Goal: Transaction & Acquisition: Purchase product/service

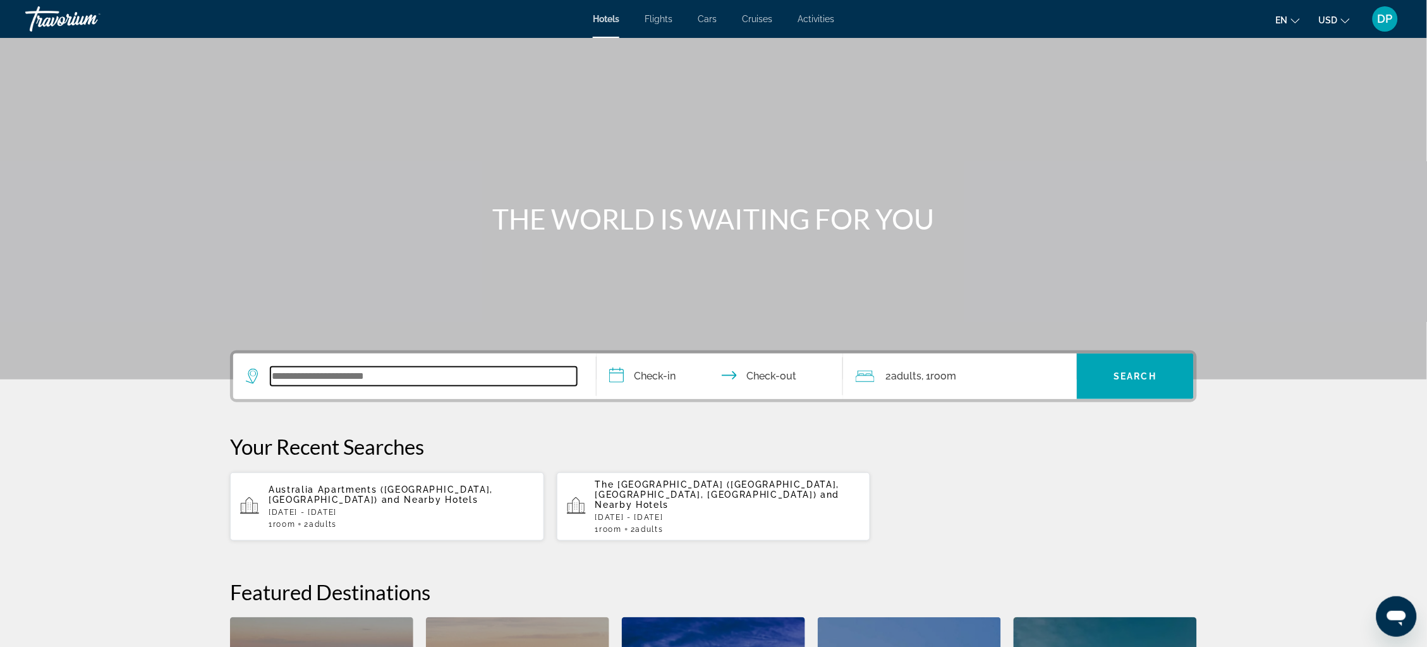
click at [271, 386] on input "Search widget" at bounding box center [424, 376] width 307 height 19
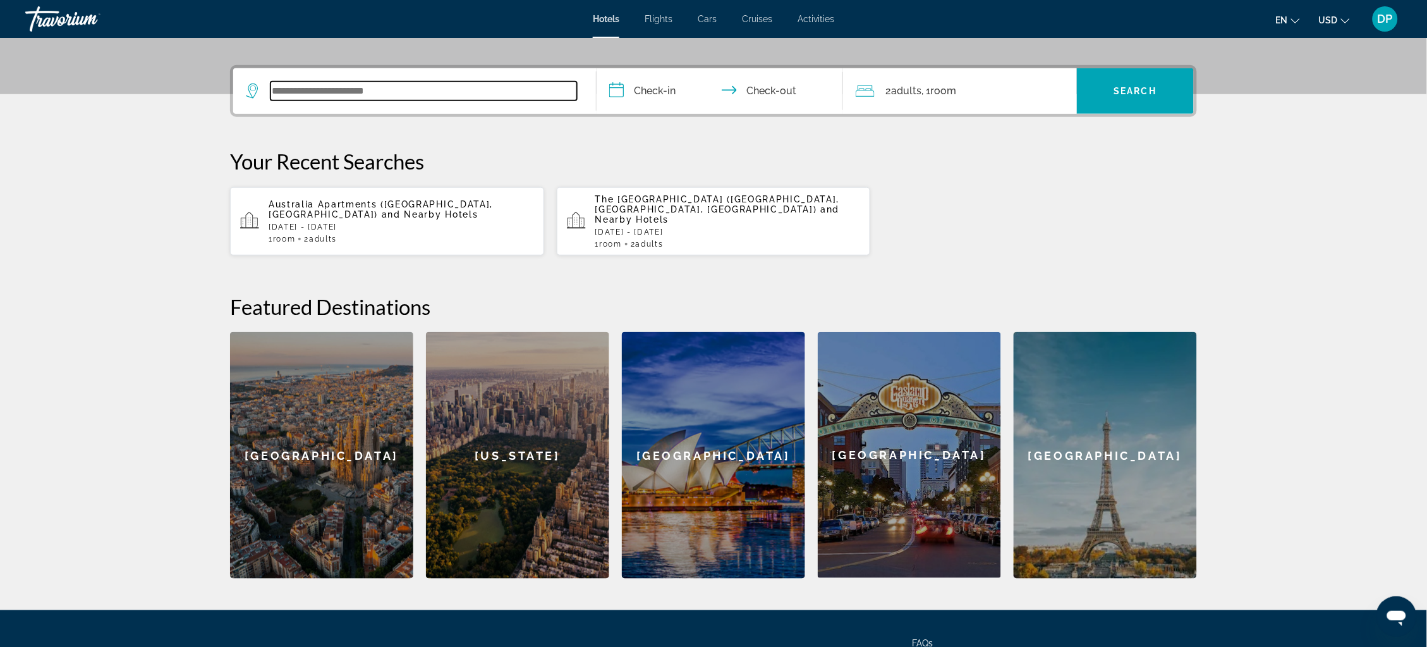
scroll to position [327, 0]
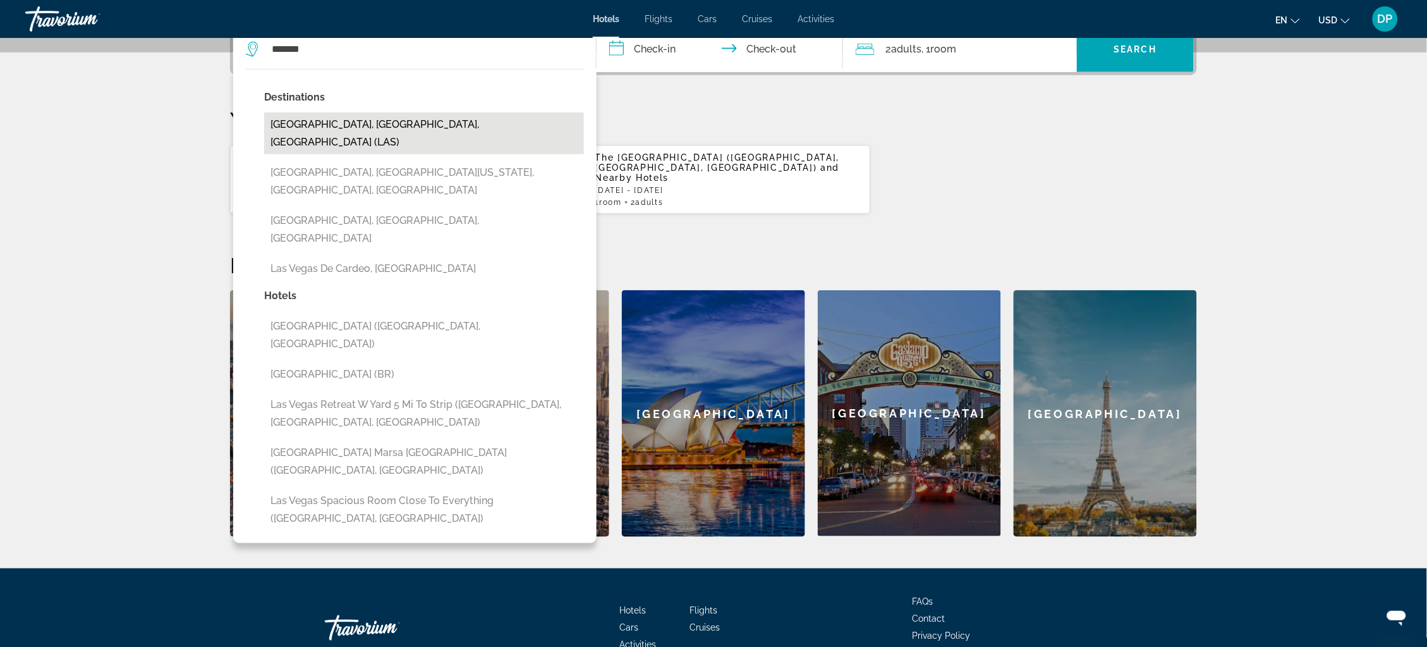
click at [361, 154] on button "[GEOGRAPHIC_DATA], [GEOGRAPHIC_DATA], [GEOGRAPHIC_DATA] (LAS)" at bounding box center [424, 134] width 320 height 42
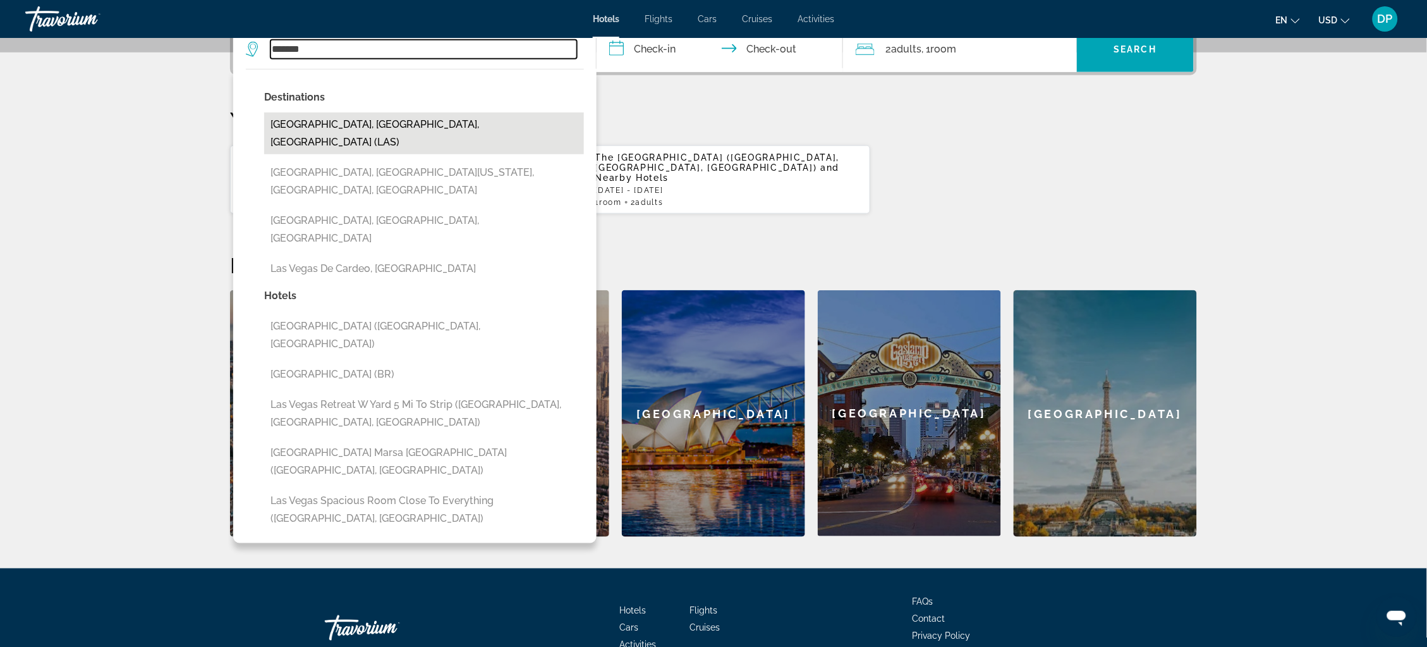
type input "**********"
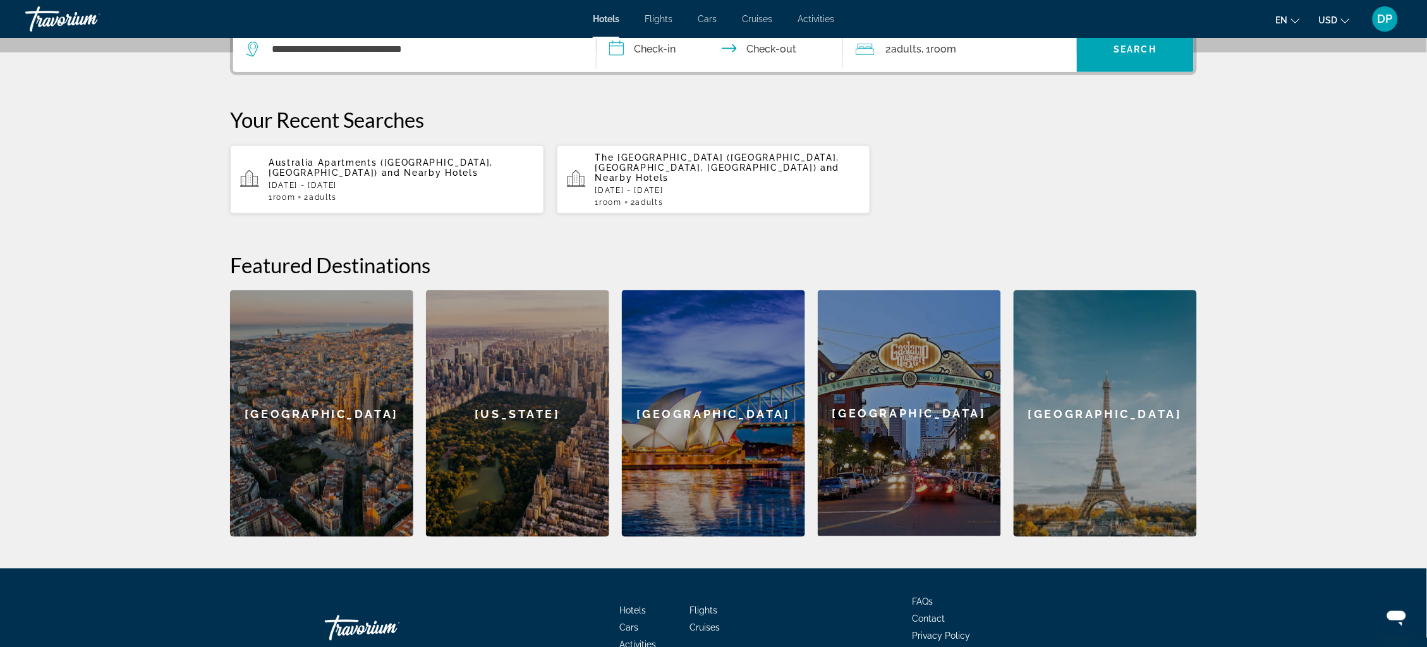
click at [661, 75] on input "**********" at bounding box center [723, 51] width 252 height 49
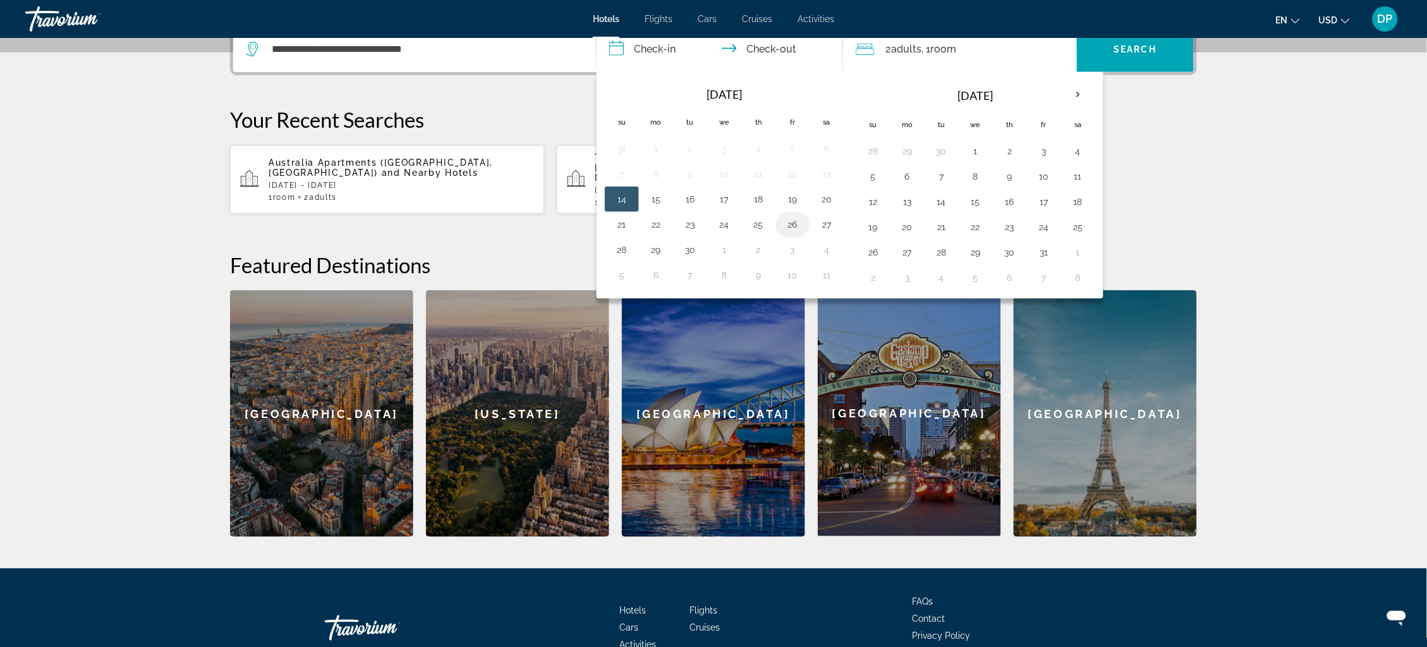
click at [795, 233] on button "26" at bounding box center [792, 225] width 20 height 18
click at [648, 259] on button "29" at bounding box center [656, 250] width 20 height 18
type input "**********"
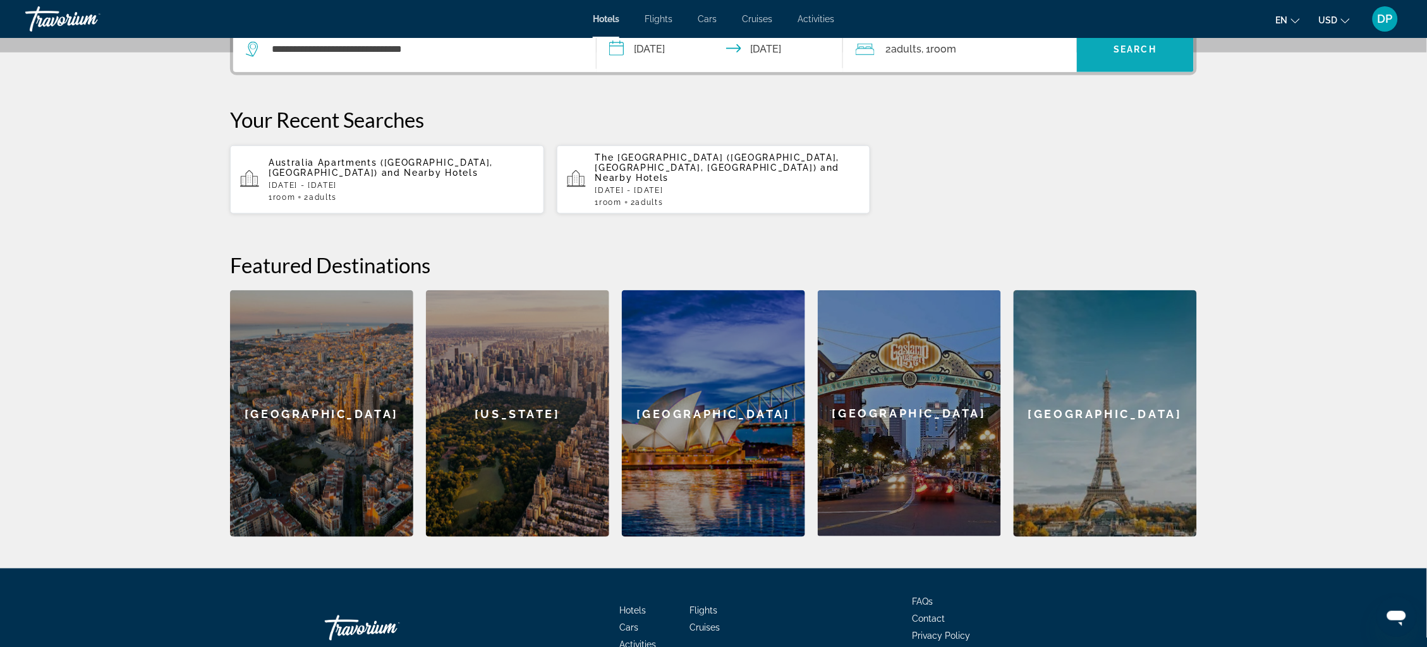
click at [1188, 64] on span "Search widget" at bounding box center [1135, 49] width 117 height 30
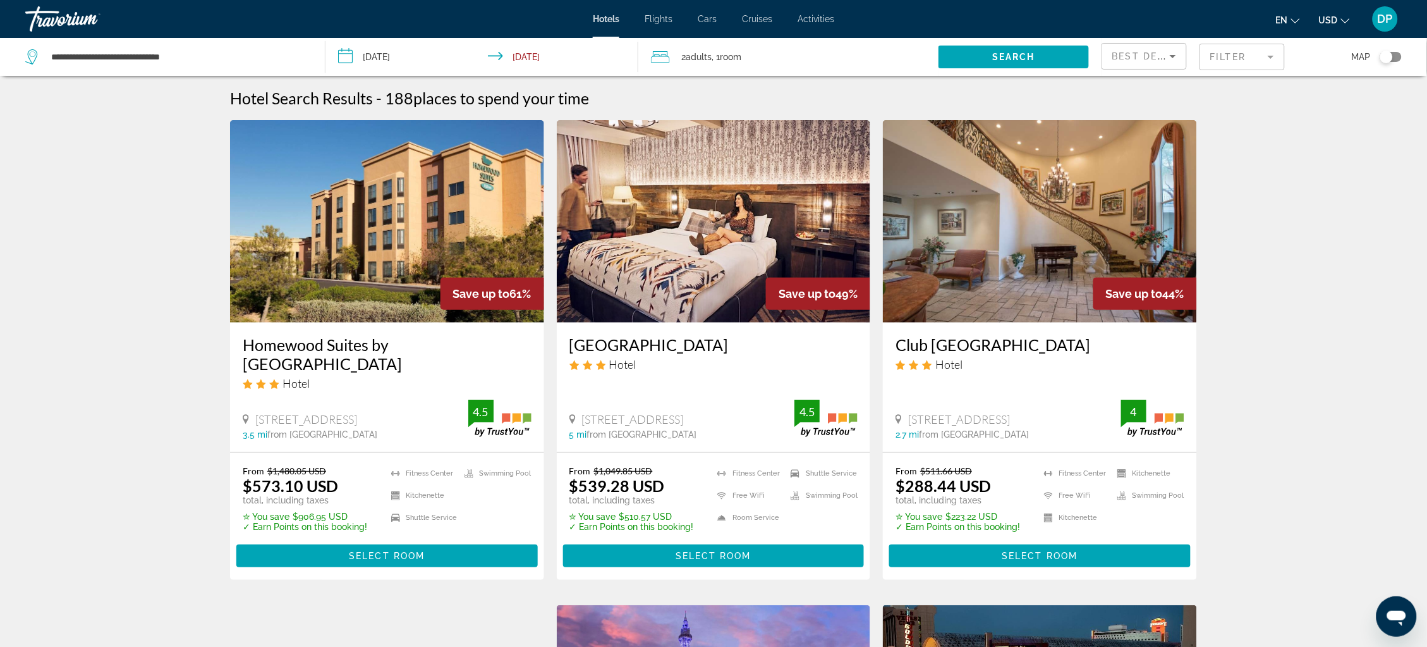
click at [1250, 63] on mat-form-field "Filter" at bounding box center [1242, 57] width 85 height 27
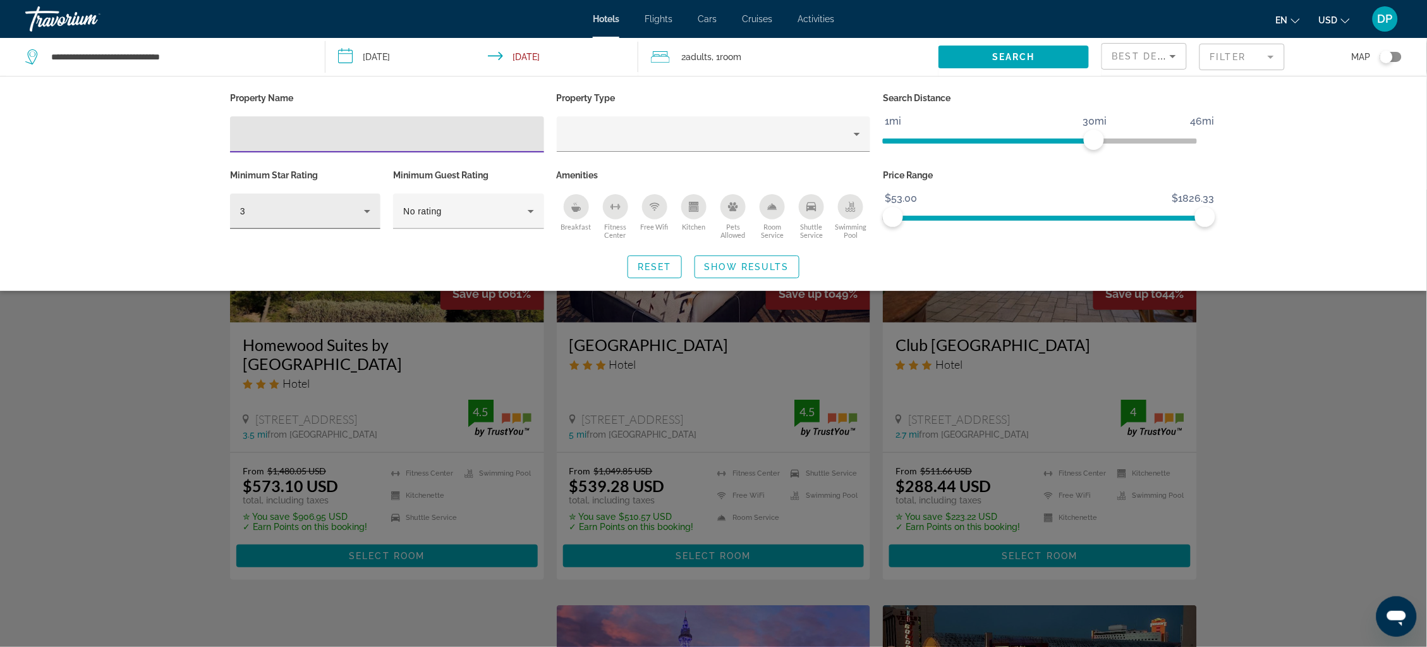
click at [284, 214] on div "3" at bounding box center [302, 211] width 124 height 15
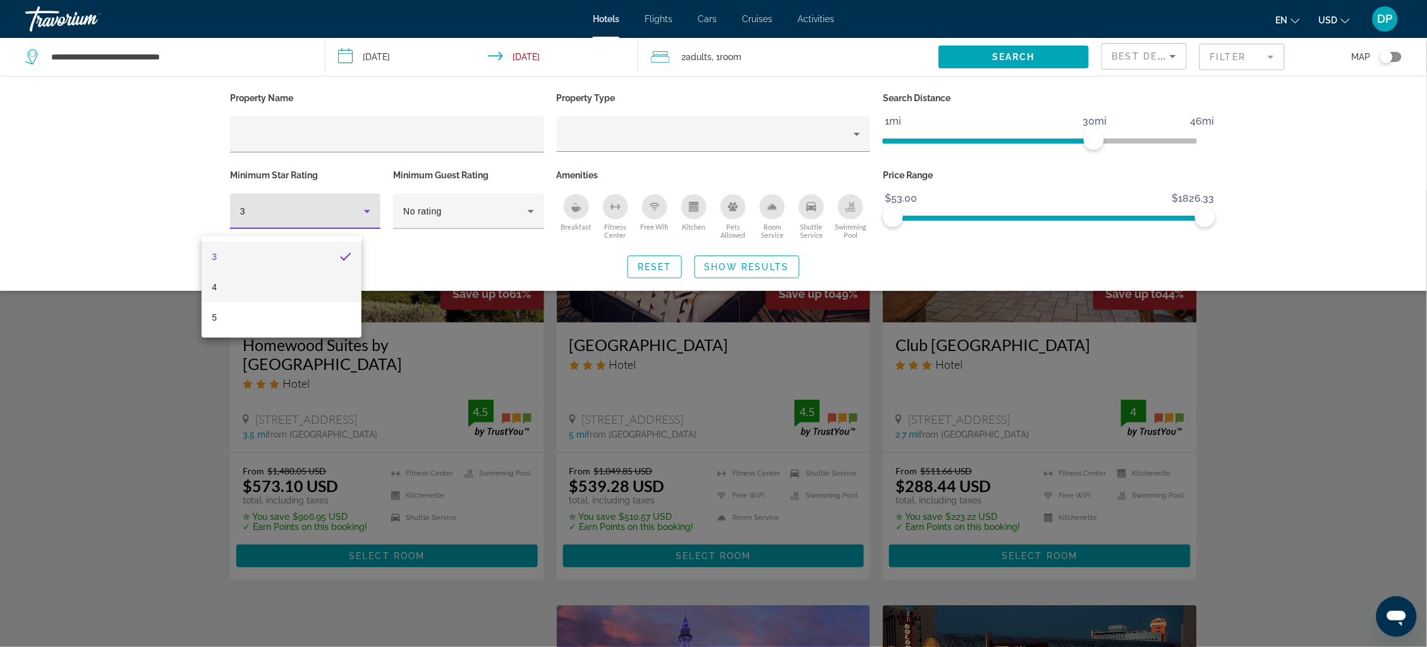
click at [243, 291] on mat-option "4" at bounding box center [281, 287] width 159 height 30
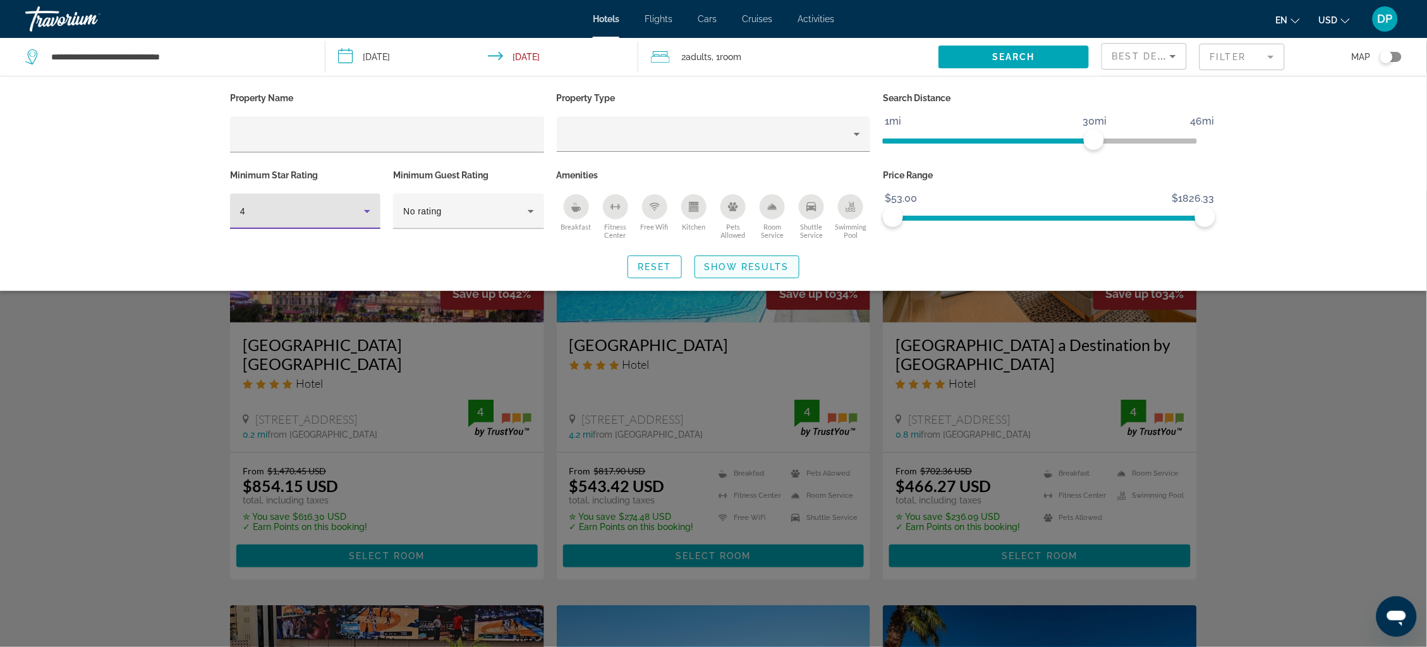
click at [774, 272] on span "Show Results" at bounding box center [747, 267] width 85 height 10
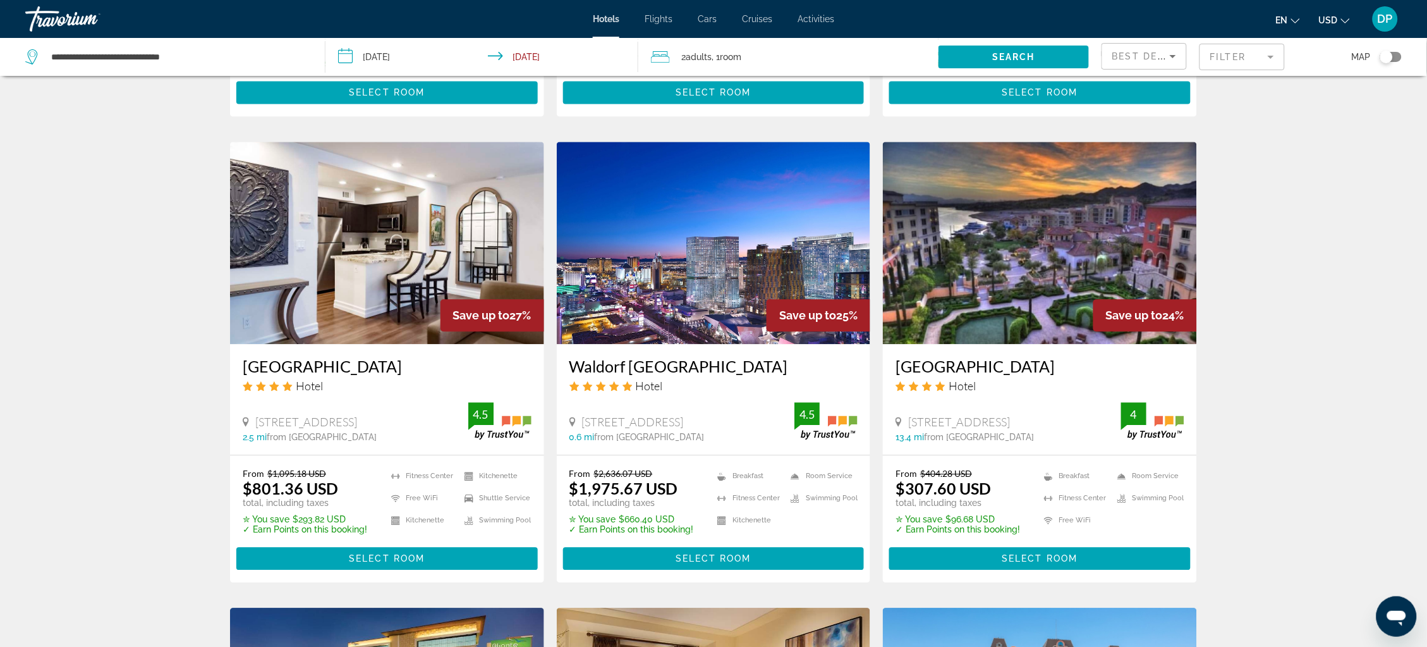
scroll to position [951, 0]
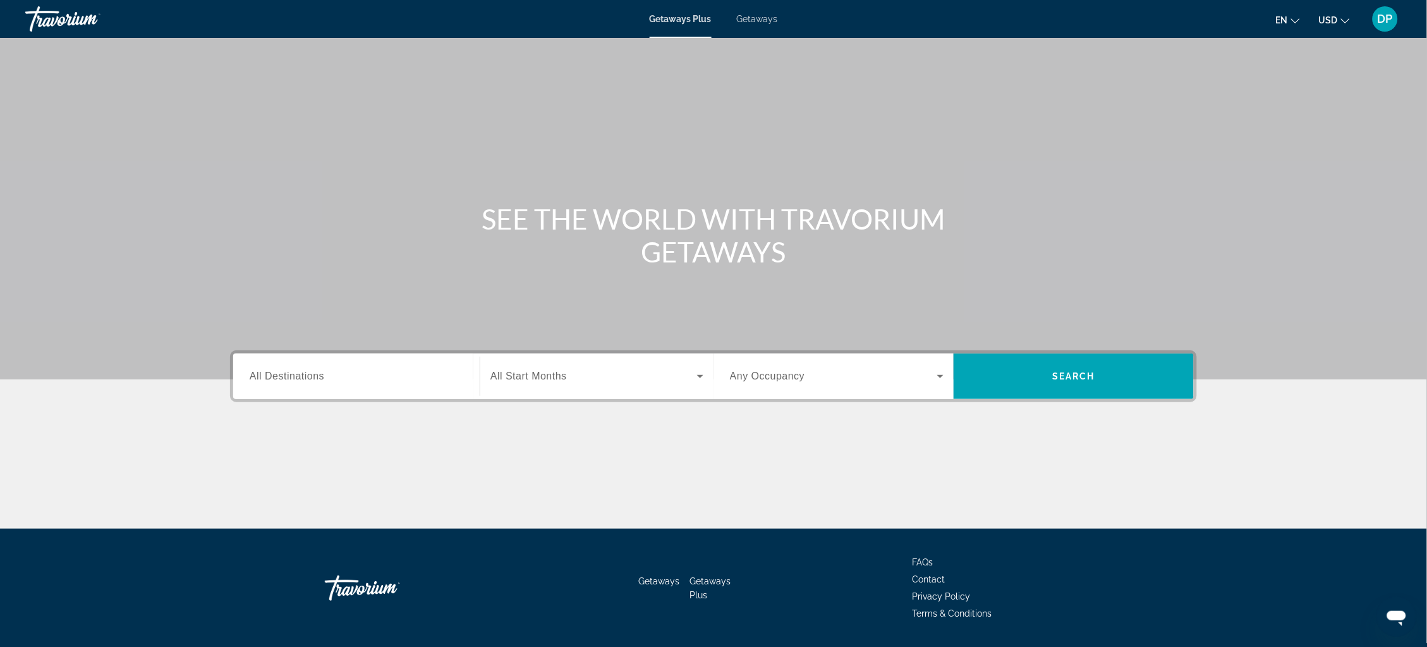
click at [250, 394] on div "Search widget" at bounding box center [357, 376] width 214 height 36
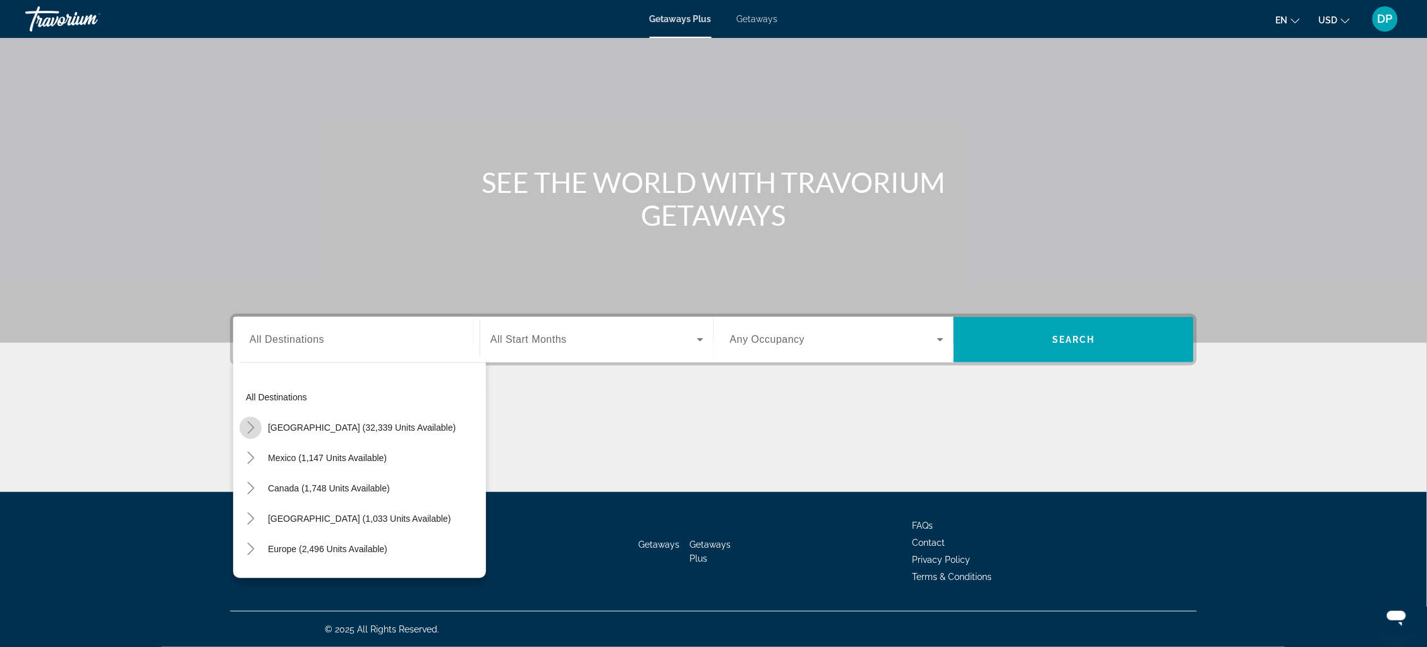
click at [245, 421] on icon "Toggle United States (32,339 units available)" at bounding box center [251, 427] width 13 height 13
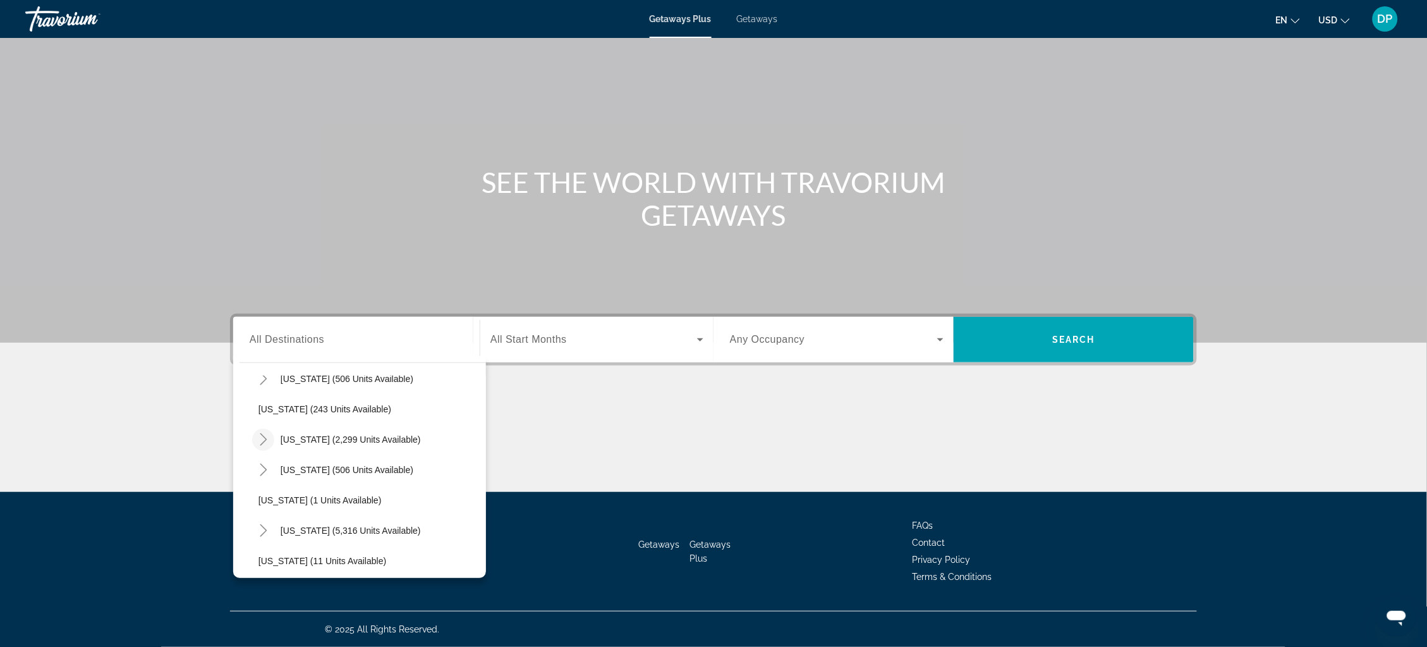
click at [257, 433] on icon "Toggle California (2,299 units available)" at bounding box center [263, 439] width 13 height 13
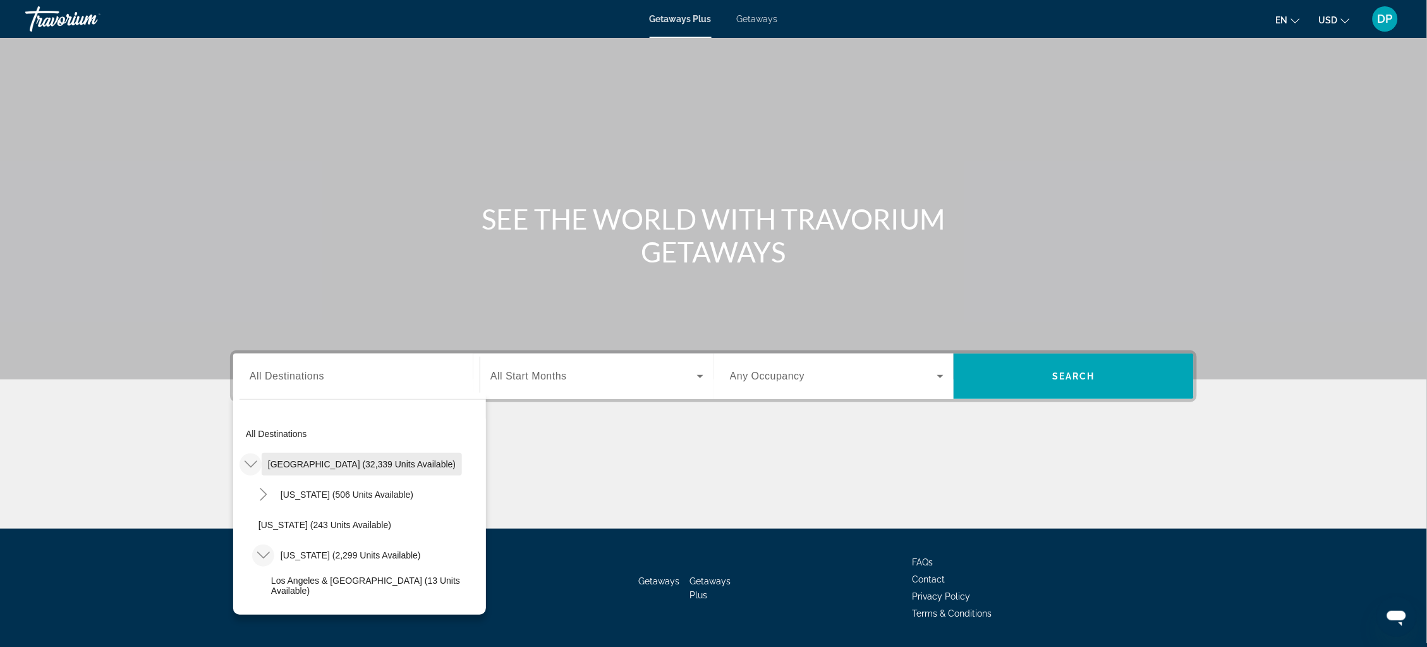
scroll to position [0, 0]
click at [351, 469] on span "United States (32,339 units available)" at bounding box center [362, 464] width 188 height 10
type input "**********"
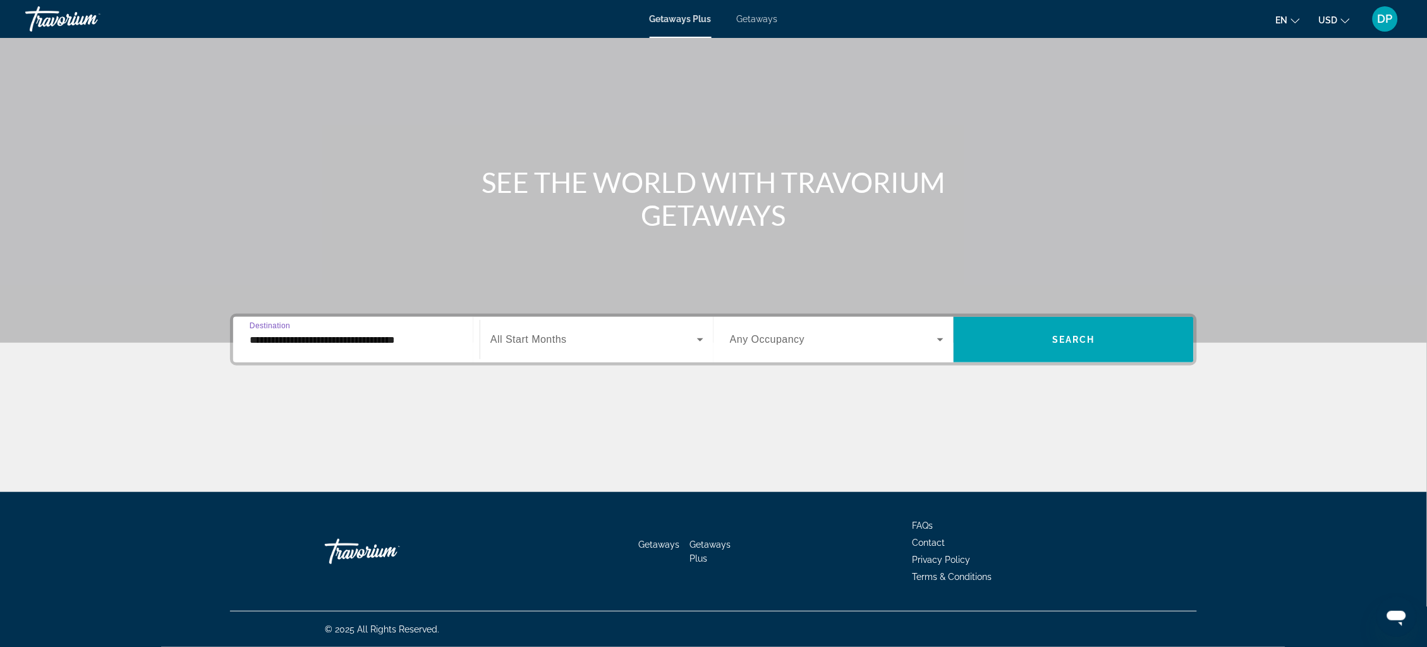
click at [563, 332] on span "Search widget" at bounding box center [593, 339] width 207 height 15
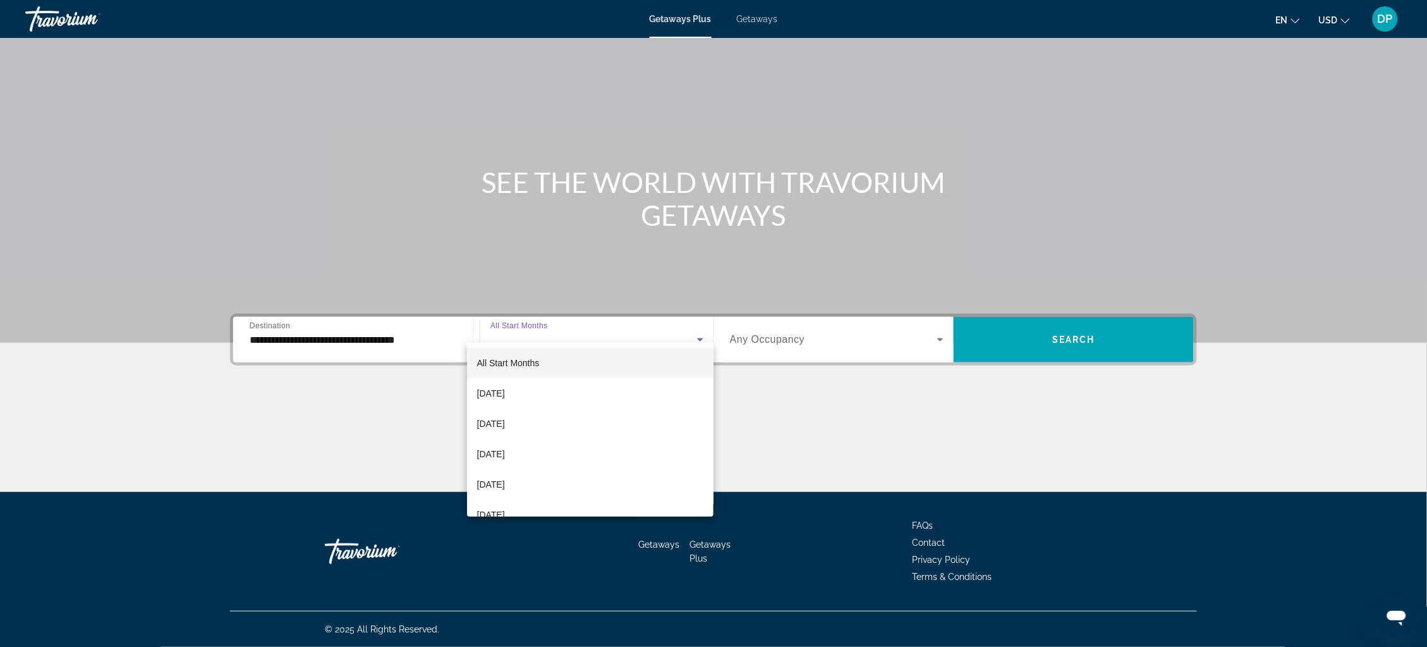
click at [789, 334] on div at bounding box center [713, 323] width 1427 height 647
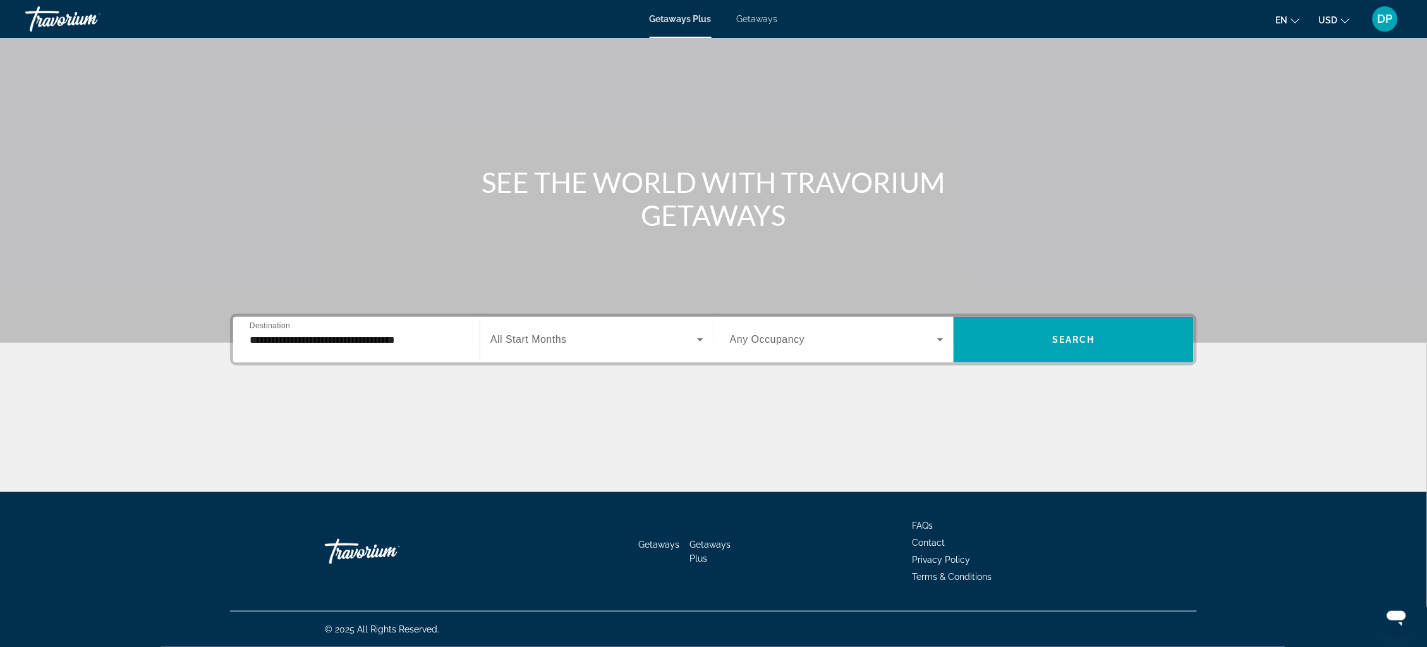
click at [793, 334] on span "Any Occupancy" at bounding box center [767, 339] width 75 height 11
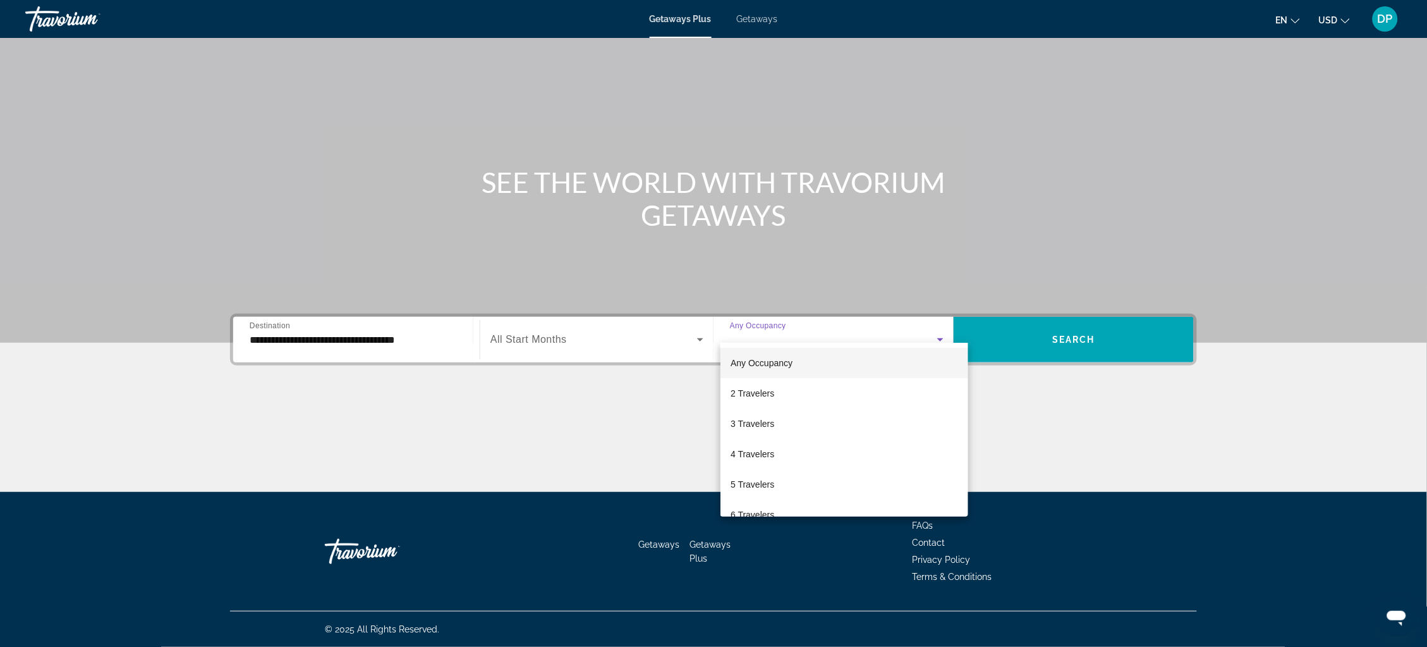
scroll to position [0, 0]
click at [1100, 334] on div at bounding box center [713, 323] width 1427 height 647
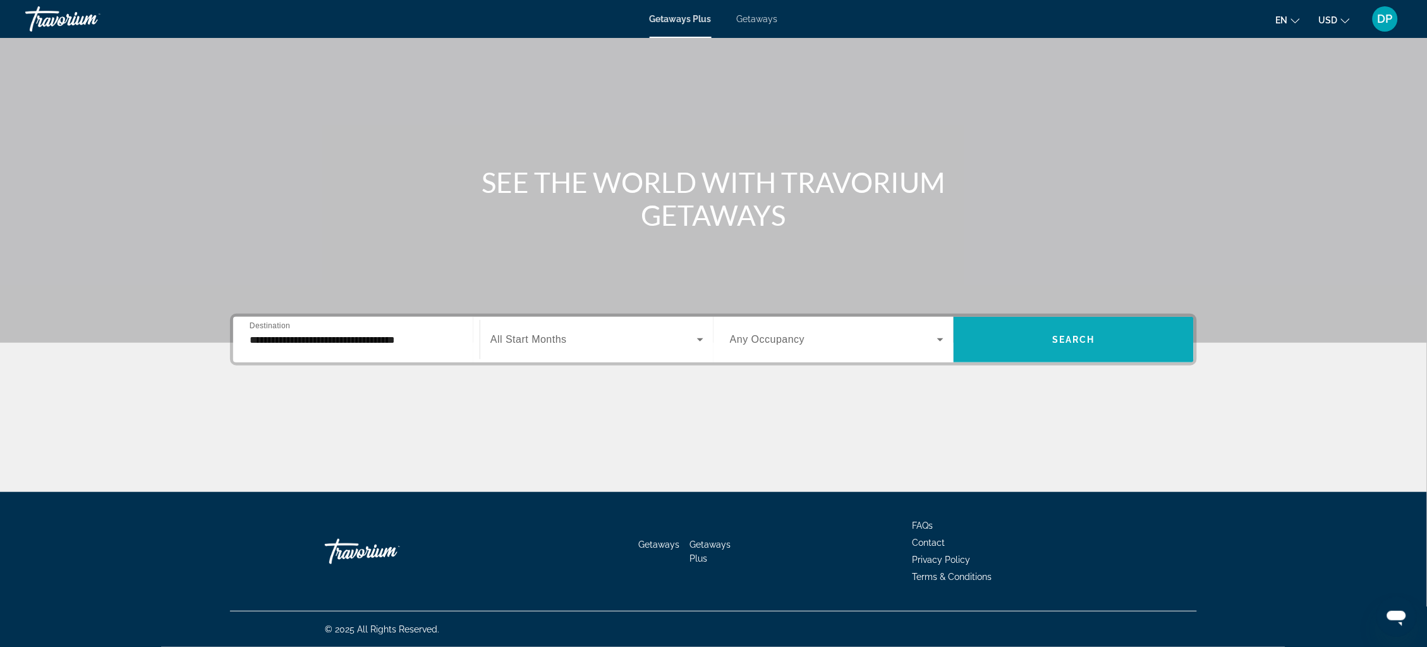
click at [1100, 334] on span "Search widget" at bounding box center [1074, 339] width 240 height 30
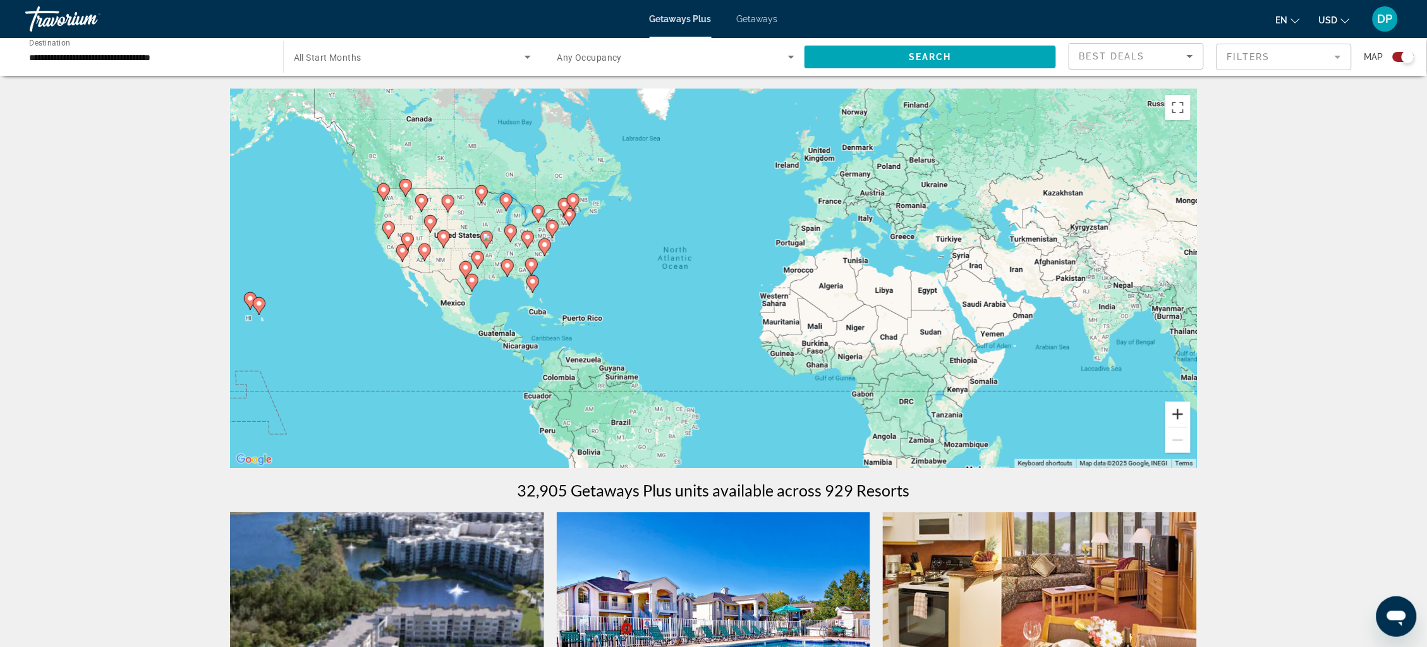
click at [1191, 427] on button "Zoom in" at bounding box center [1178, 413] width 25 height 25
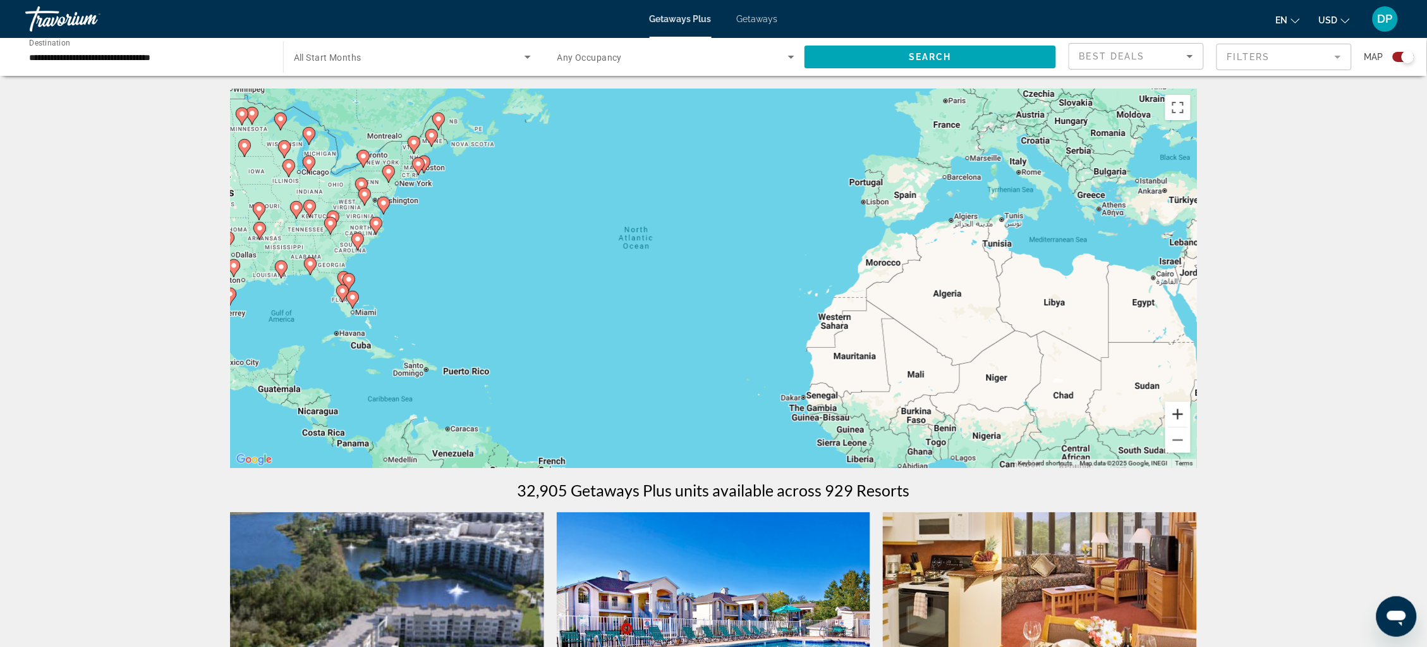
click at [1191, 427] on button "Zoom in" at bounding box center [1178, 413] width 25 height 25
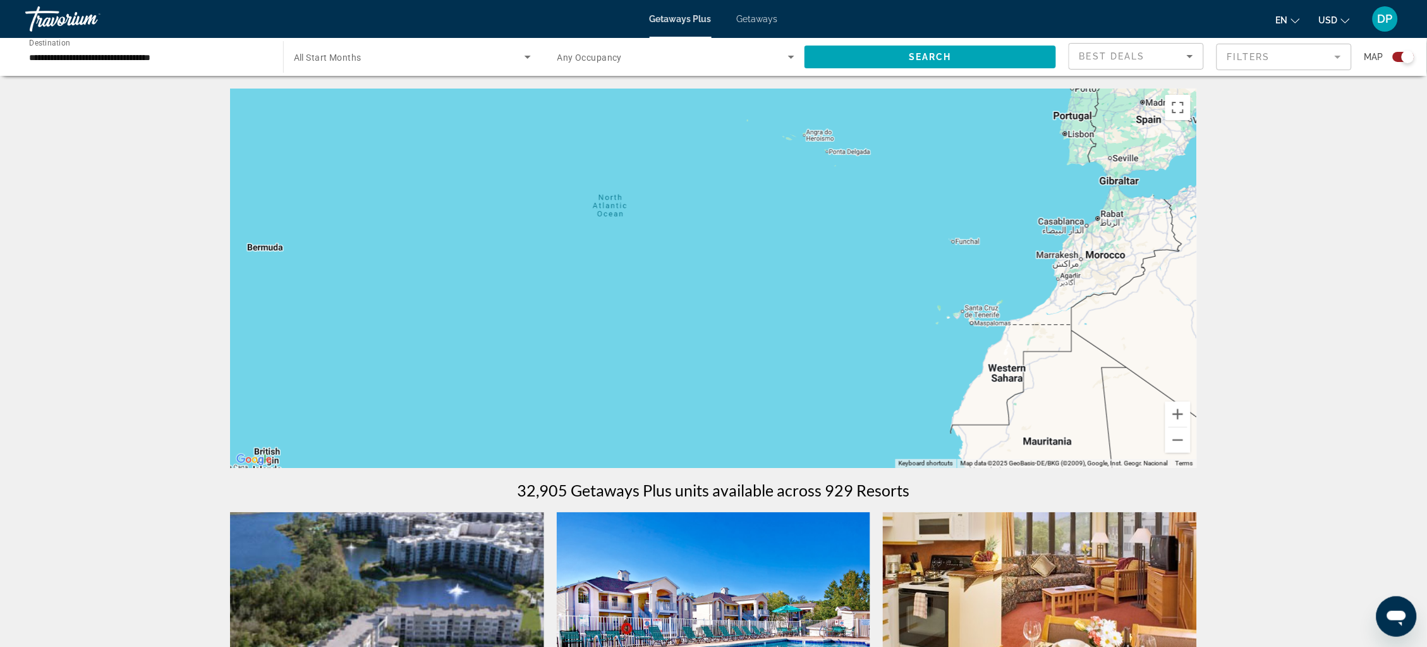
drag, startPoint x: 553, startPoint y: 302, endPoint x: 668, endPoint y: 305, distance: 115.1
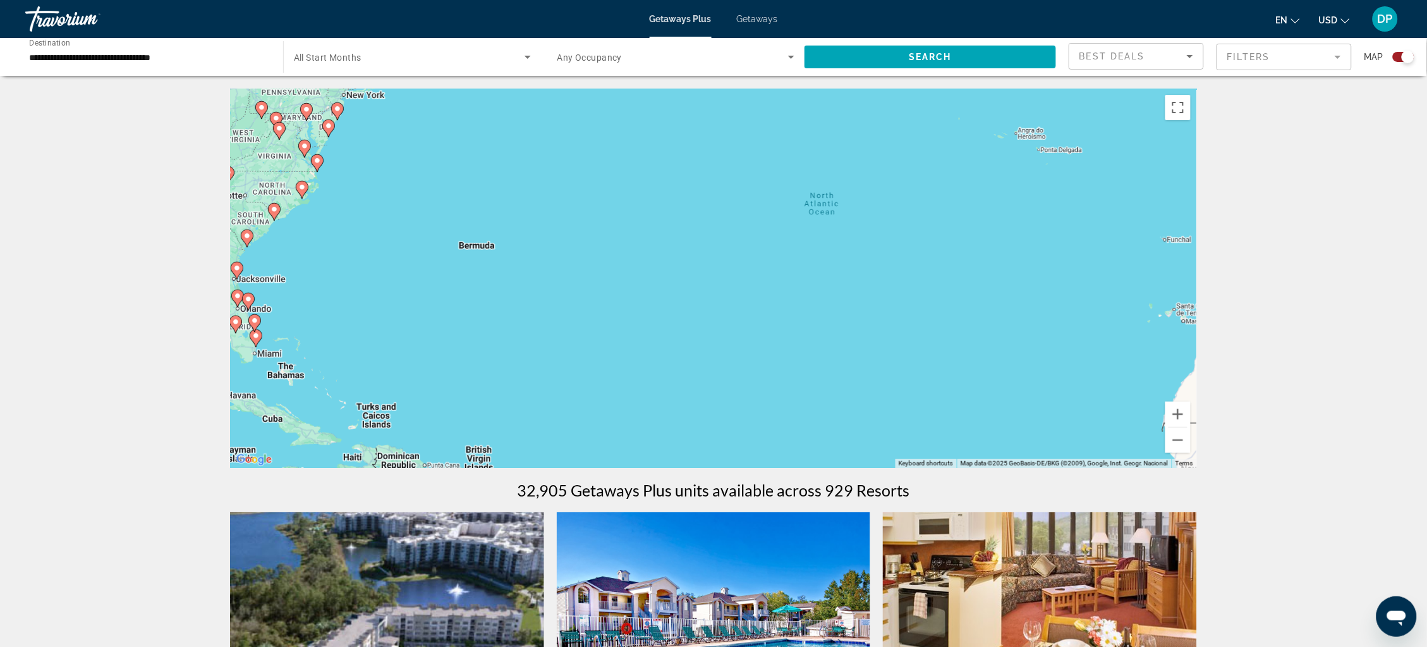
drag, startPoint x: 668, startPoint y: 305, endPoint x: 774, endPoint y: 319, distance: 107.0
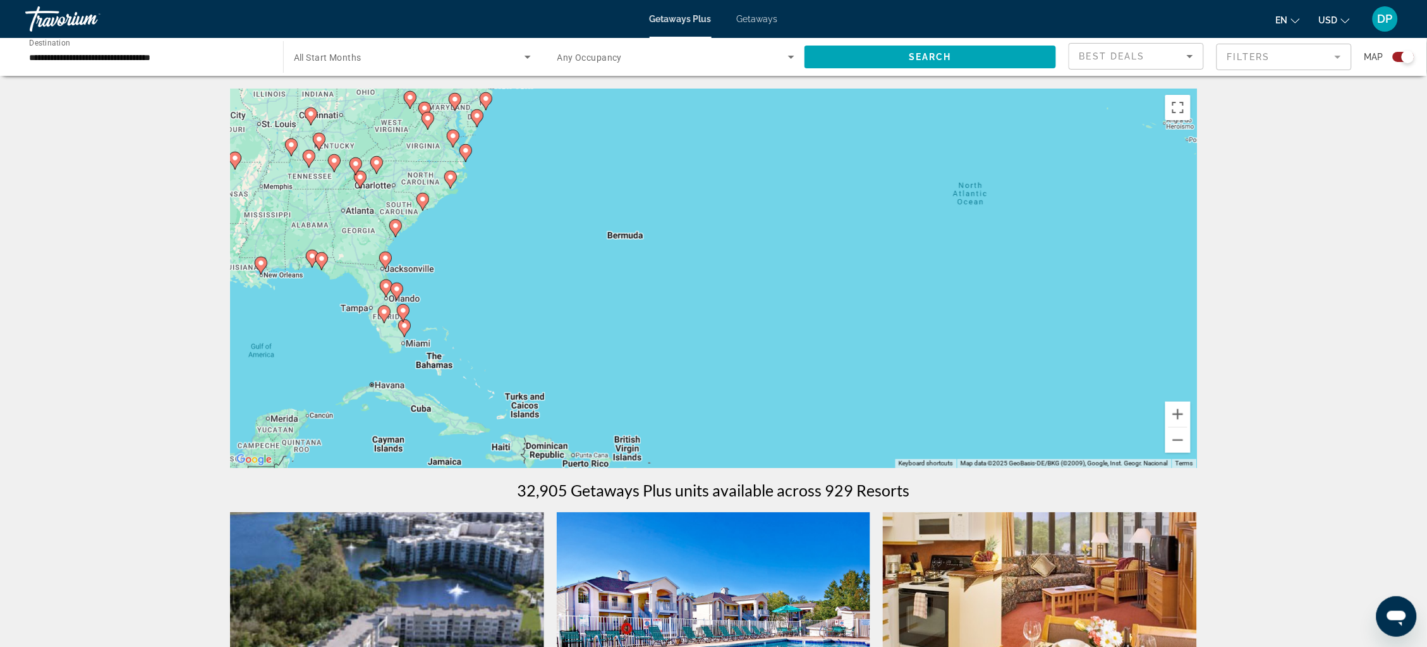
scroll to position [1, 0]
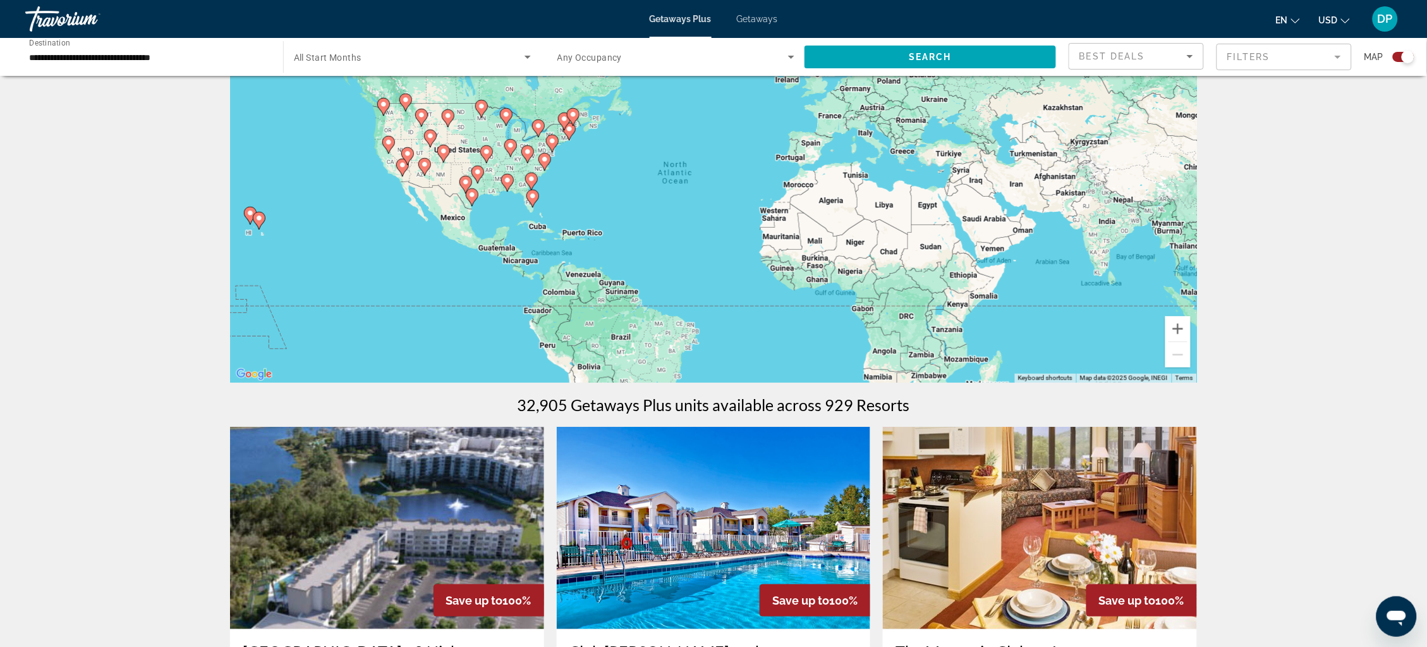
scroll to position [85, 0]
click at [257, 222] on image "Main content" at bounding box center [259, 219] width 8 height 8
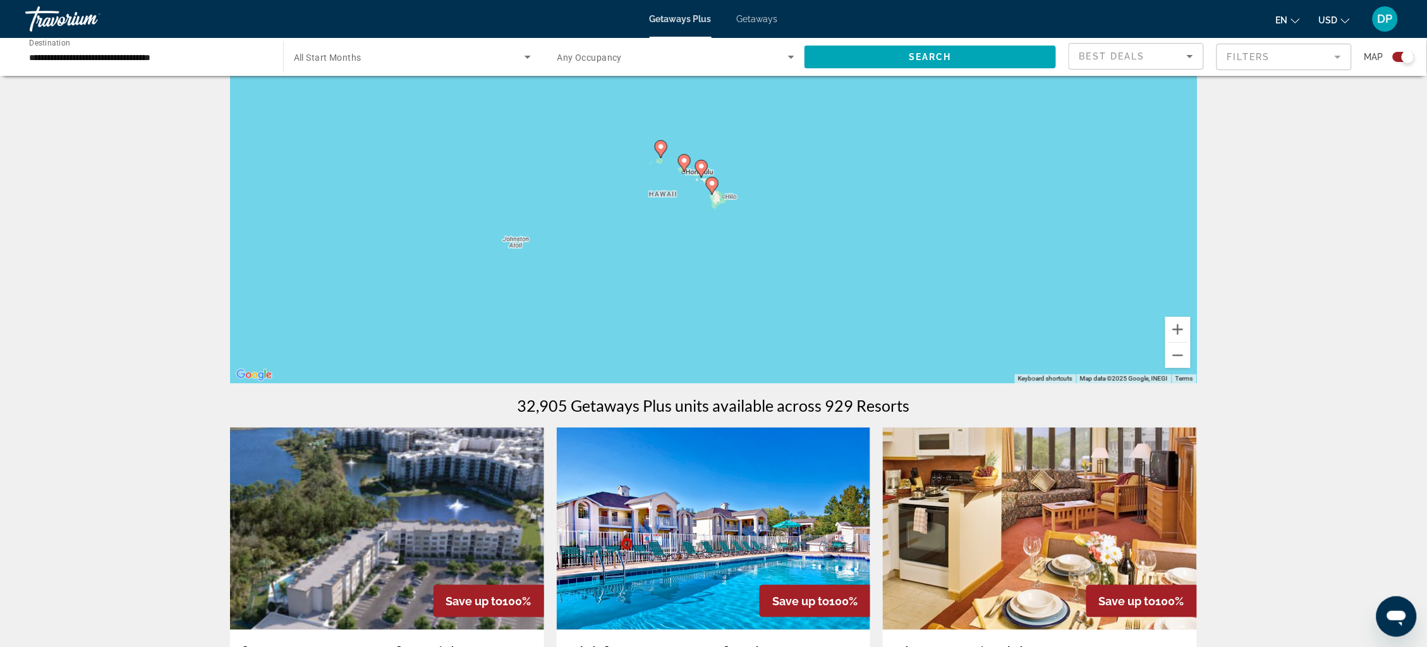
click at [711, 187] on image "Main content" at bounding box center [713, 184] width 8 height 8
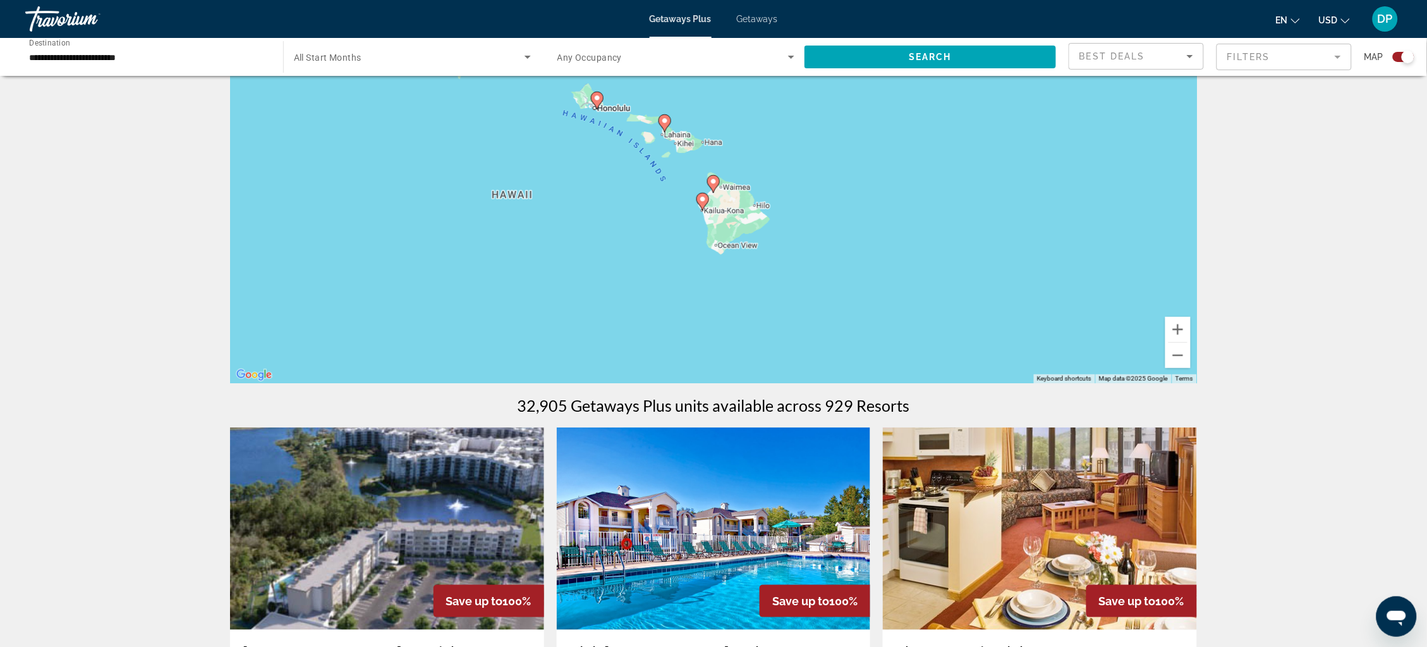
click at [712, 185] on image "Main content" at bounding box center [714, 182] width 8 height 8
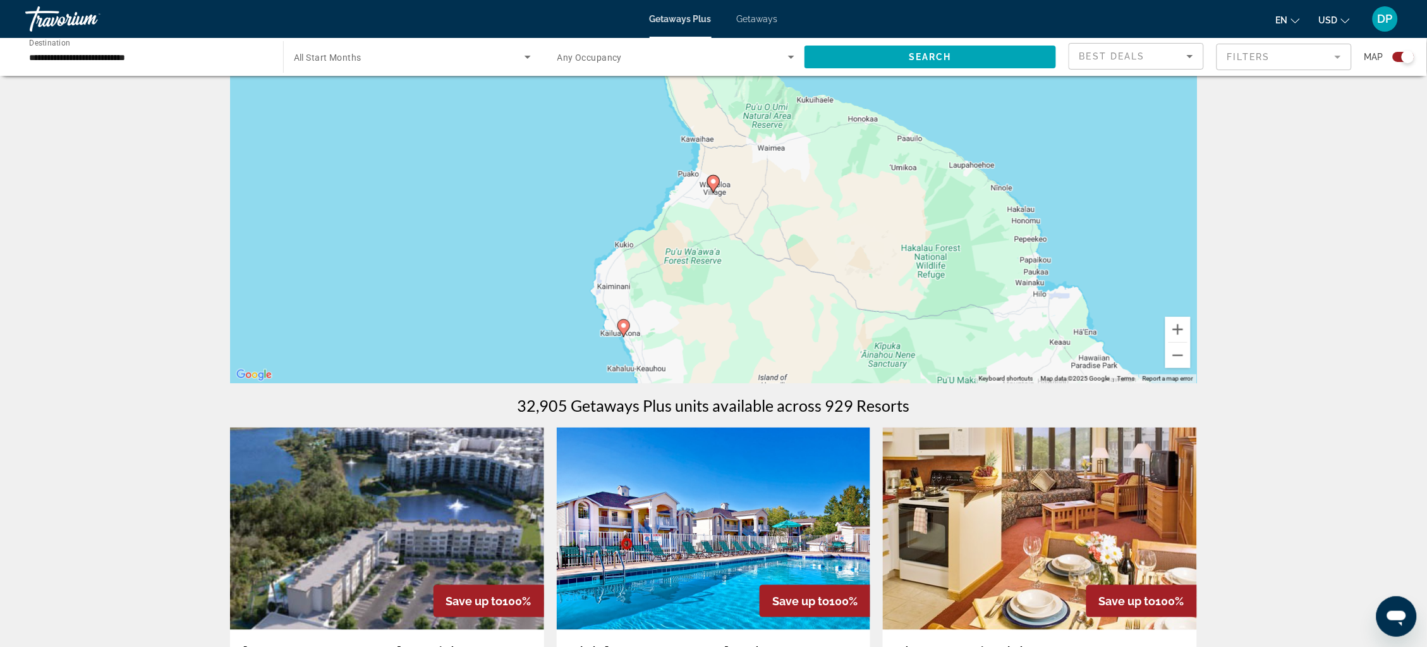
click at [712, 185] on image "Main content" at bounding box center [714, 182] width 8 height 8
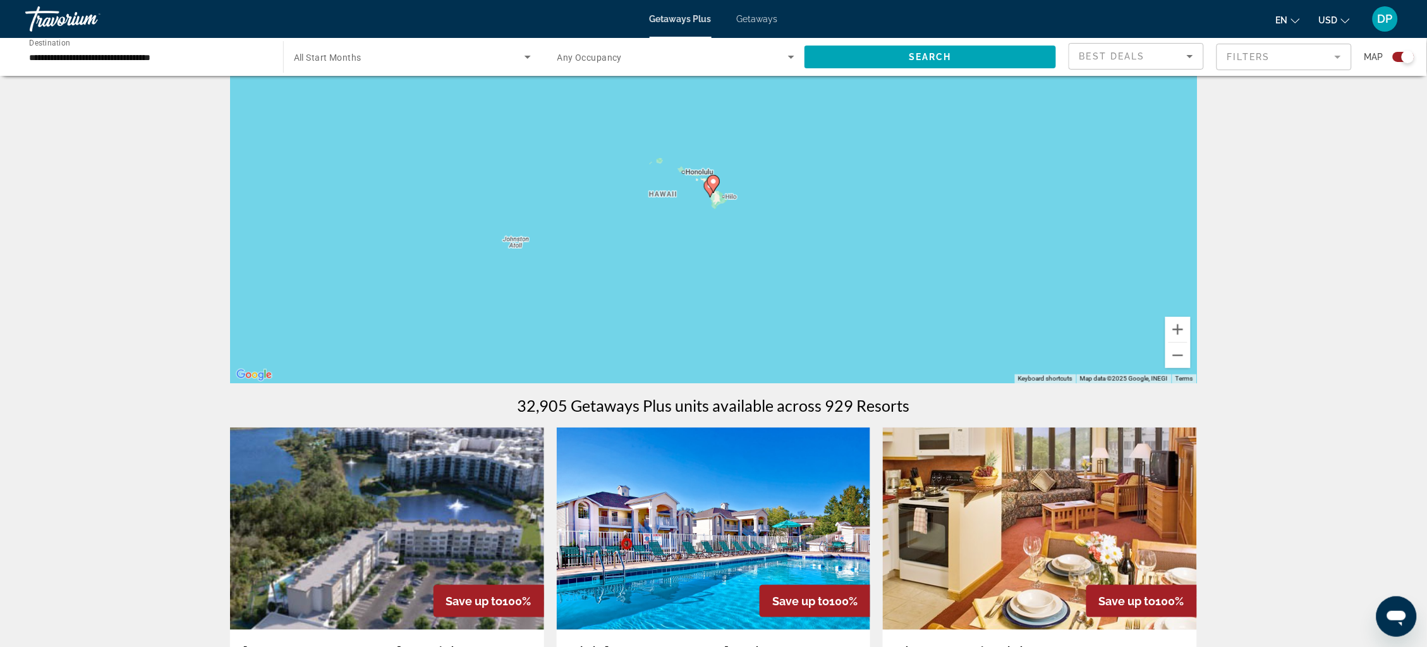
click at [712, 185] on image "Main content" at bounding box center [714, 182] width 8 height 8
type input "**********"
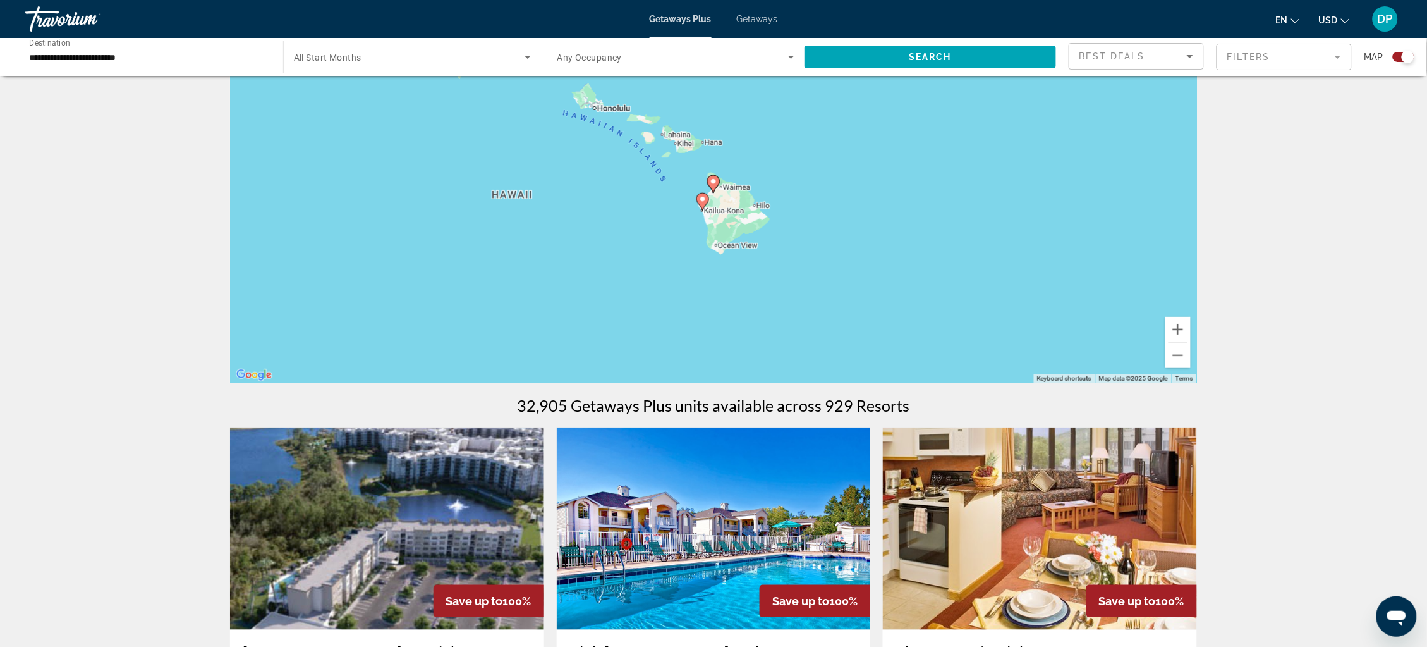
click at [712, 185] on image "Main content" at bounding box center [714, 182] width 8 height 8
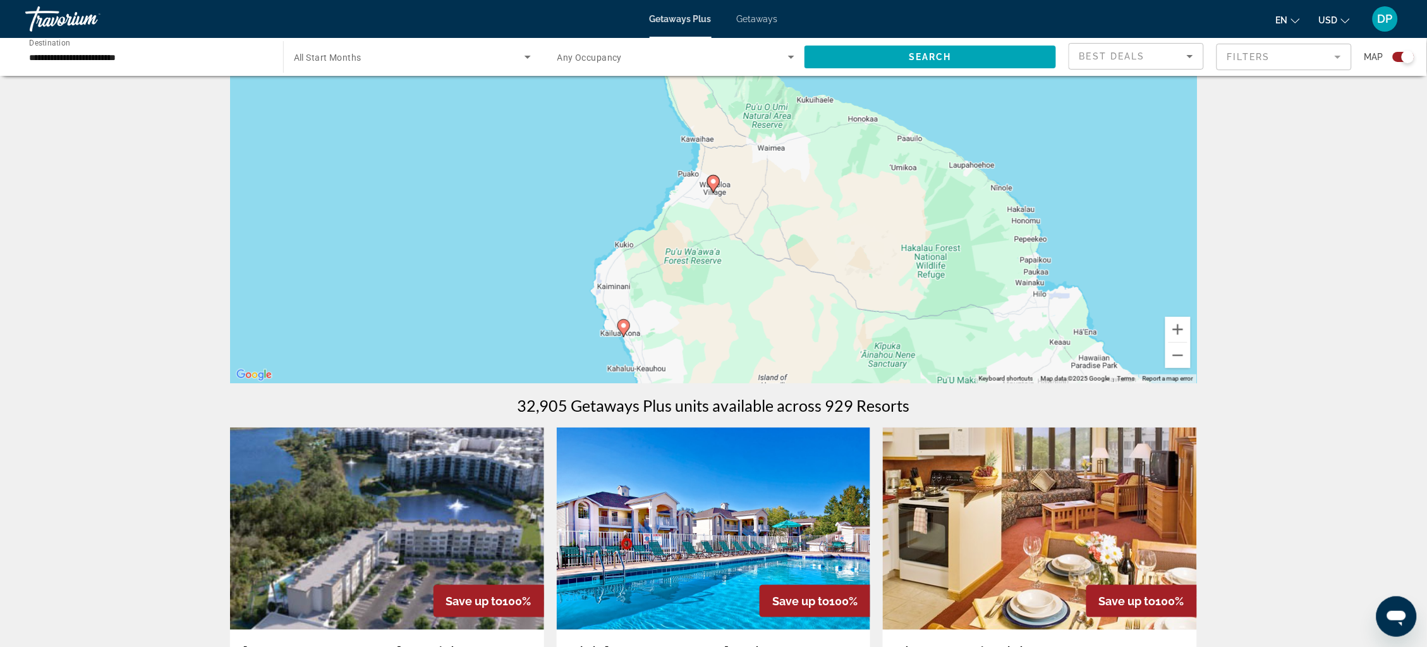
click at [712, 185] on image "Main content" at bounding box center [714, 182] width 8 height 8
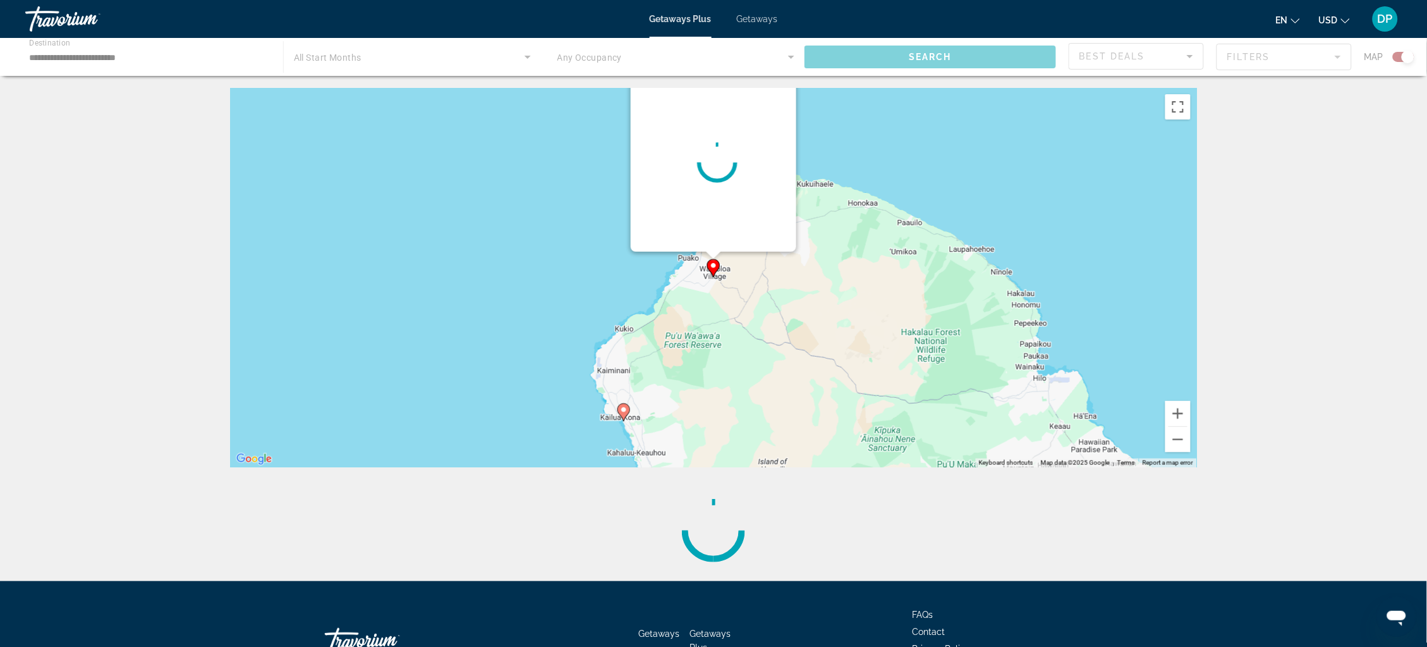
scroll to position [0, 0]
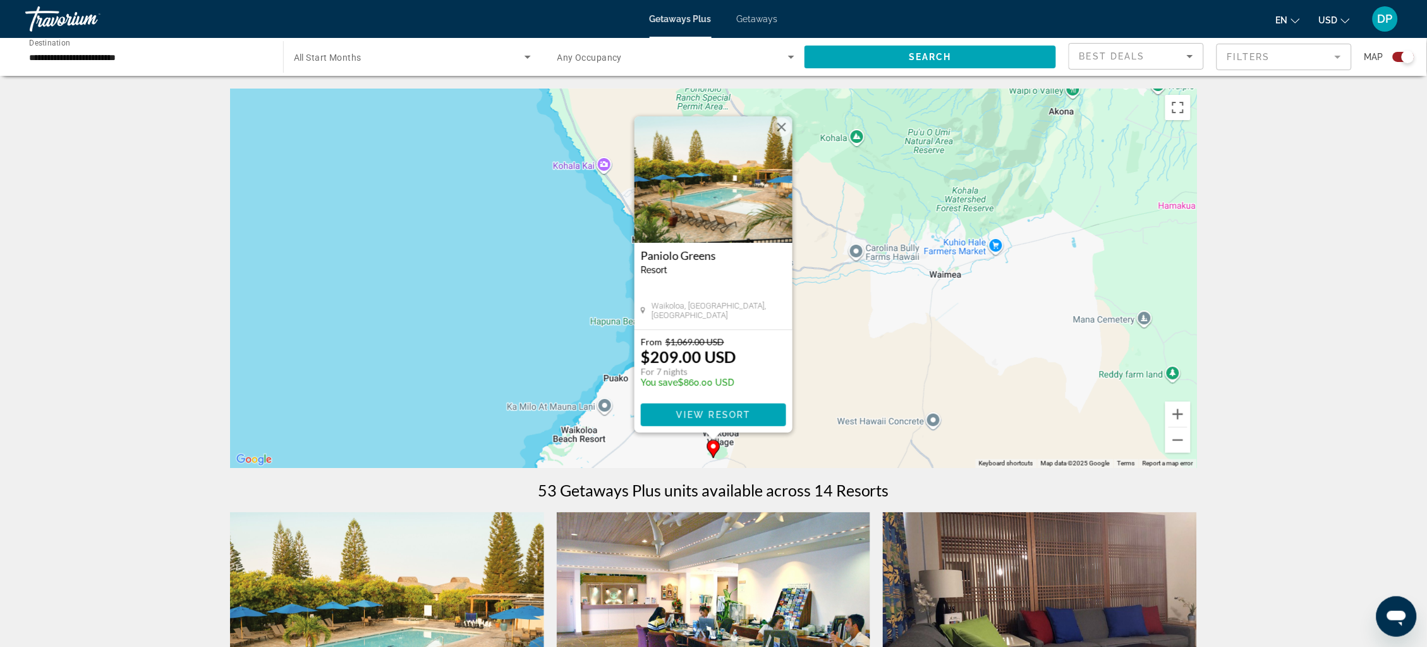
click at [728, 323] on div "Waikoloa, HI, USA" at bounding box center [713, 312] width 145 height 22
click at [748, 427] on span "Main content" at bounding box center [713, 414] width 145 height 30
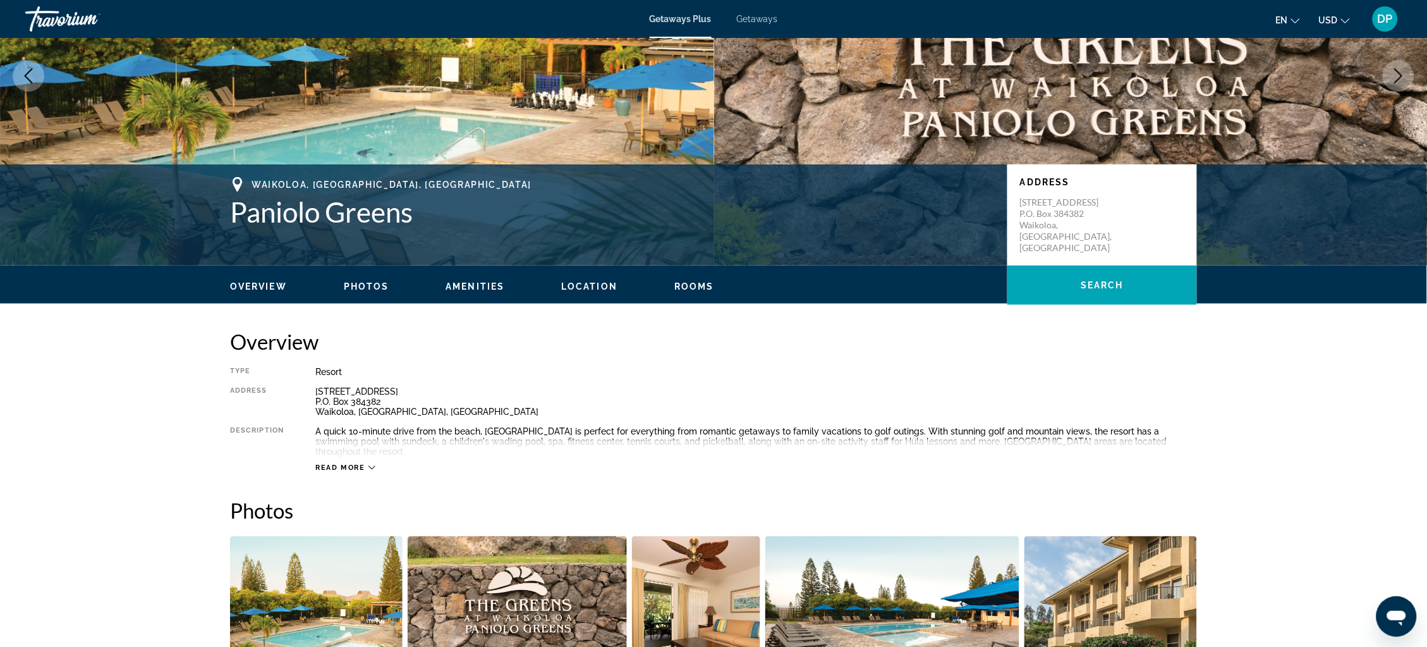
scroll to position [94, 0]
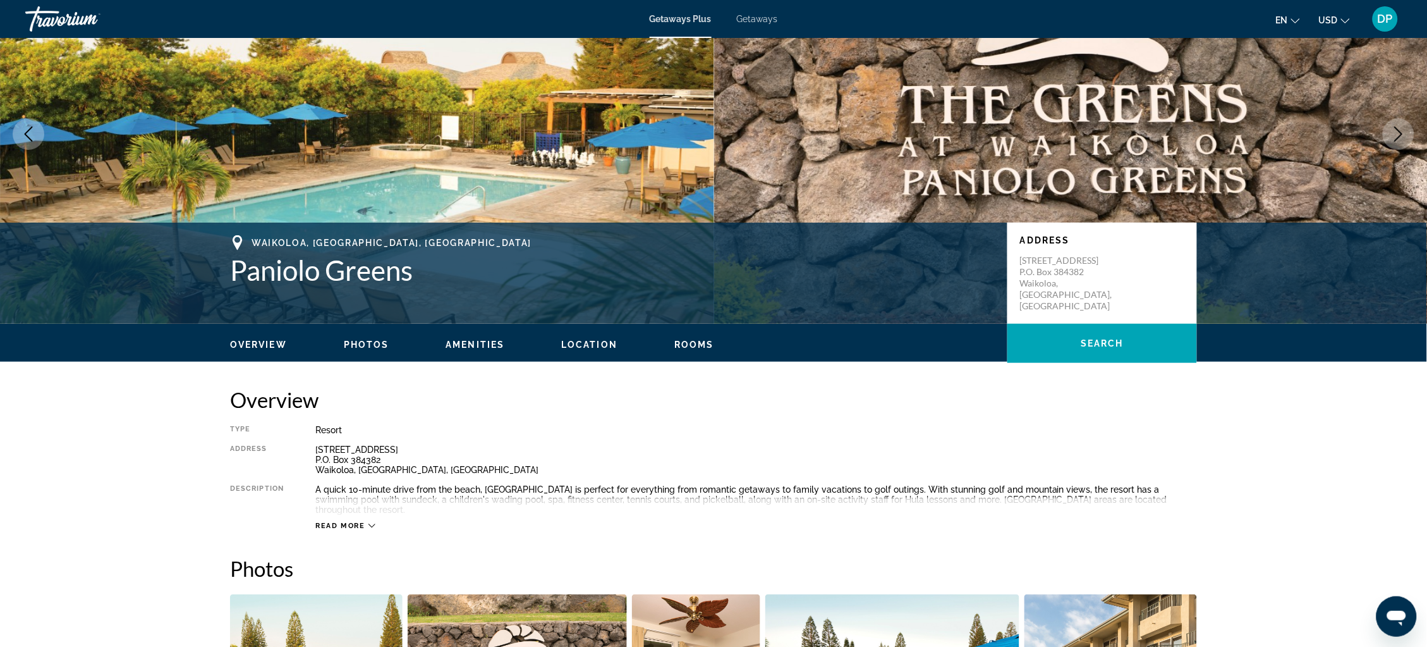
click at [1384, 150] on button "Next image" at bounding box center [1399, 134] width 32 height 32
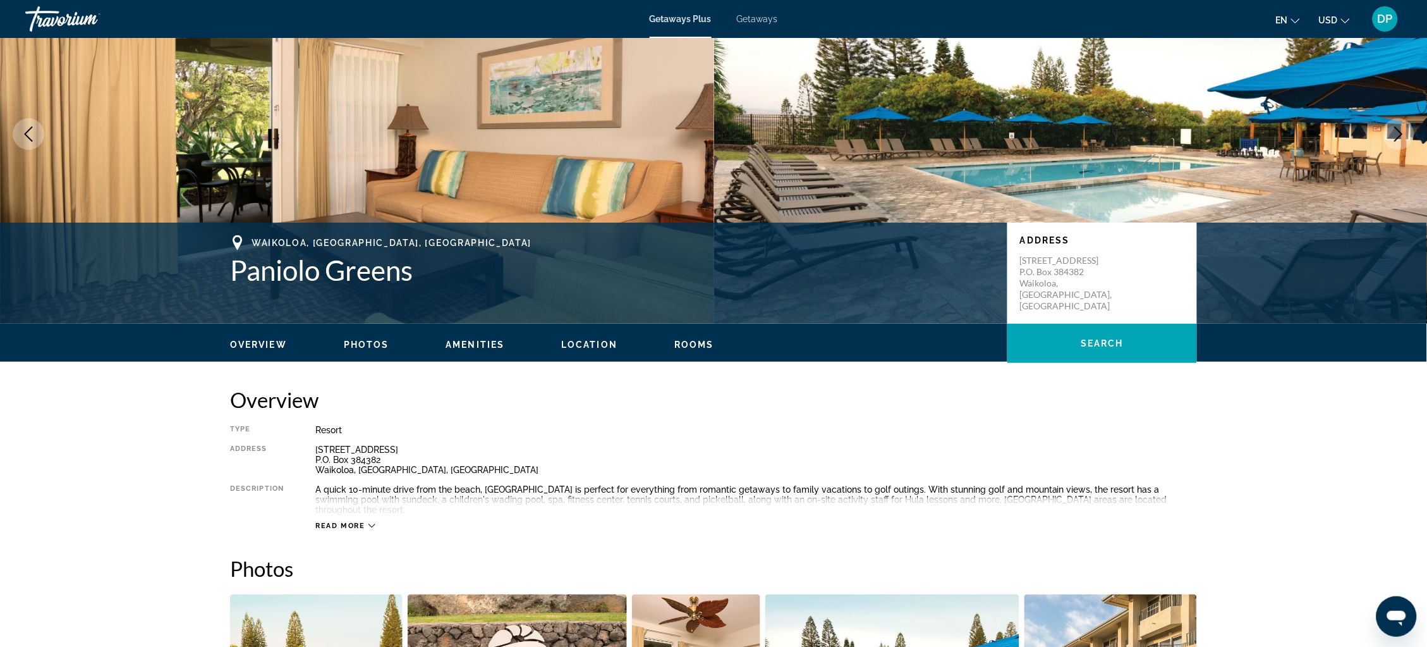
click at [1384, 150] on button "Next image" at bounding box center [1399, 134] width 32 height 32
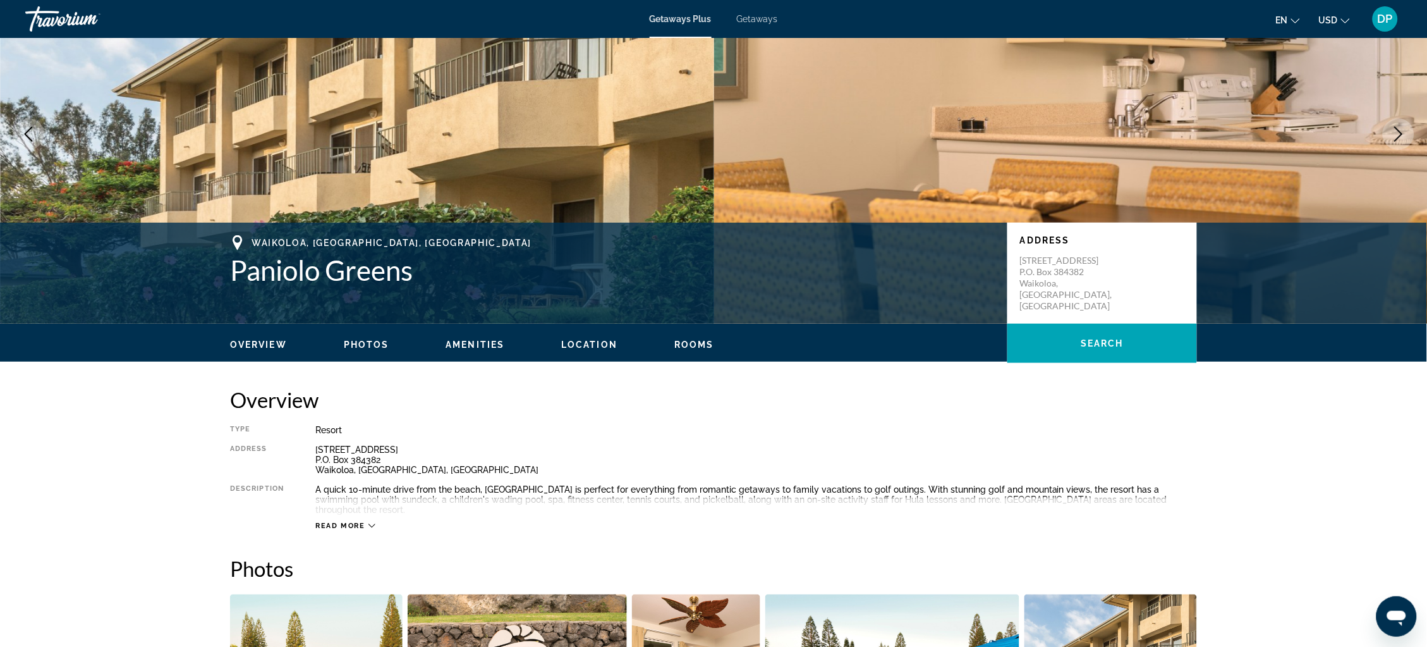
click at [1384, 150] on button "Next image" at bounding box center [1399, 134] width 32 height 32
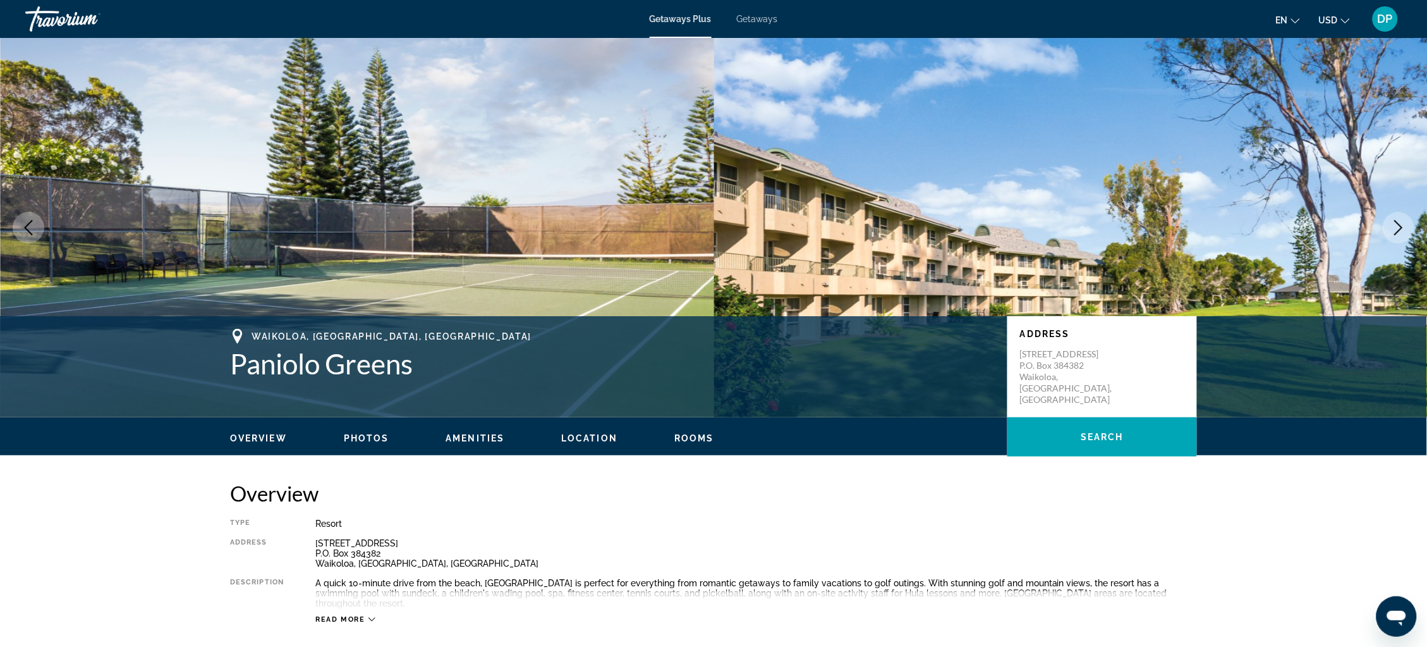
scroll to position [0, 0]
click at [1396, 235] on icon "Next image" at bounding box center [1399, 227] width 8 height 15
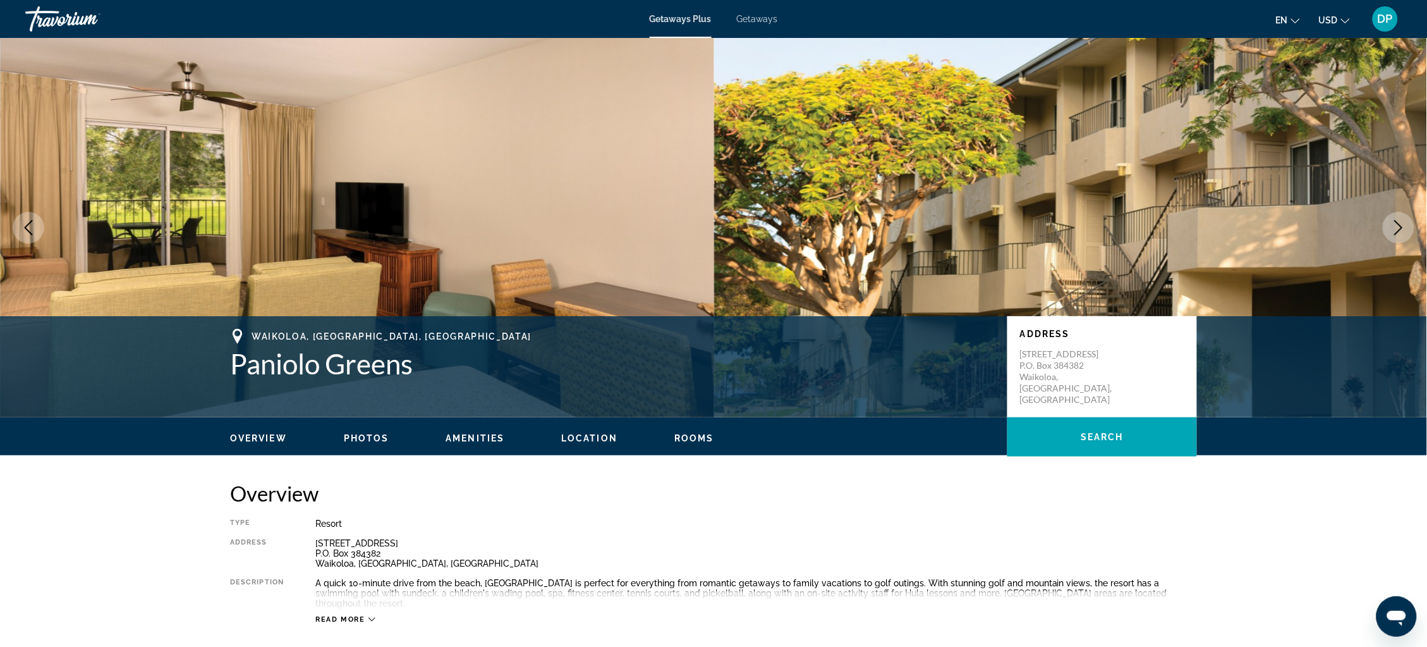
click at [764, 21] on span "Getaways" at bounding box center [757, 19] width 41 height 10
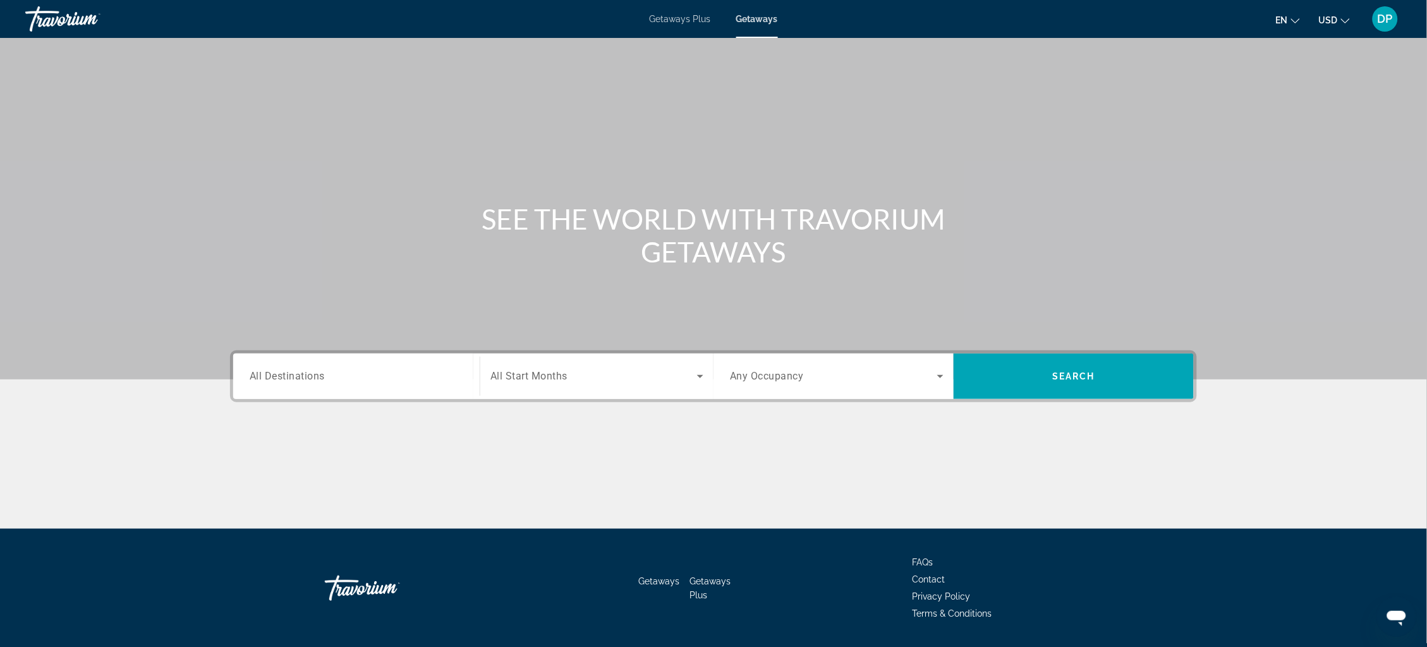
click at [251, 382] on span "All Destinations" at bounding box center [287, 376] width 75 height 12
click at [251, 384] on input "Destination All Destinations" at bounding box center [357, 376] width 214 height 15
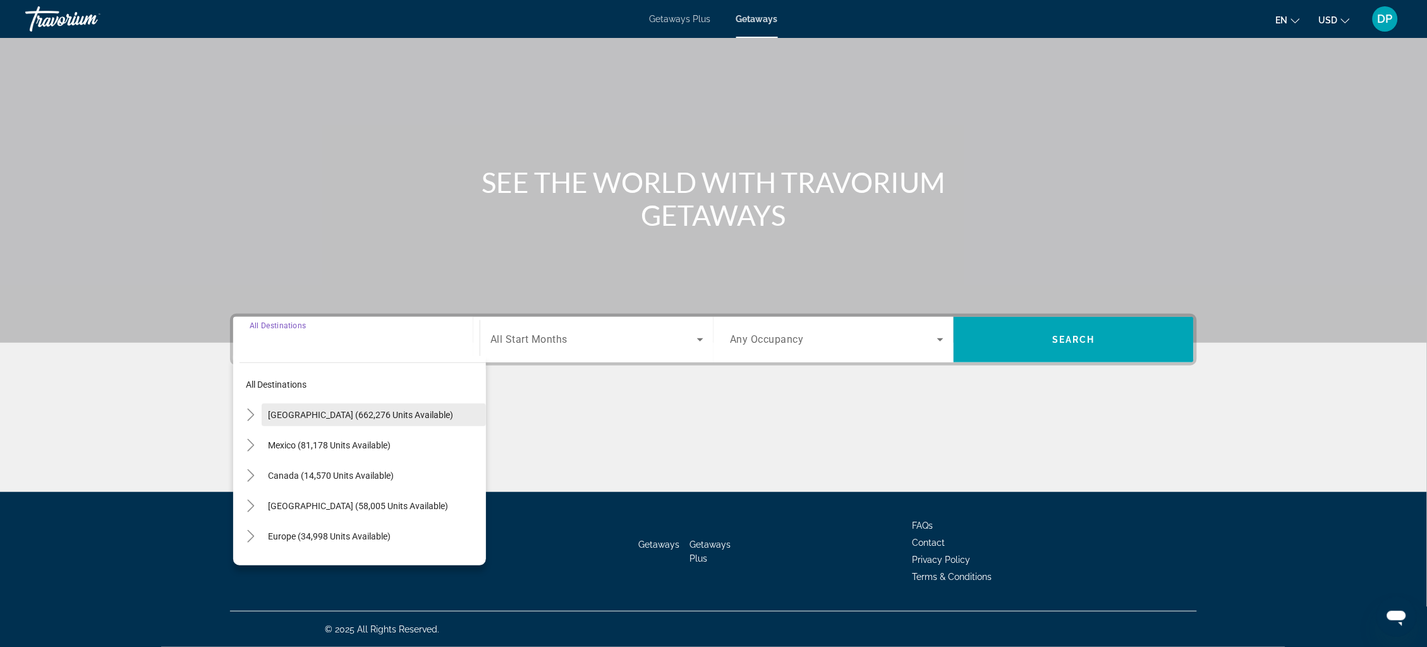
click at [268, 410] on span "United States (662,276 units available)" at bounding box center [360, 415] width 185 height 10
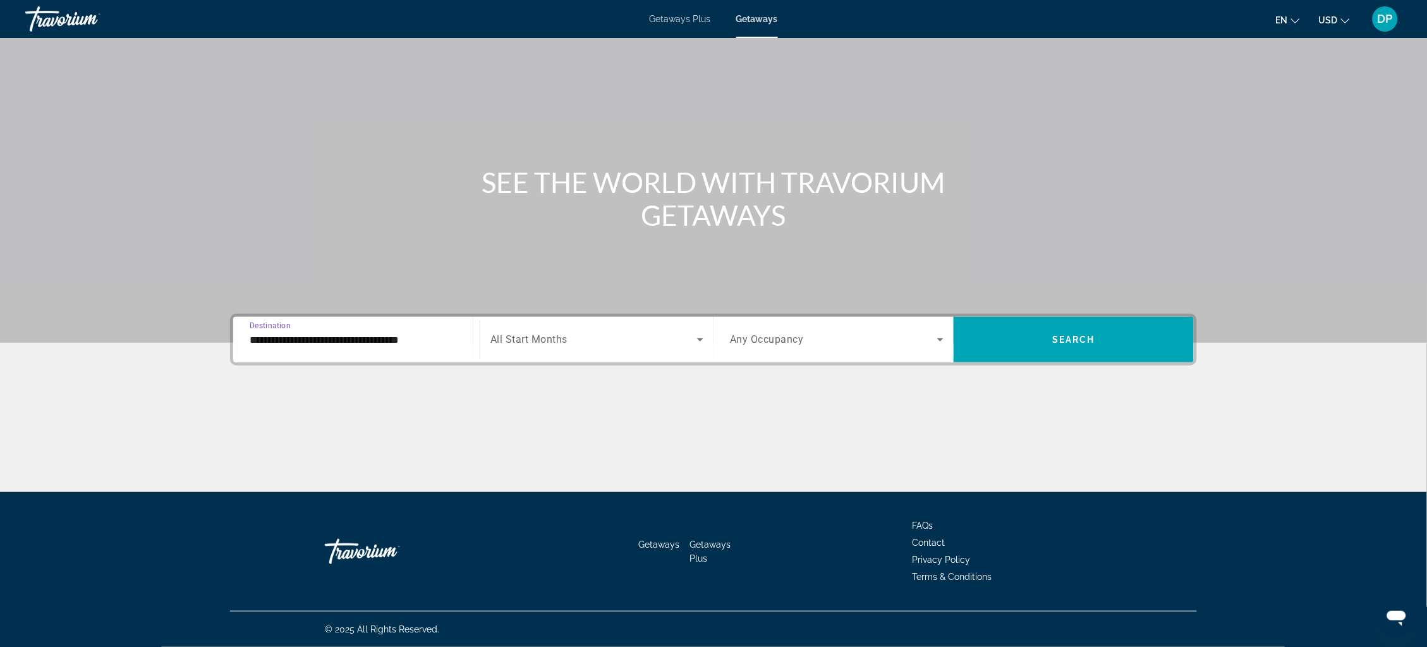
click at [250, 332] on input "**********" at bounding box center [357, 339] width 214 height 15
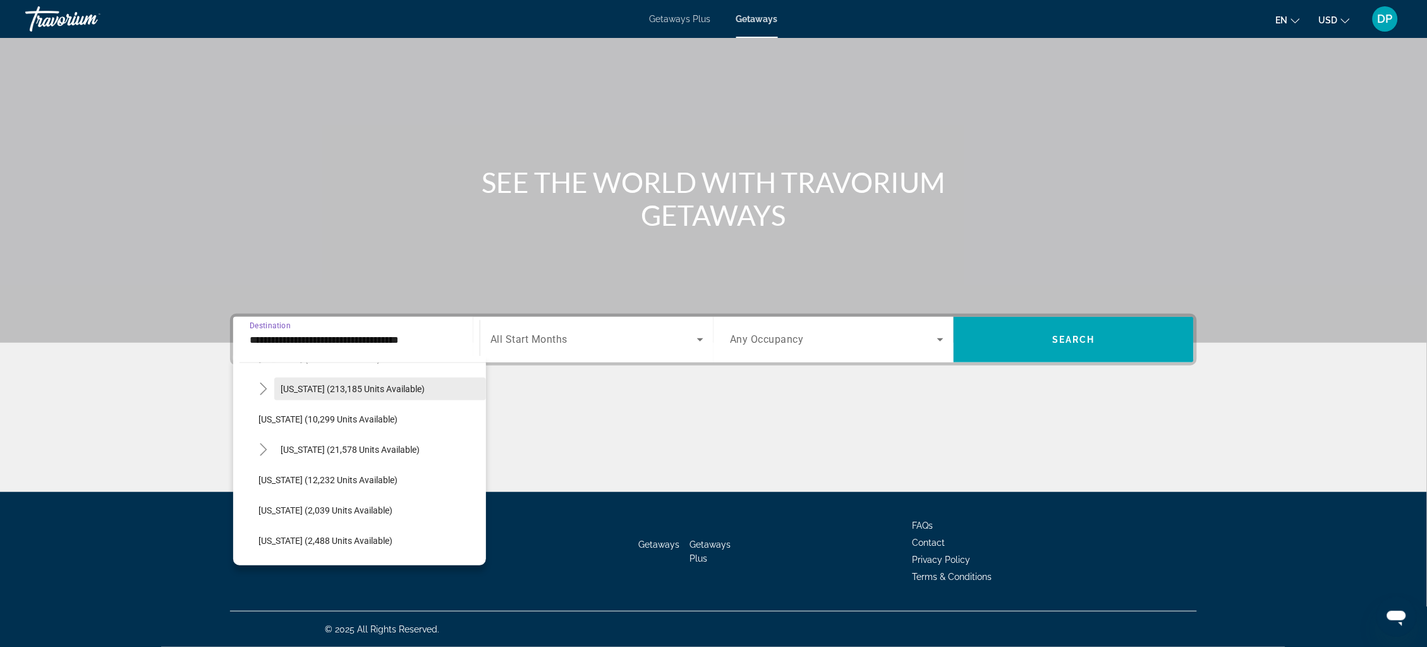
scroll to position [250, 0]
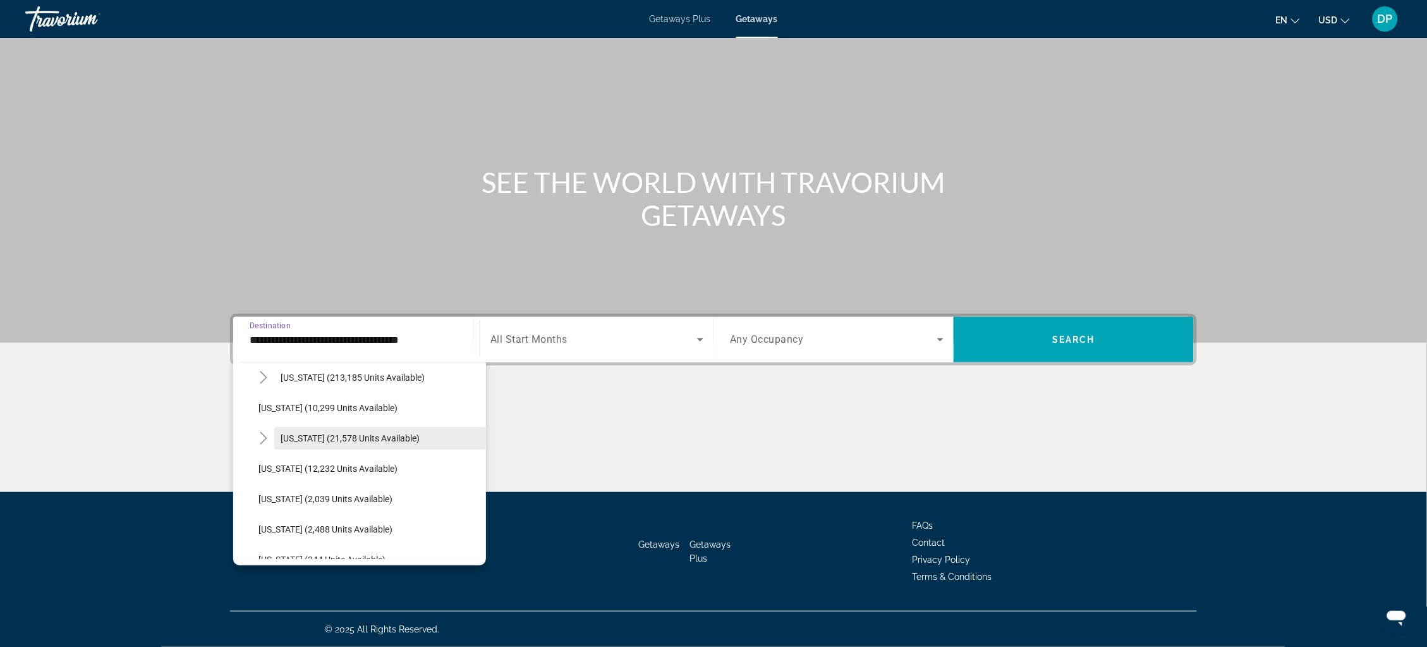
click at [295, 433] on span "Hawaii (21,578 units available)" at bounding box center [350, 438] width 139 height 10
type input "**********"
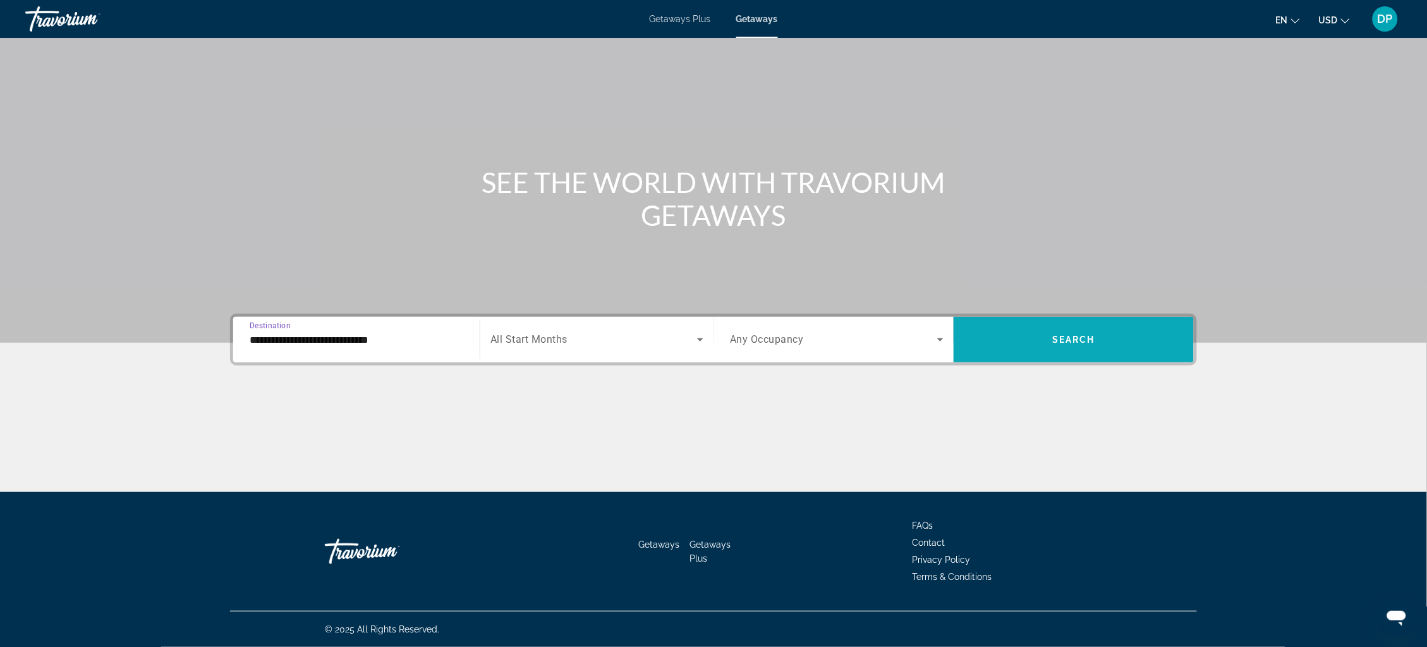
click at [1095, 334] on span "Search" at bounding box center [1073, 339] width 43 height 10
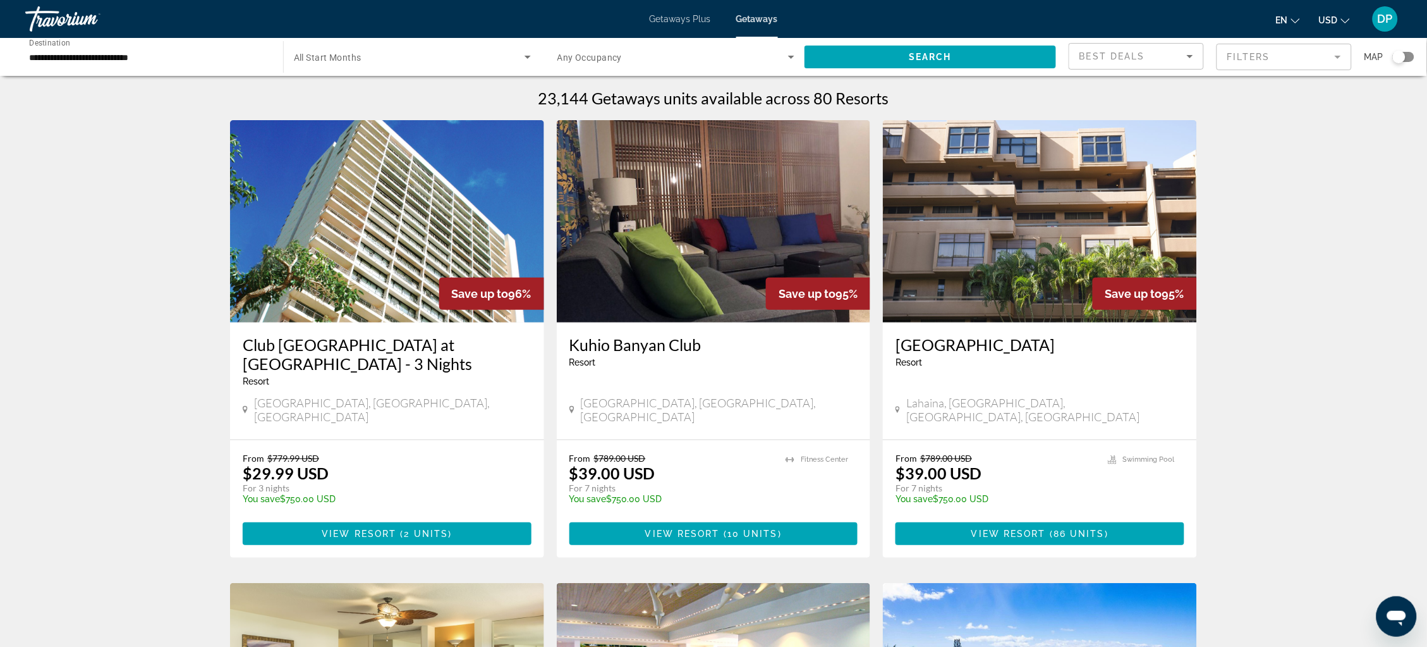
click at [1273, 65] on mat-form-field "Filters" at bounding box center [1284, 57] width 135 height 27
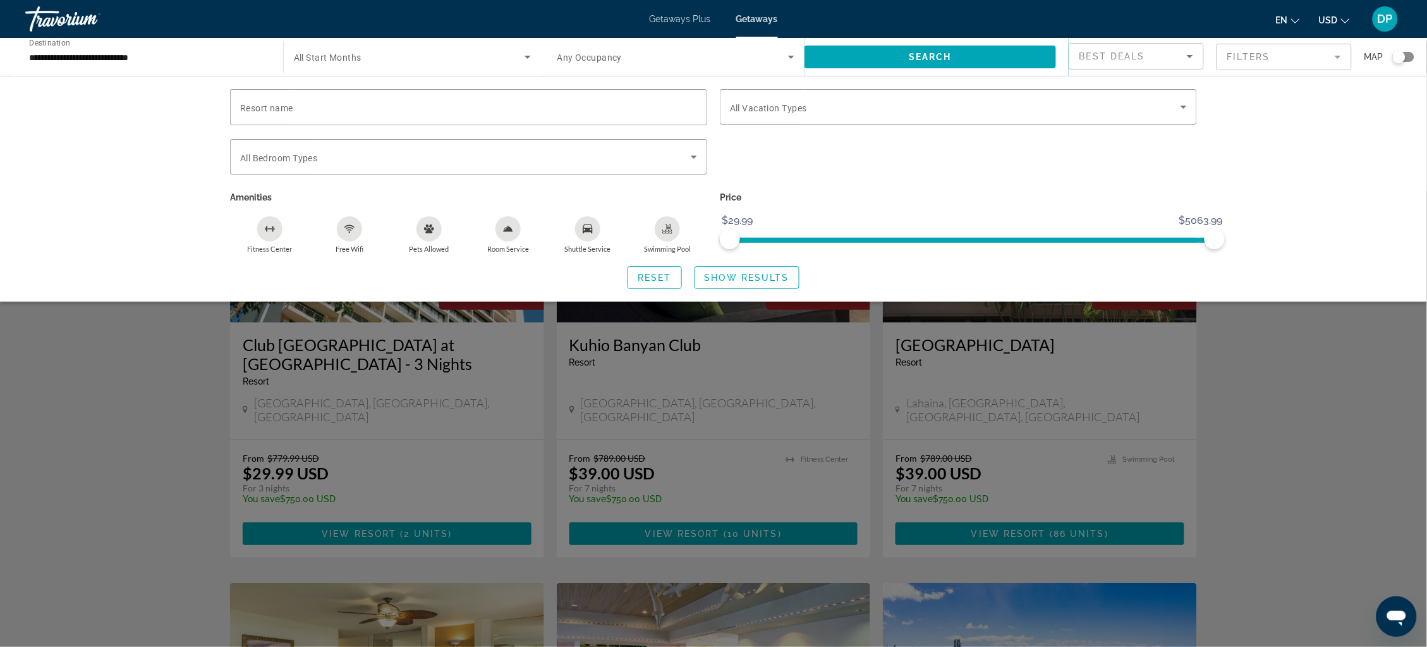
click at [1131, 61] on span "Best Deals" at bounding box center [1113, 56] width 66 height 10
click at [762, 291] on div at bounding box center [713, 323] width 1427 height 647
click at [1422, 423] on div "Search widget" at bounding box center [713, 418] width 1427 height 457
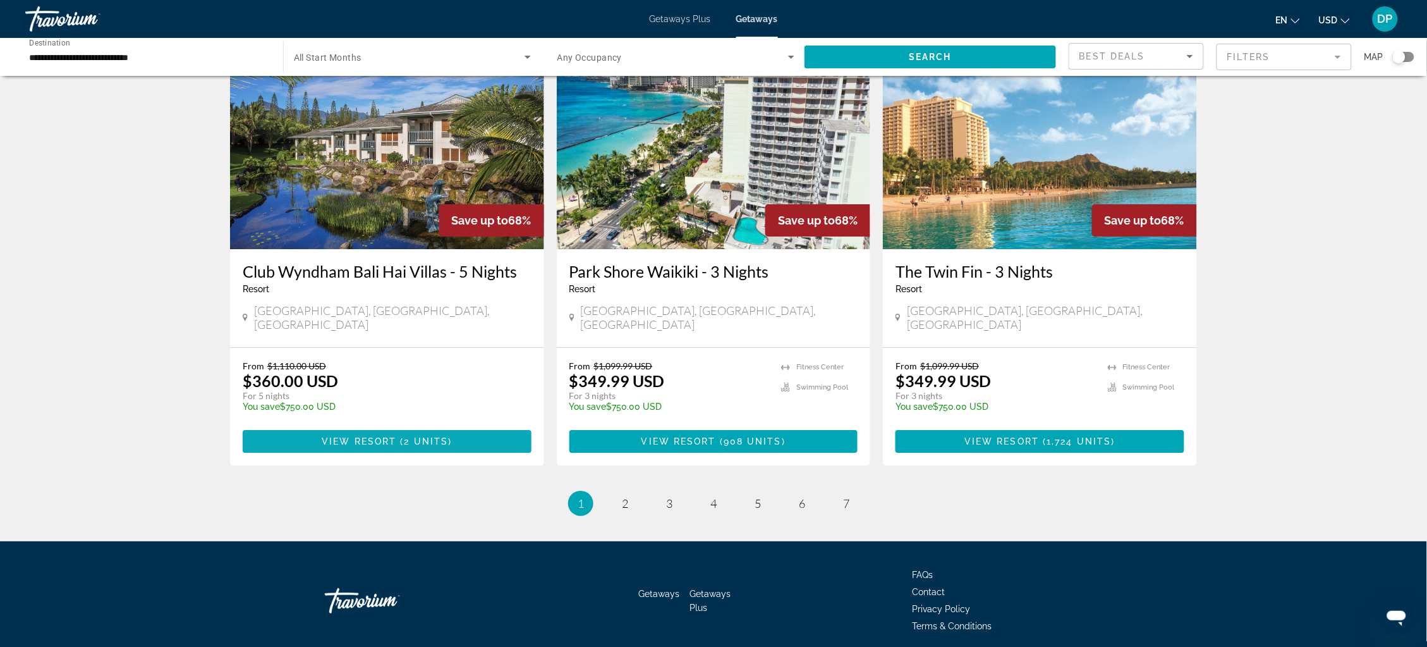
scroll to position [1449, 0]
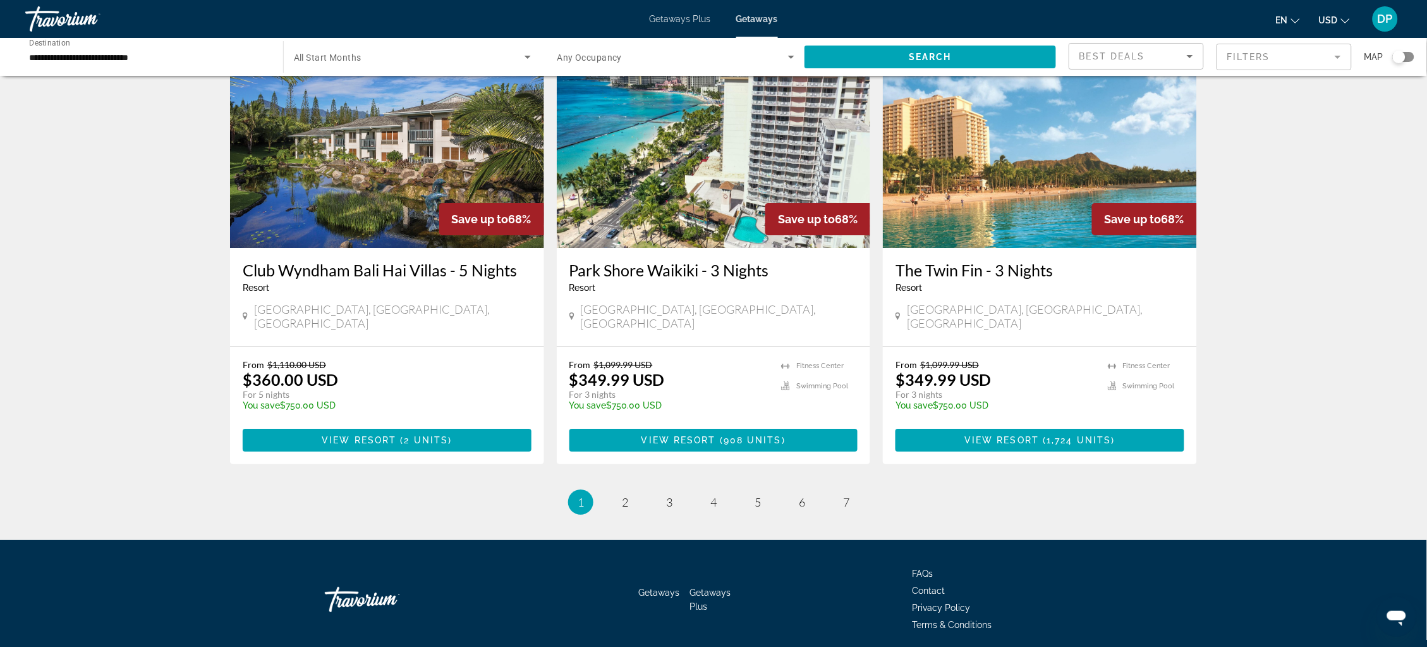
click at [398, 201] on img "Main content" at bounding box center [387, 147] width 314 height 202
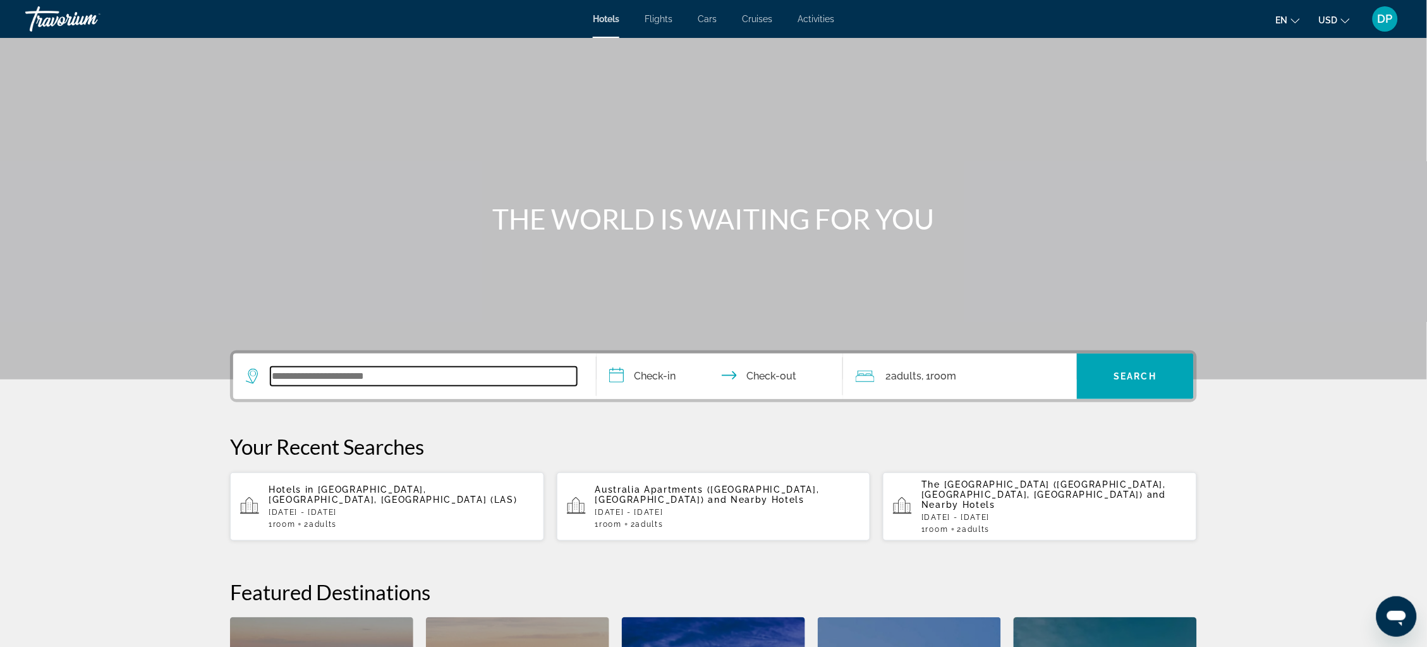
click at [364, 386] on input "Search widget" at bounding box center [424, 376] width 307 height 19
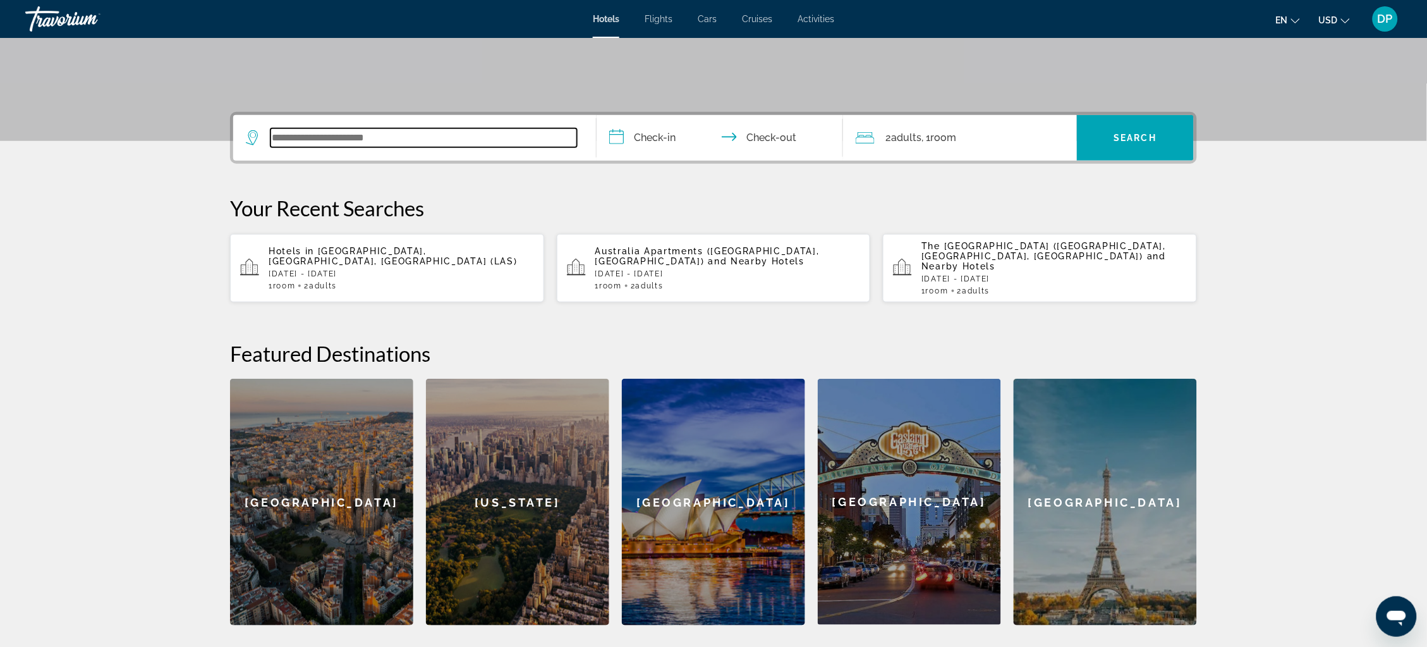
scroll to position [327, 0]
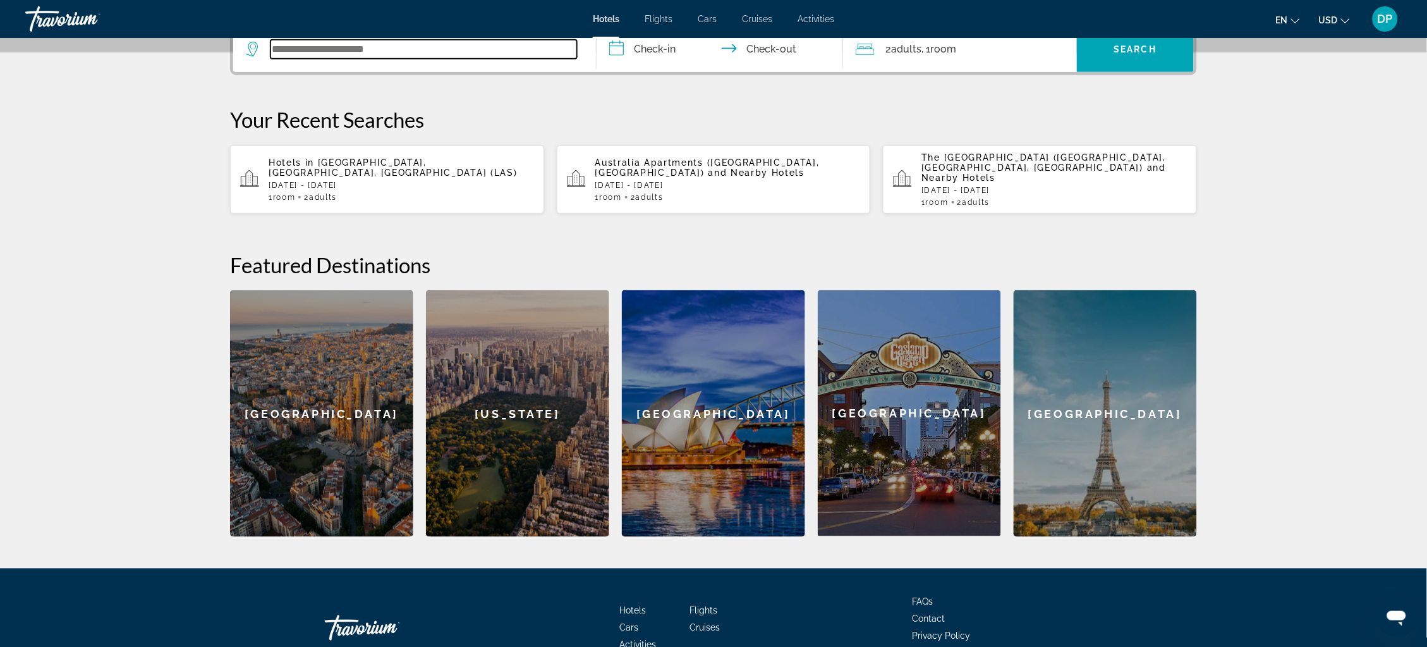
click at [271, 59] on input "Search widget" at bounding box center [424, 49] width 307 height 19
click at [281, 59] on input "Search widget" at bounding box center [424, 49] width 307 height 19
type input "*"
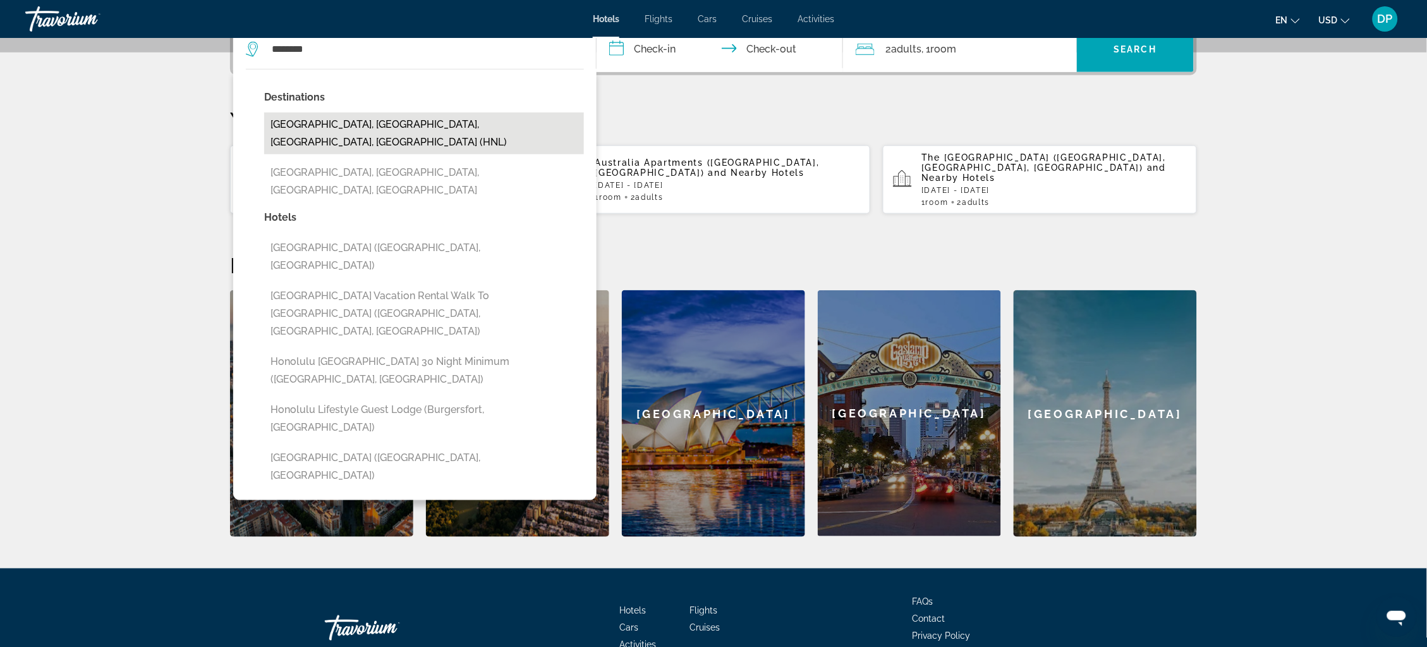
click at [364, 148] on button "Honolulu, Oahu Island, HI, United States (HNL)" at bounding box center [424, 134] width 320 height 42
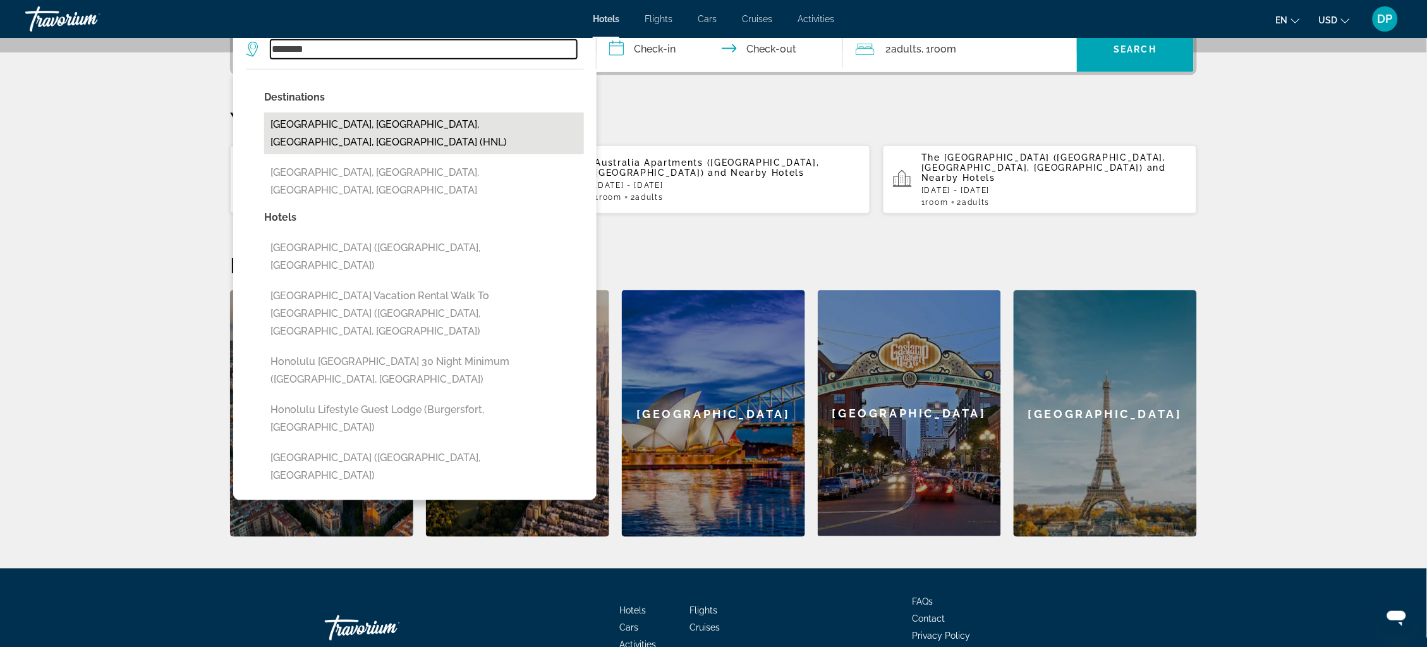
type input "**********"
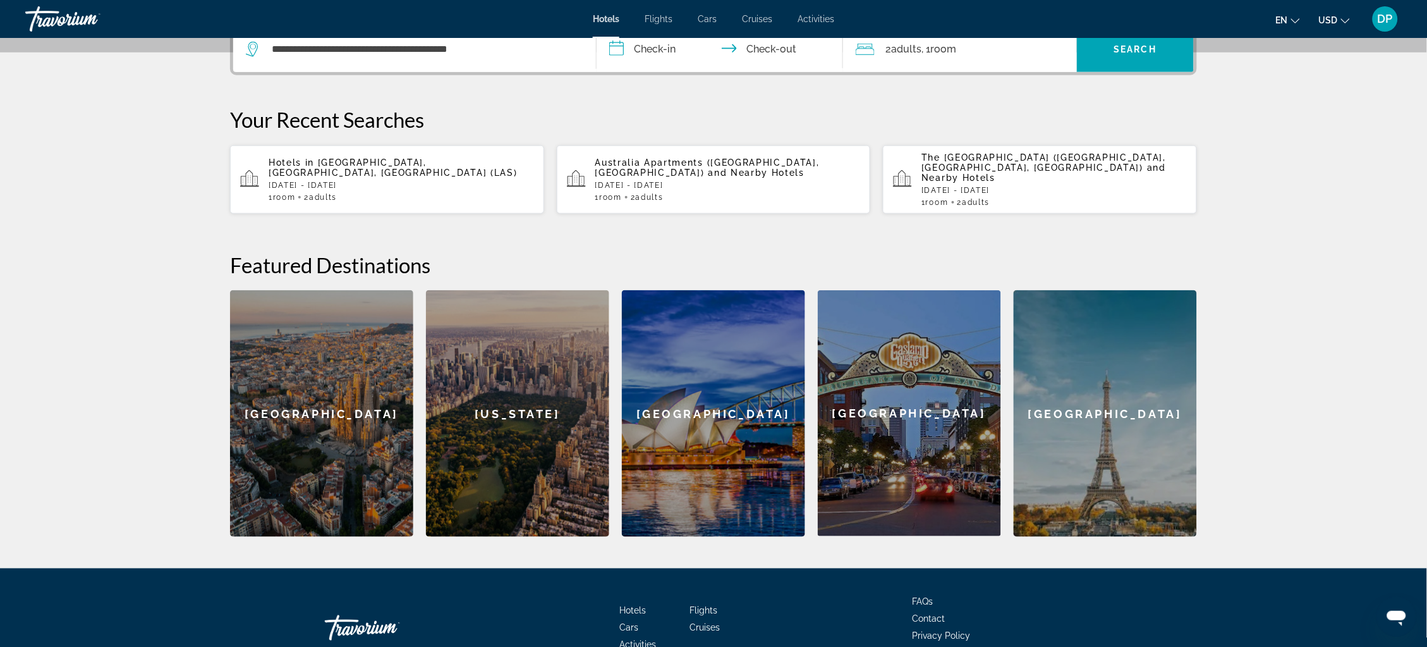
click at [657, 76] on input "**********" at bounding box center [723, 51] width 252 height 49
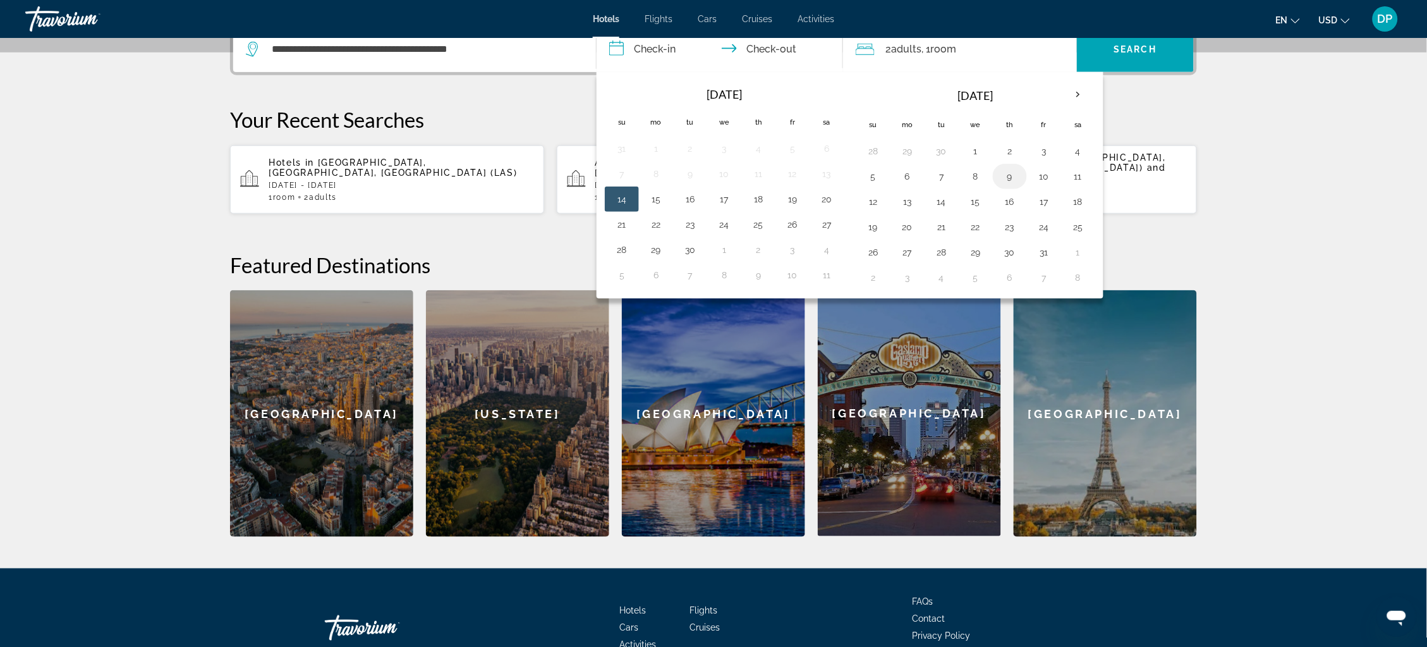
click at [1014, 185] on button "9" at bounding box center [1010, 176] width 20 height 18
click at [944, 210] on button "14" at bounding box center [942, 202] width 20 height 18
type input "**********"
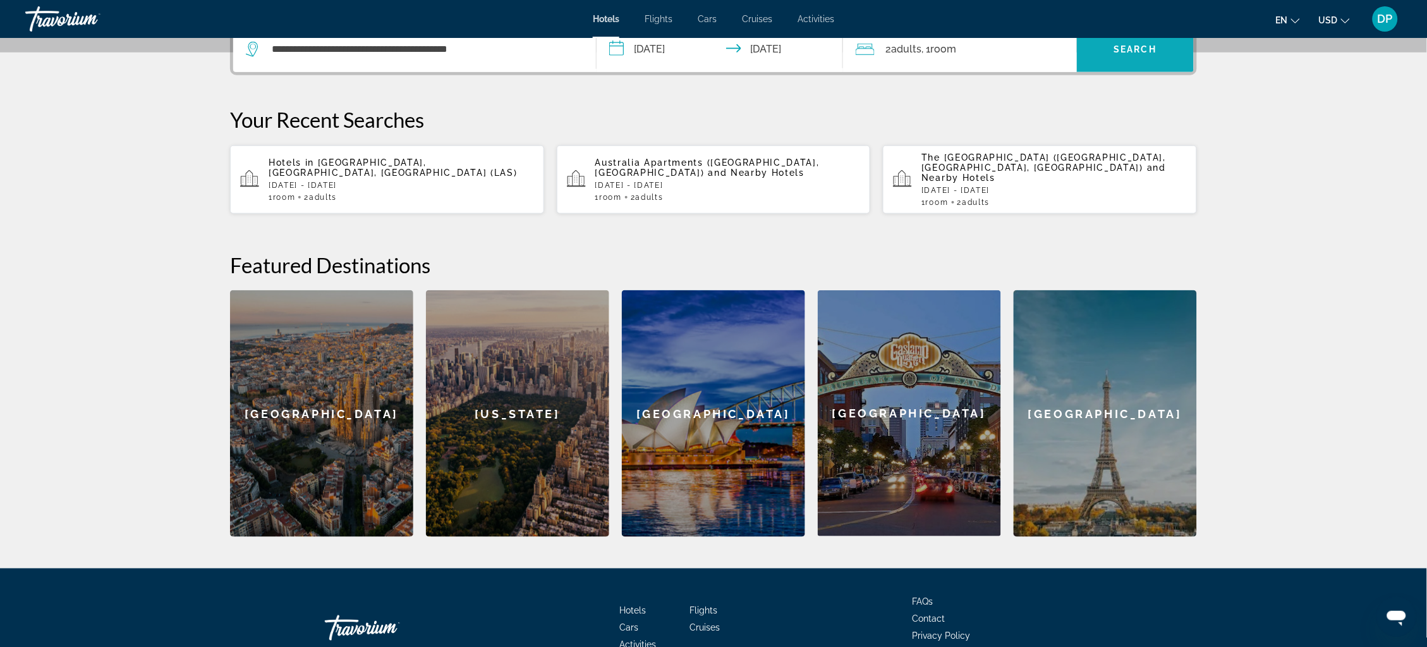
click at [1161, 64] on span "Search widget" at bounding box center [1135, 49] width 117 height 30
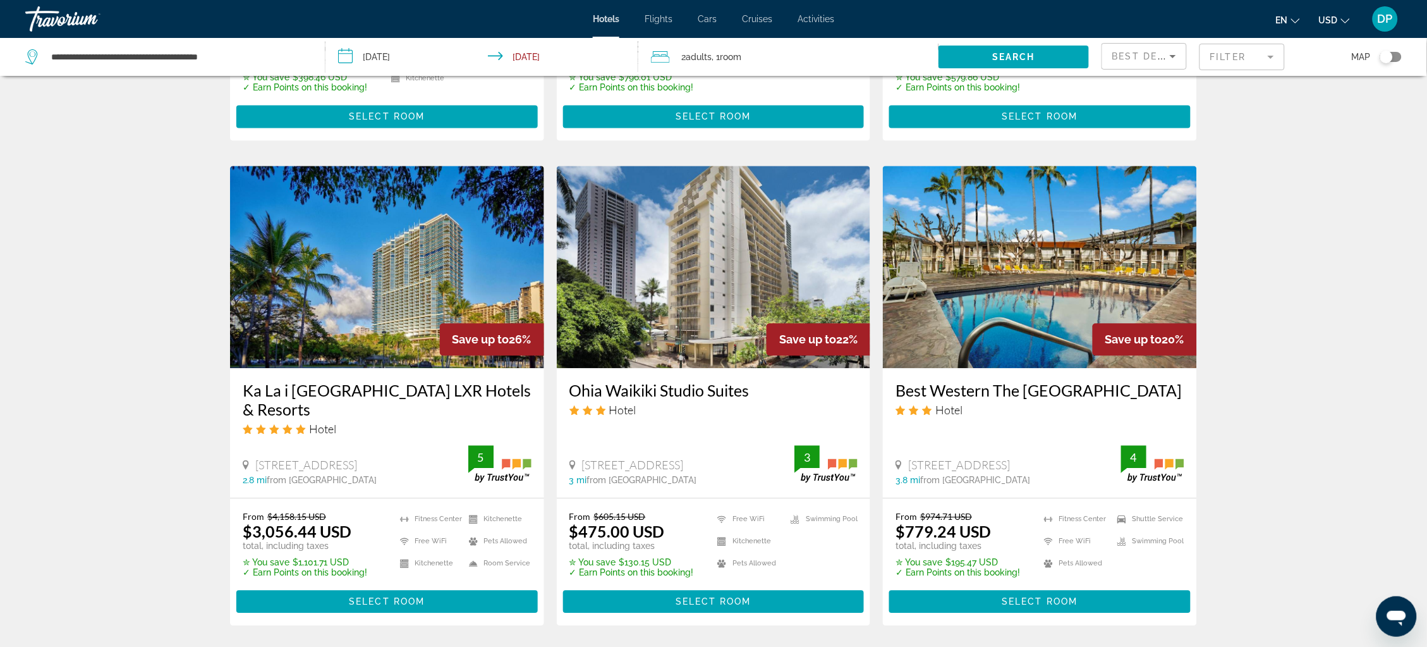
scroll to position [927, 0]
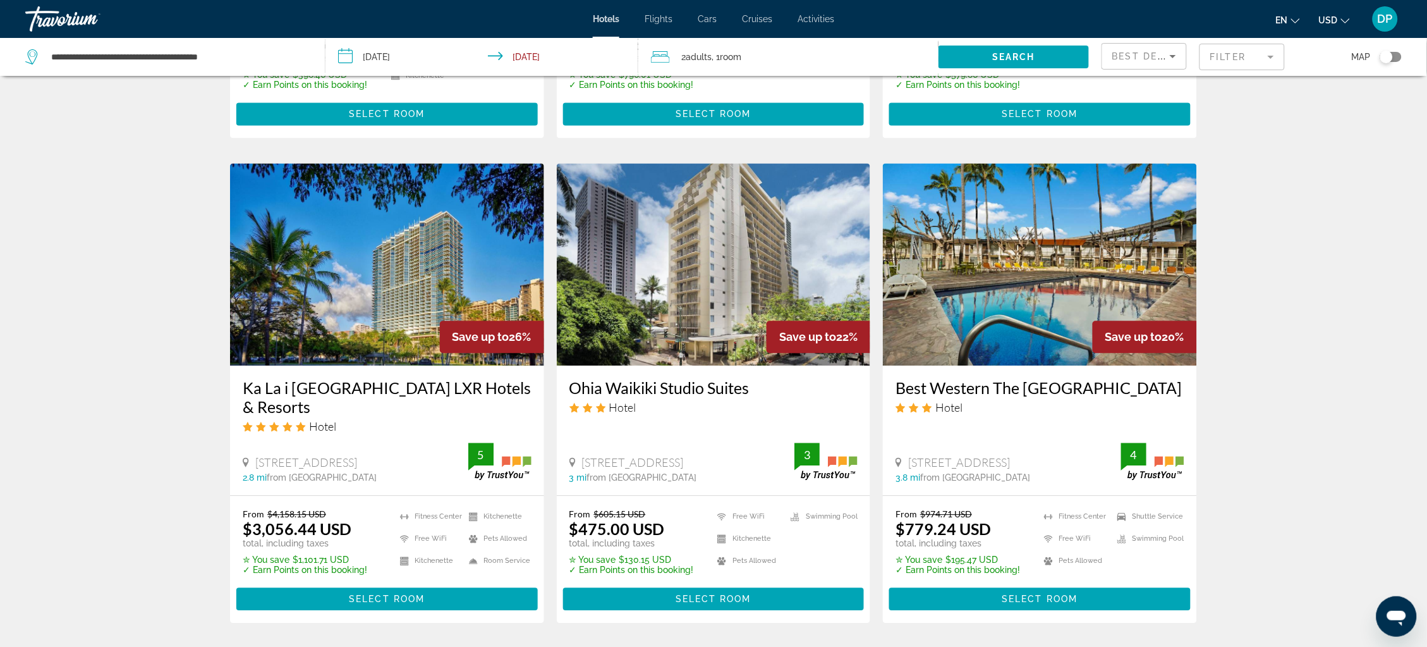
click at [1257, 65] on mat-form-field "Filter" at bounding box center [1242, 57] width 85 height 27
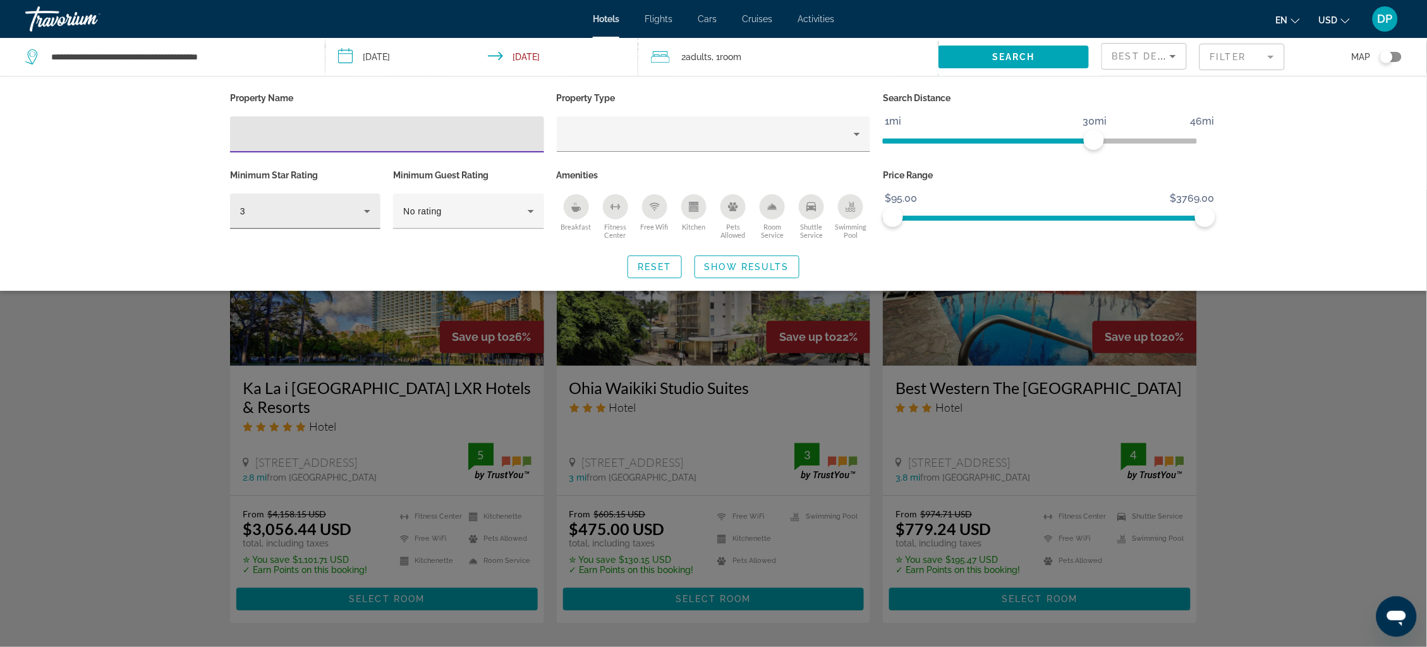
click at [326, 219] on div "3" at bounding box center [302, 211] width 124 height 15
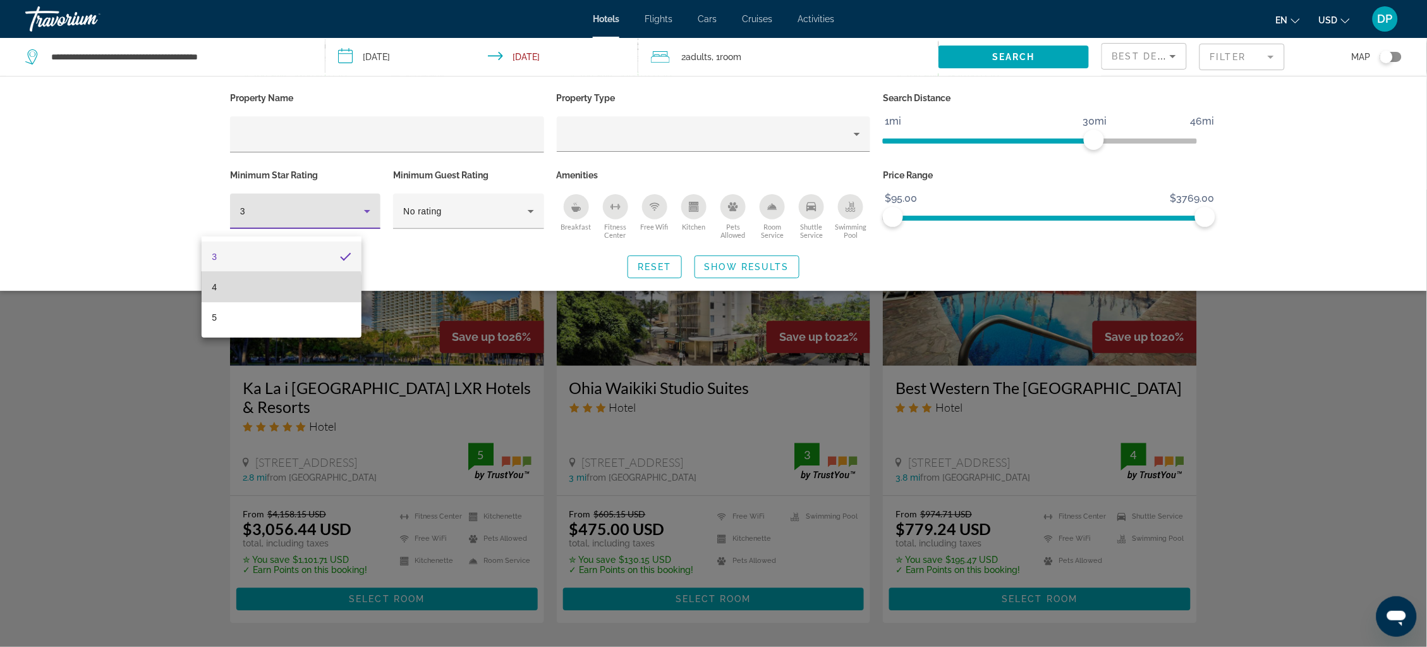
click at [224, 293] on mat-option "4" at bounding box center [281, 287] width 159 height 30
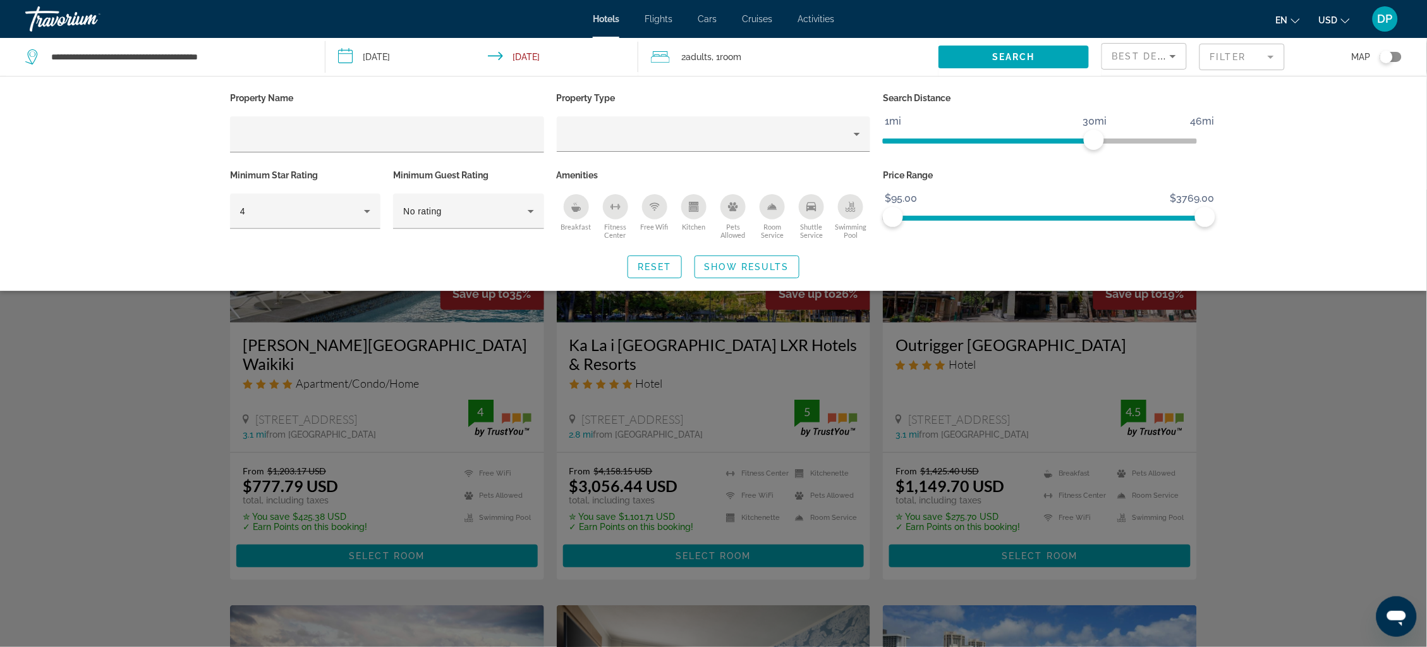
click at [100, 415] on div "Search widget" at bounding box center [713, 418] width 1427 height 457
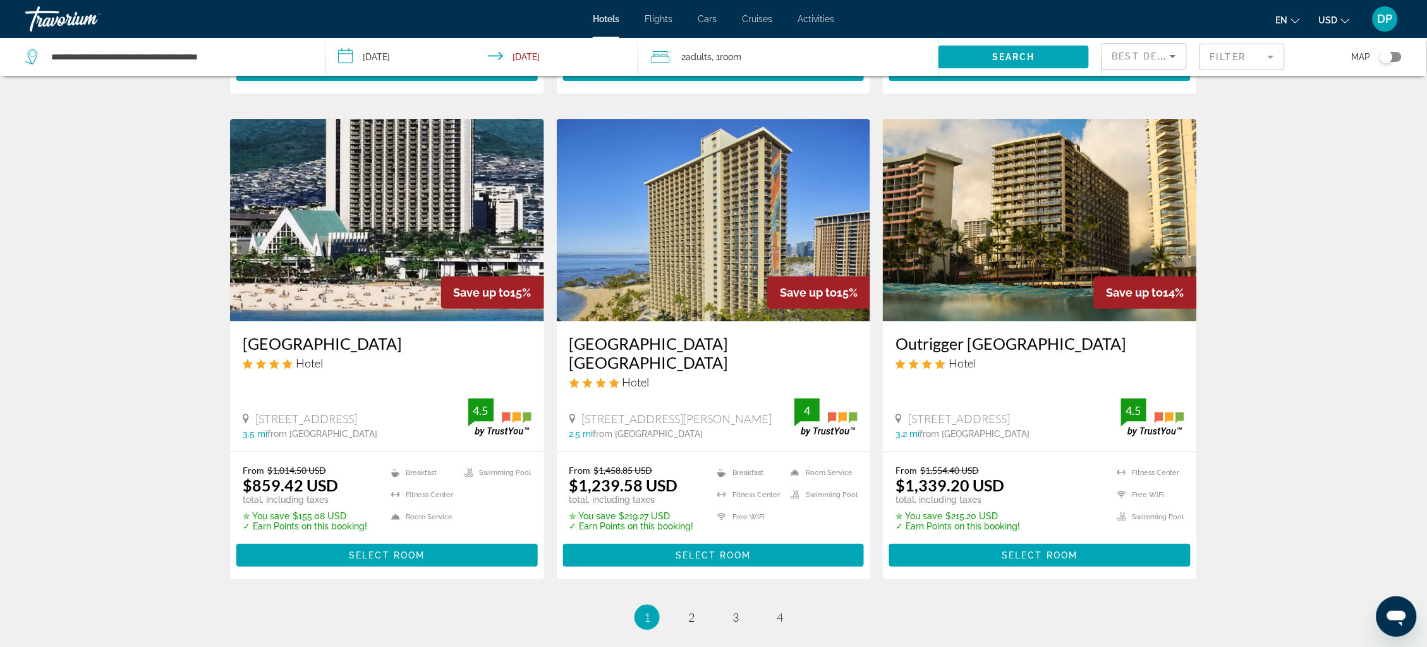
scroll to position [1459, 0]
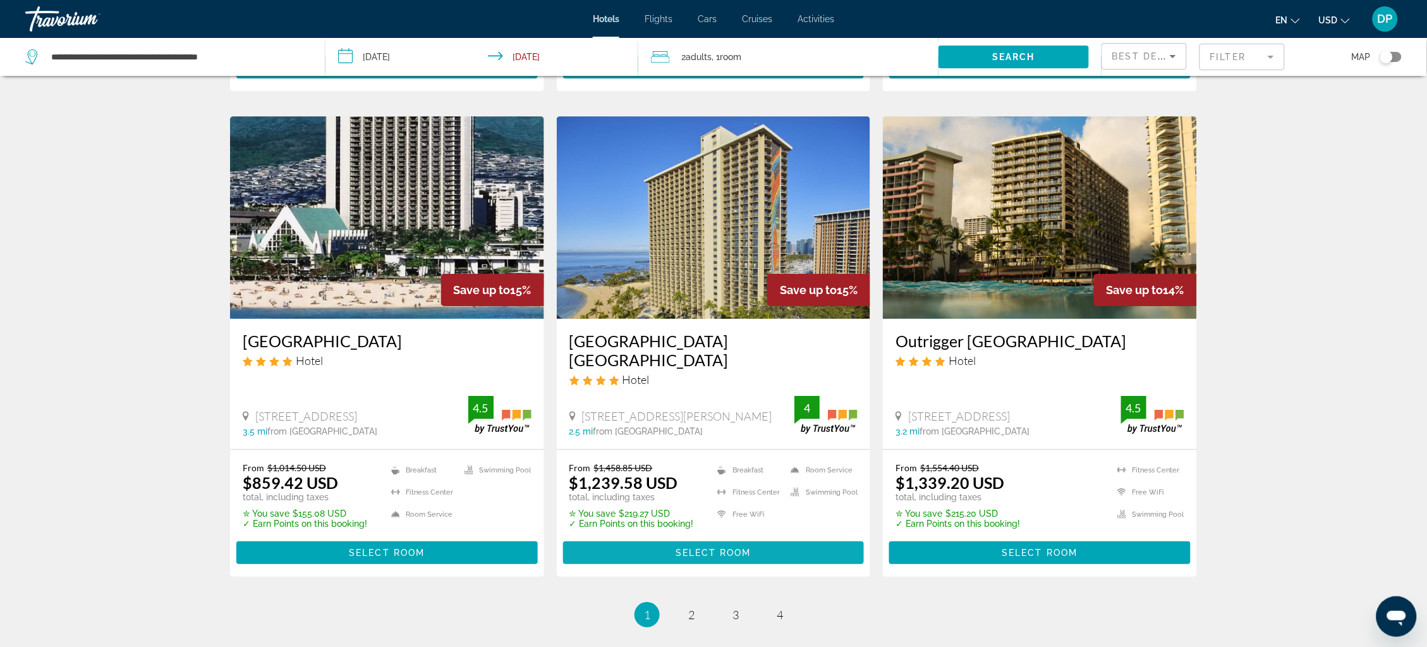
click at [743, 557] on span "Select Room" at bounding box center [714, 552] width 76 height 10
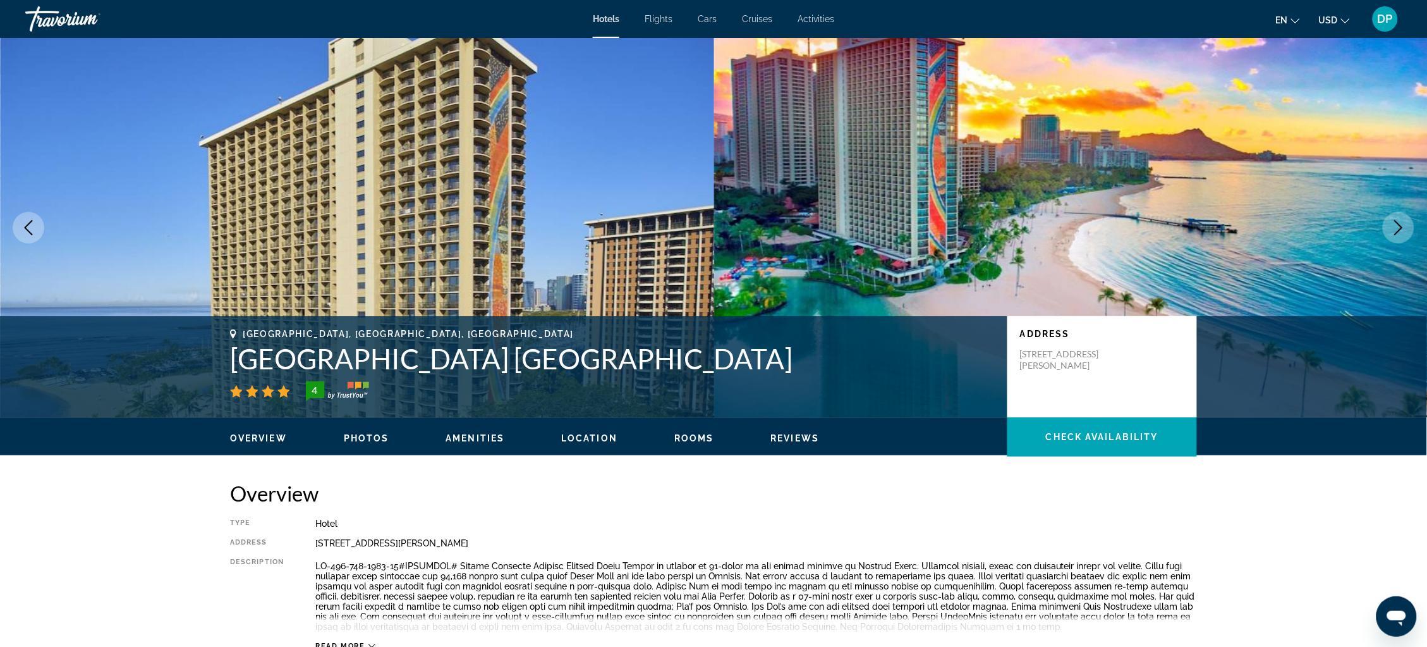
click at [1397, 235] on icon "Next image" at bounding box center [1398, 227] width 15 height 15
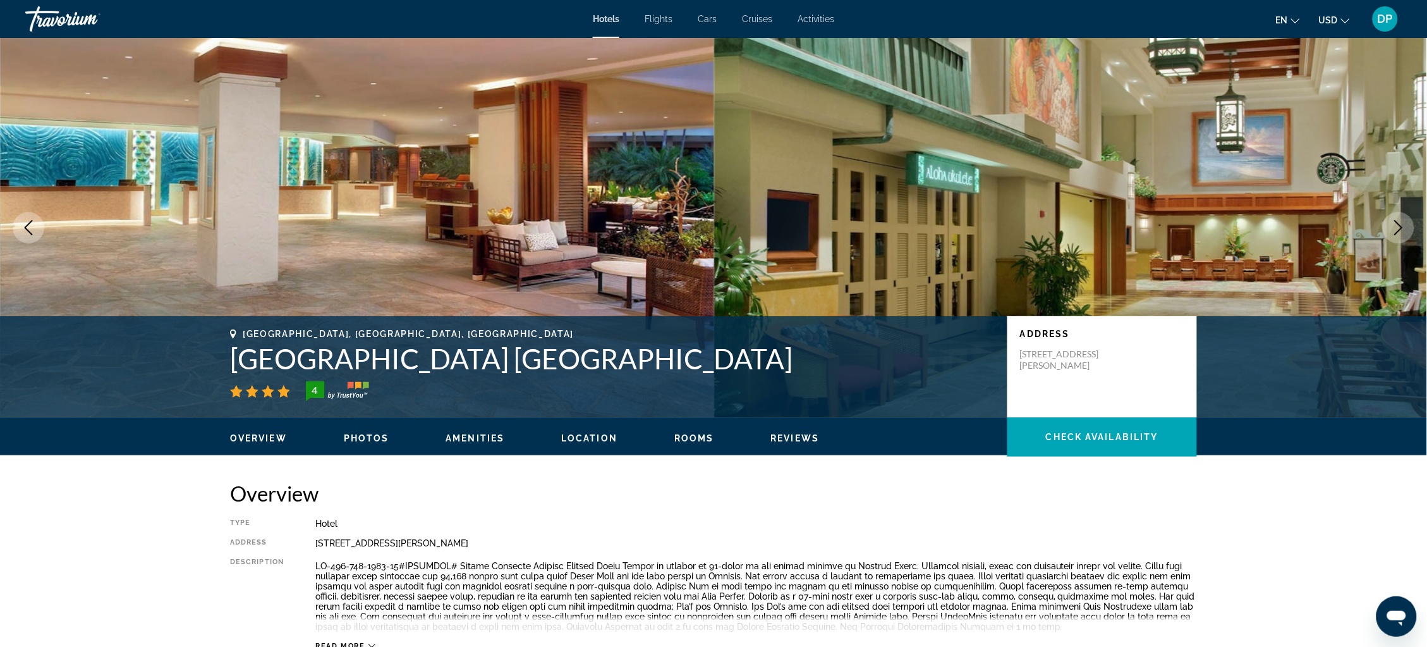
click at [1397, 235] on icon "Next image" at bounding box center [1399, 227] width 8 height 15
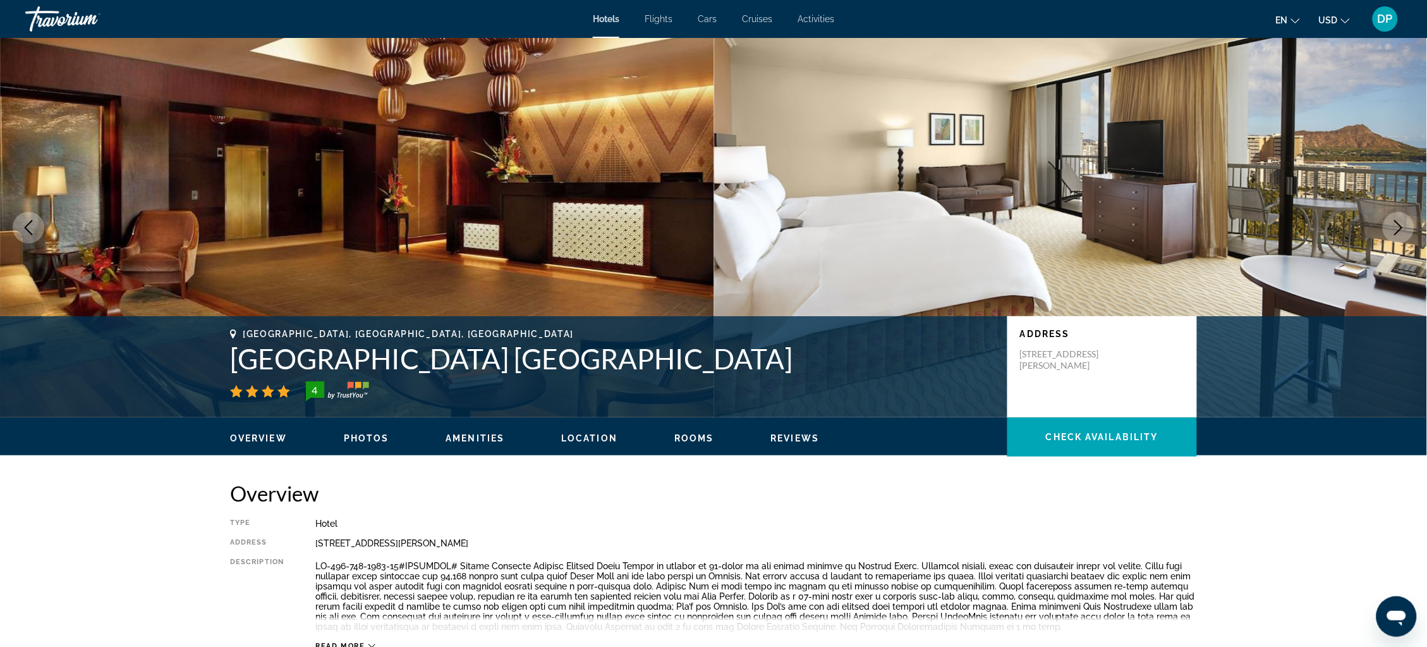
click at [1397, 235] on icon "Next image" at bounding box center [1399, 227] width 8 height 15
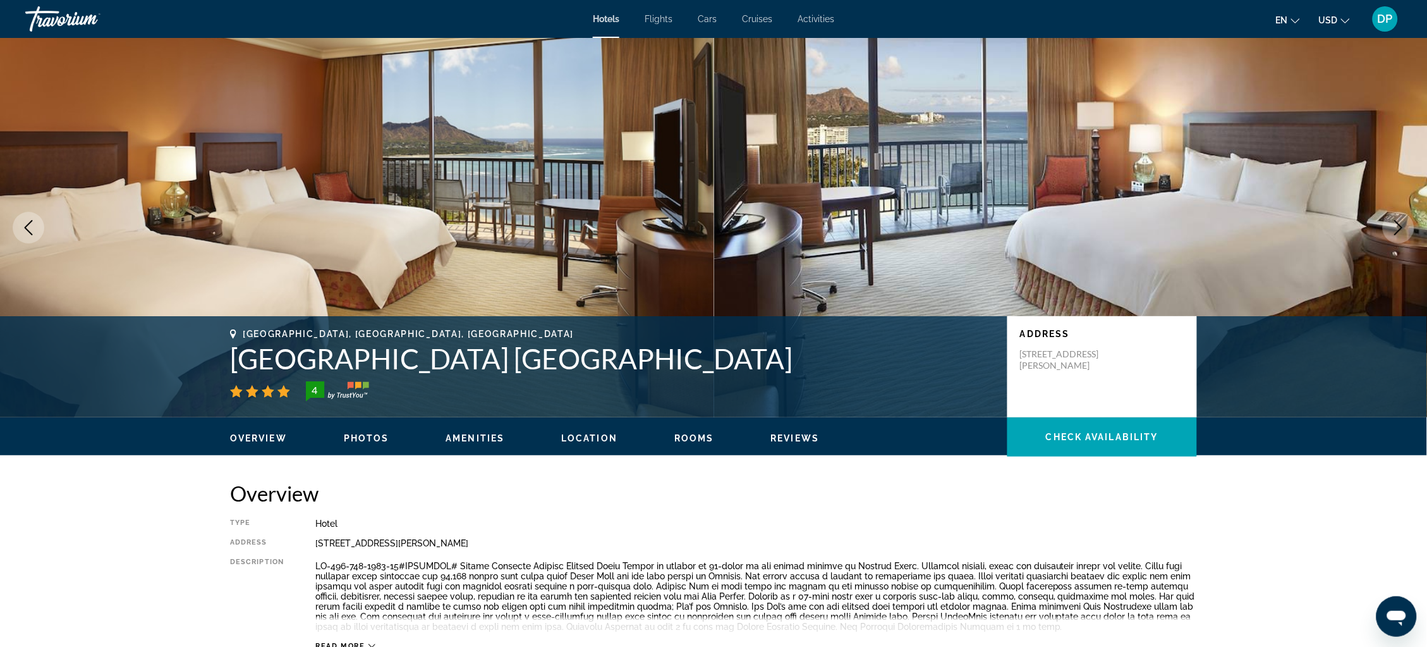
click at [1396, 235] on icon "Next image" at bounding box center [1398, 227] width 15 height 15
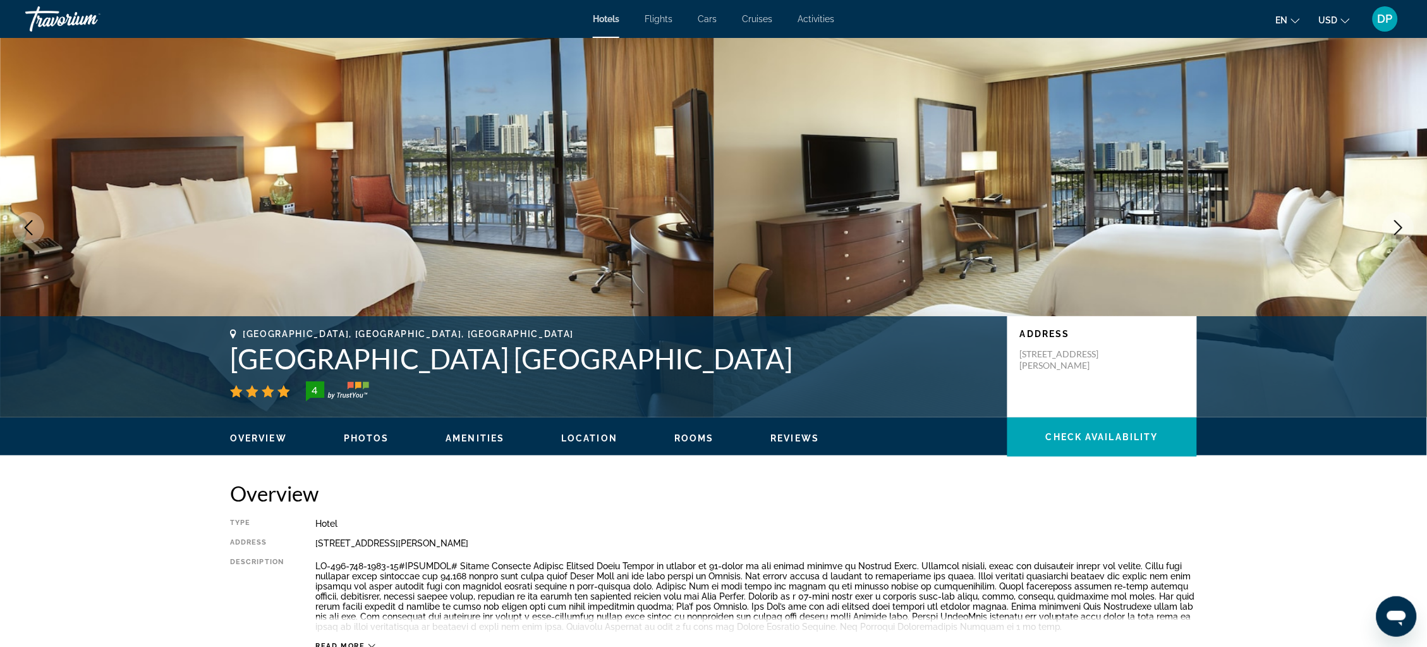
click at [1396, 235] on icon "Next image" at bounding box center [1398, 227] width 15 height 15
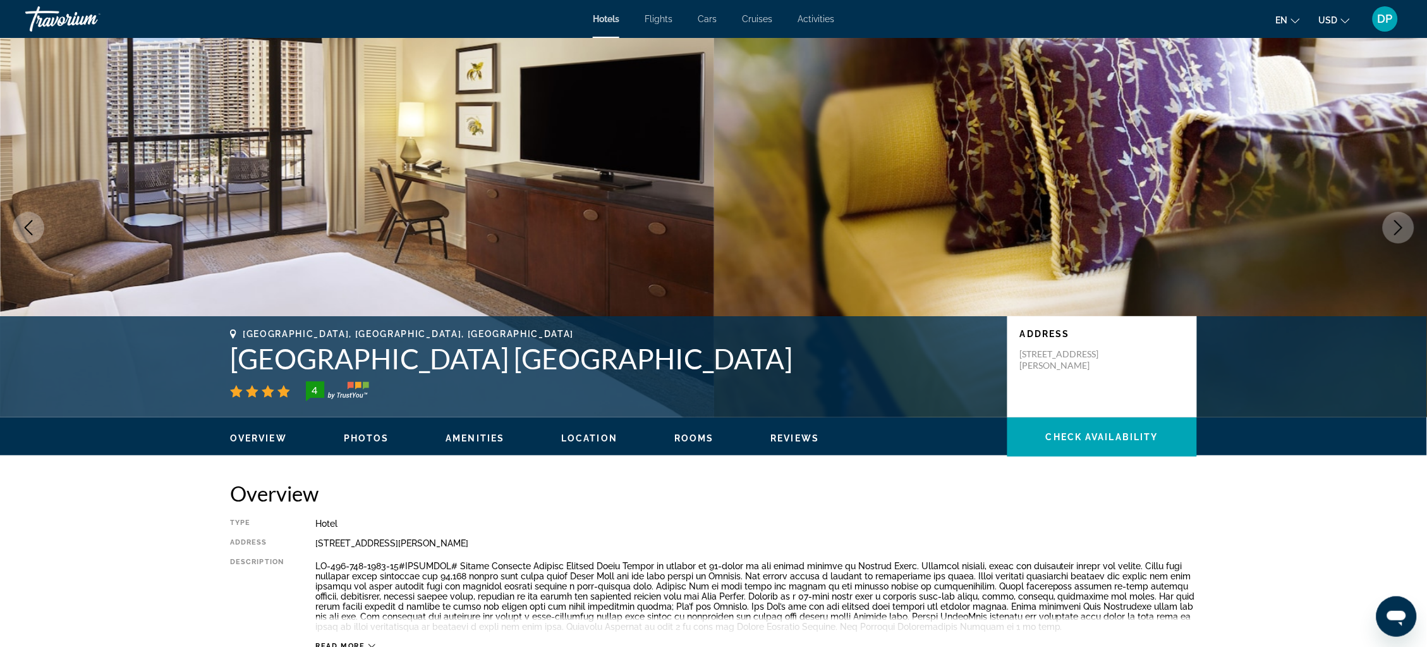
click at [1396, 235] on icon "Next image" at bounding box center [1398, 227] width 15 height 15
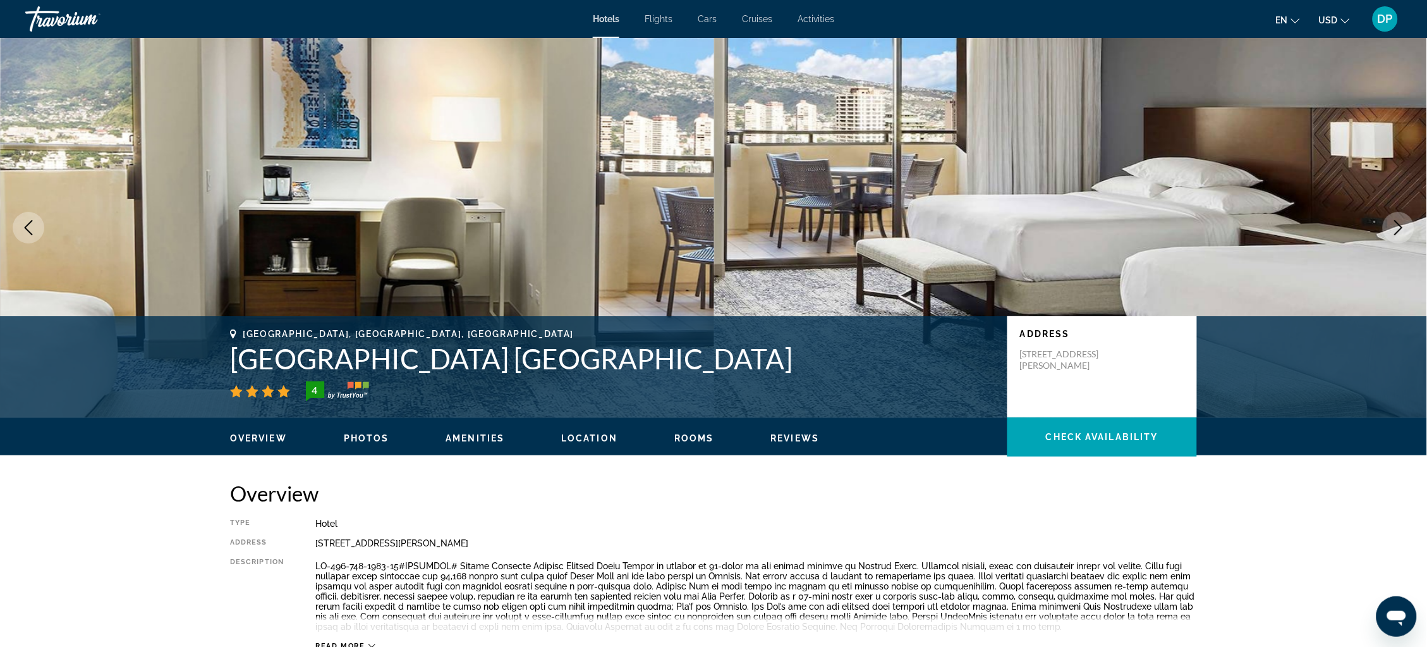
click at [1396, 235] on icon "Next image" at bounding box center [1398, 227] width 15 height 15
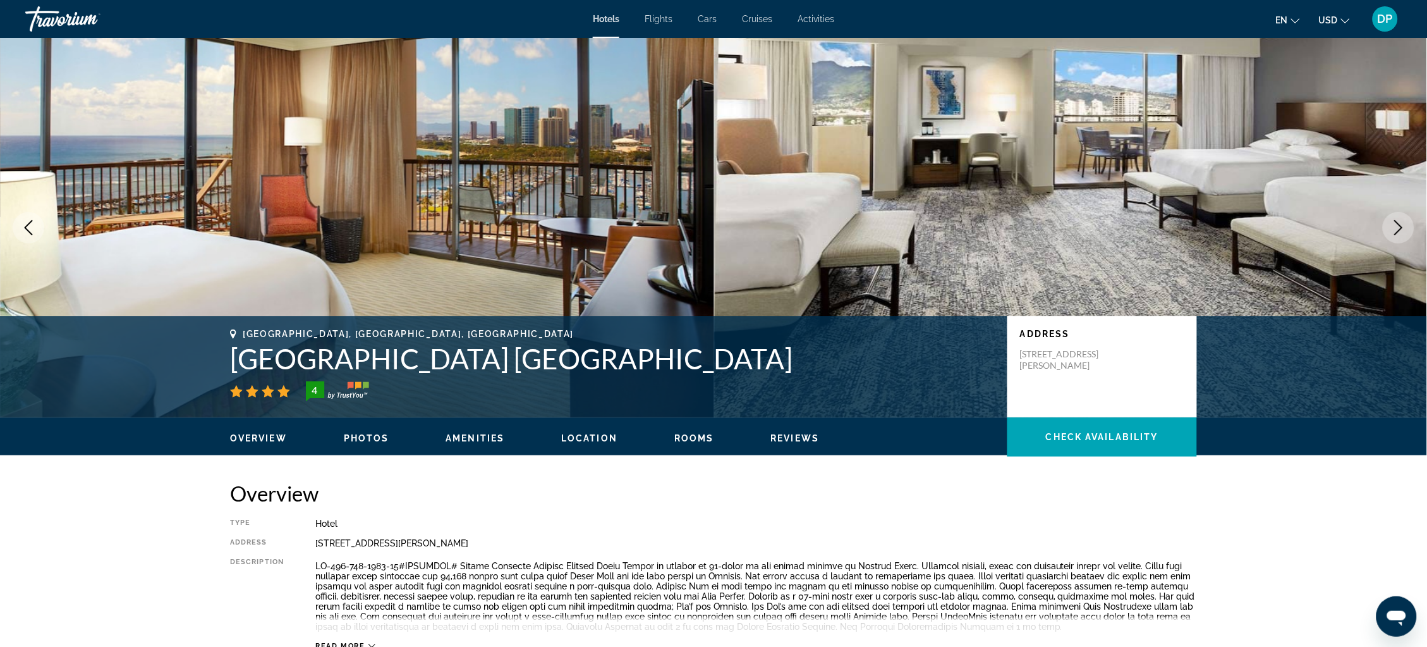
click at [1396, 235] on icon "Next image" at bounding box center [1398, 227] width 15 height 15
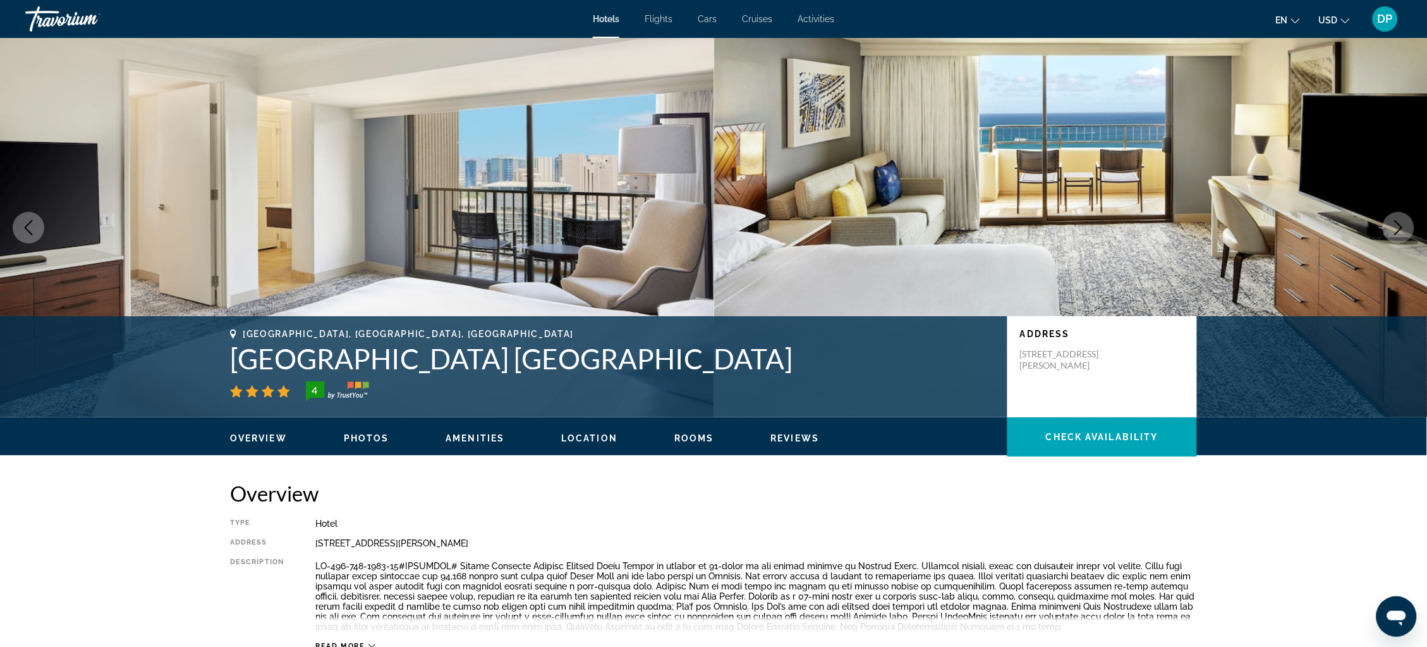
click at [1396, 235] on icon "Next image" at bounding box center [1398, 227] width 15 height 15
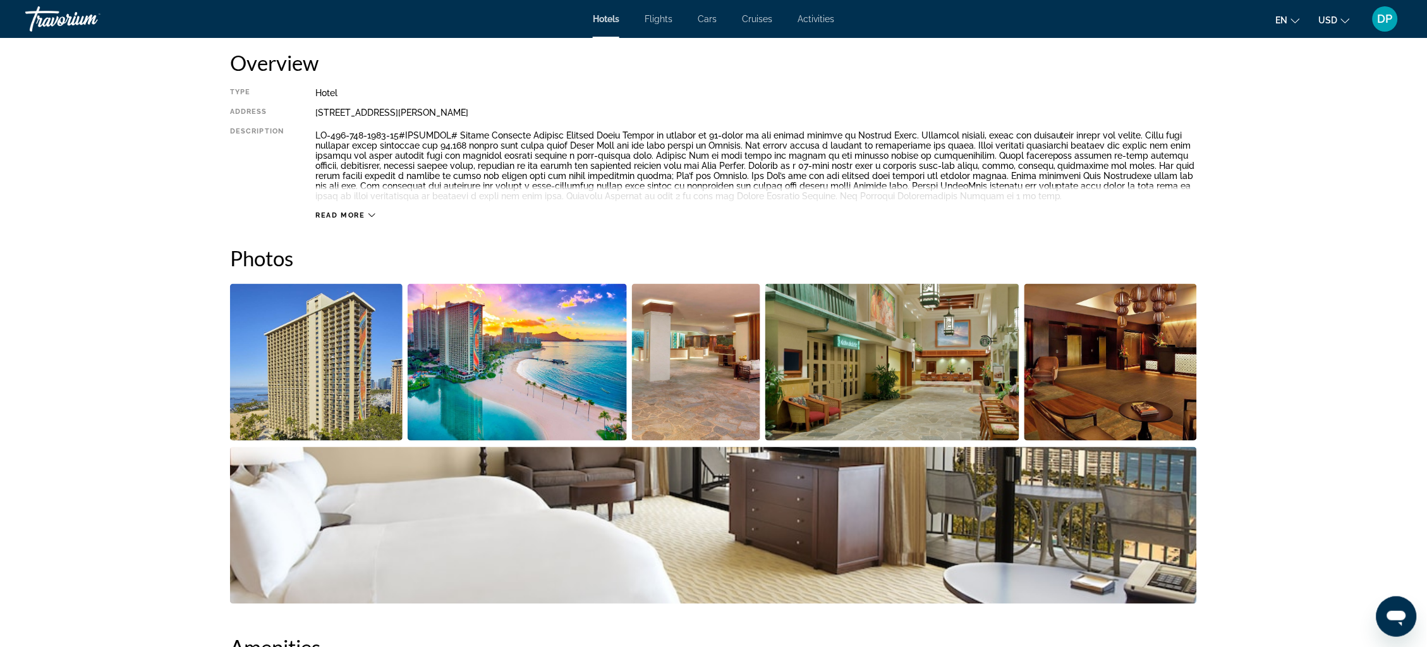
scroll to position [432, 0]
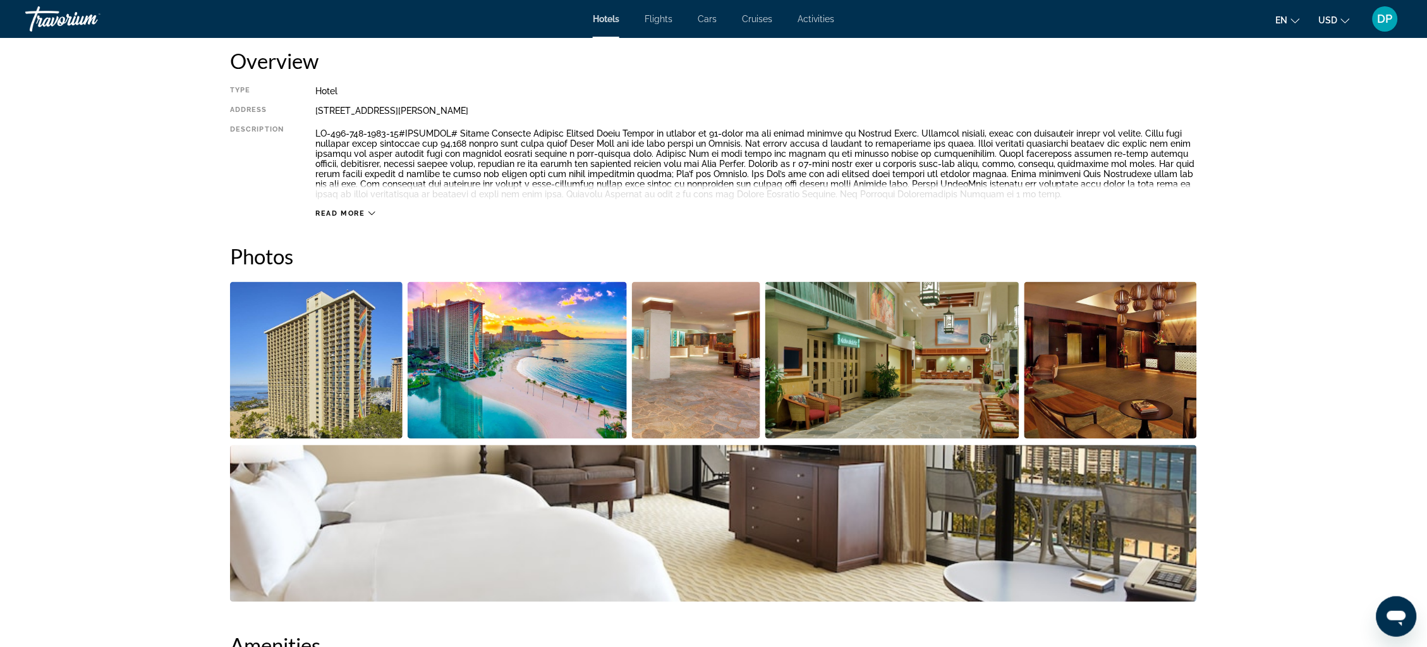
click at [475, 439] on img "Open full-screen image slider" at bounding box center [518, 360] width 220 height 157
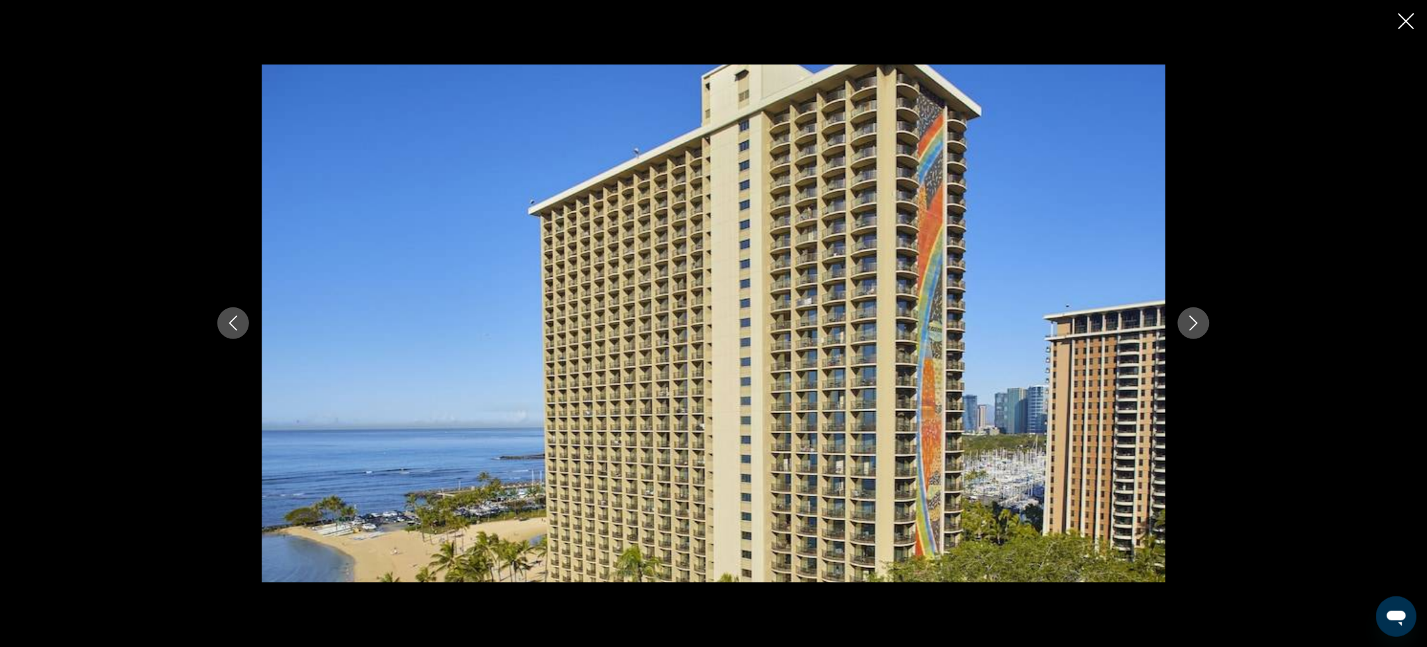
click at [1222, 340] on div "prev next" at bounding box center [714, 322] width 1018 height 517
click at [1202, 329] on icon "Next image" at bounding box center [1193, 322] width 15 height 15
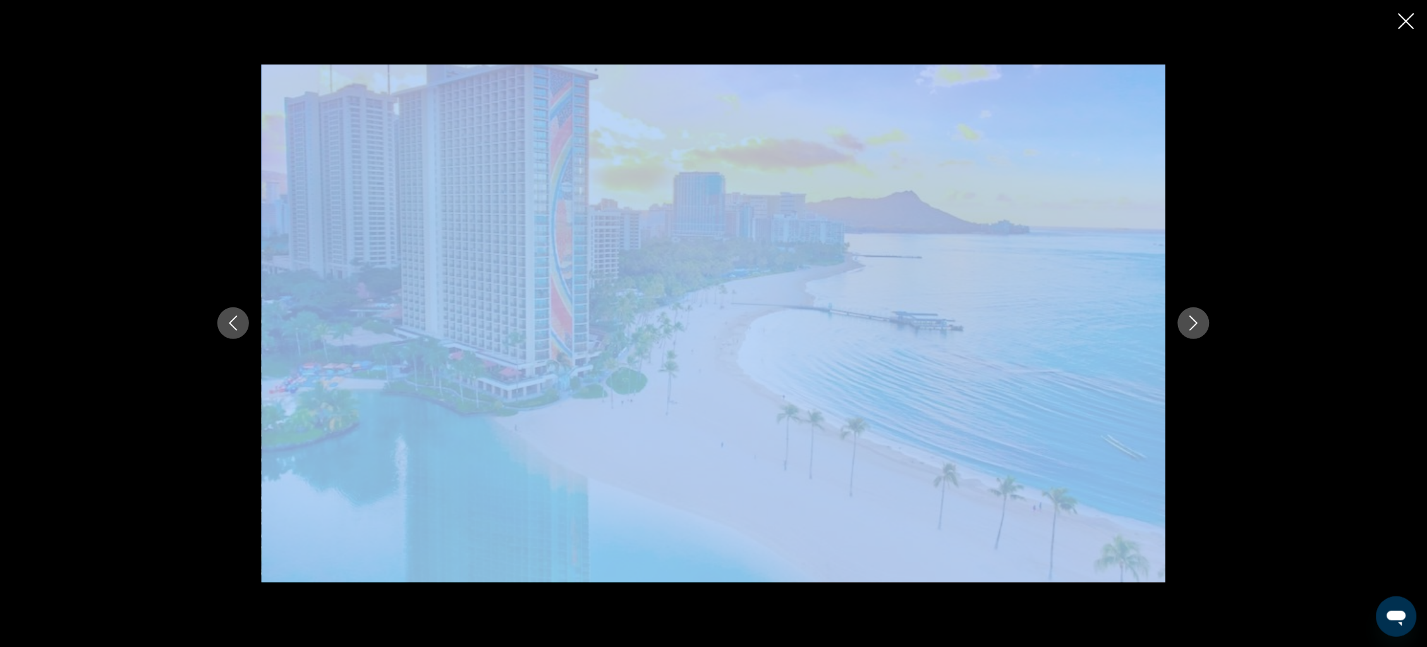
drag, startPoint x: 789, startPoint y: 595, endPoint x: 801, endPoint y: 539, distance: 58.1
click at [801, 539] on div "prev next" at bounding box center [713, 323] width 1427 height 647
